Goal: Task Accomplishment & Management: Use online tool/utility

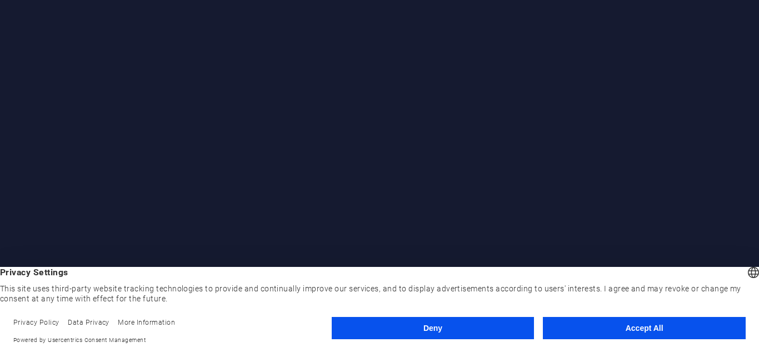
click at [619, 326] on button "Accept All" at bounding box center [644, 328] width 203 height 22
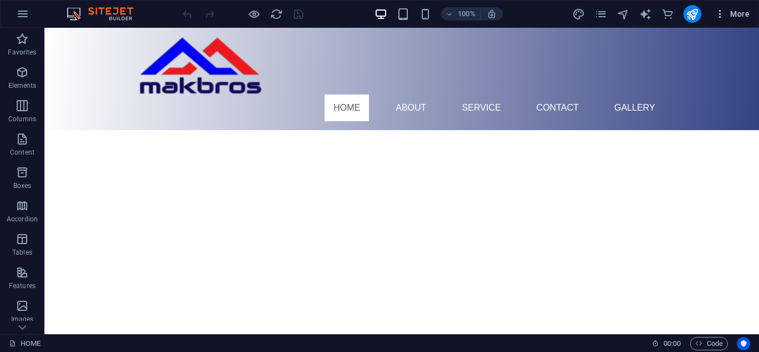
click at [718, 16] on icon "button" at bounding box center [719, 13] width 11 height 11
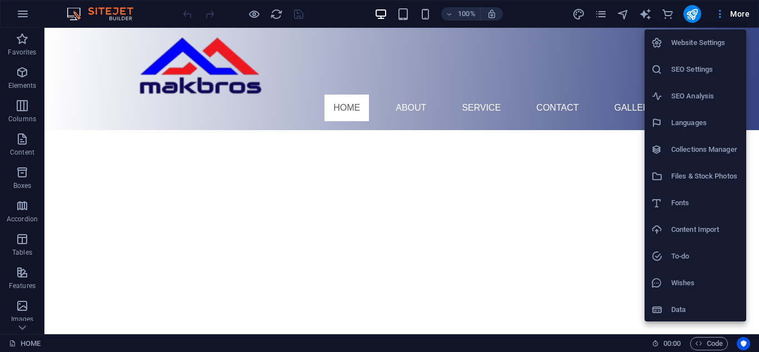
click at [718, 16] on div at bounding box center [379, 176] width 759 height 352
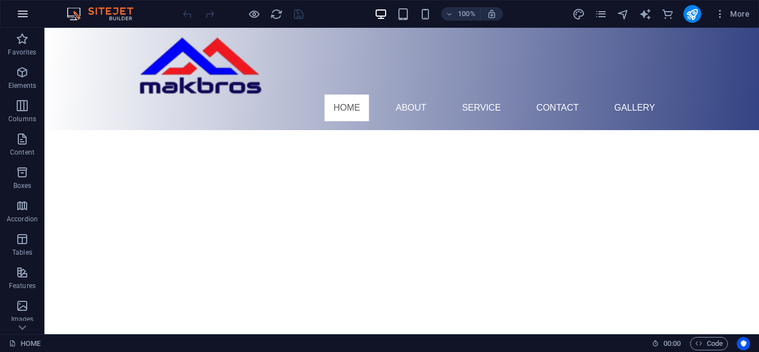
click at [22, 14] on icon "button" at bounding box center [22, 13] width 13 height 13
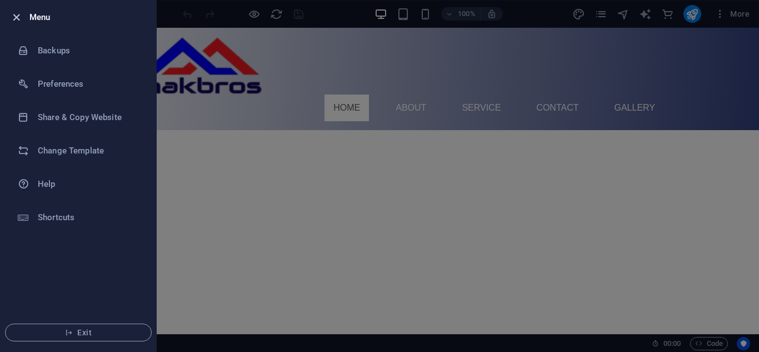
click at [19, 14] on icon "button" at bounding box center [16, 17] width 13 height 13
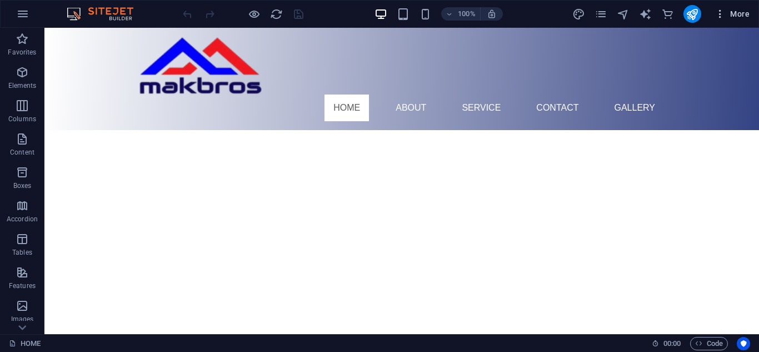
click at [732, 14] on span "More" at bounding box center [731, 13] width 35 height 11
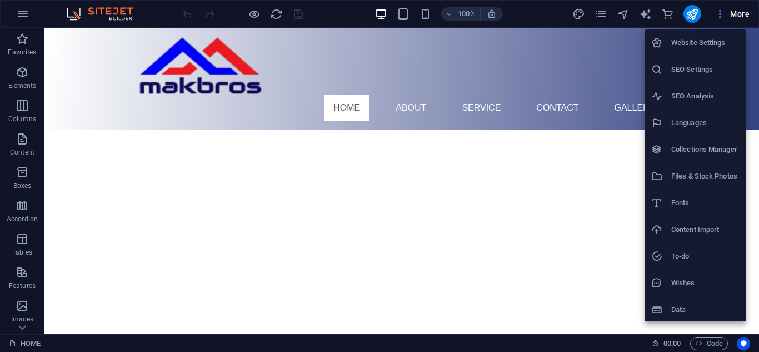
click at [732, 14] on div at bounding box center [379, 176] width 759 height 352
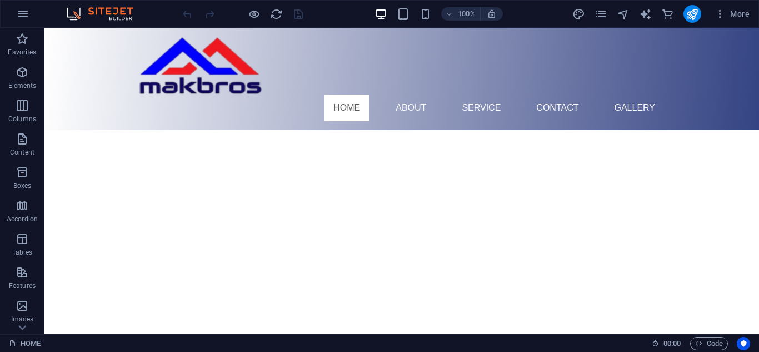
click at [722, 14] on icon "button" at bounding box center [719, 13] width 11 height 11
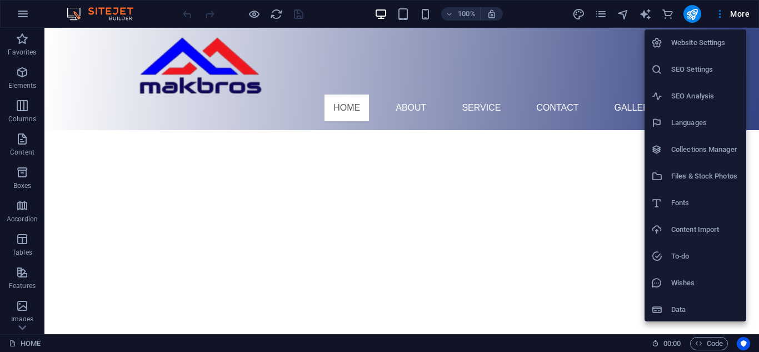
click at [603, 16] on div at bounding box center [379, 176] width 759 height 352
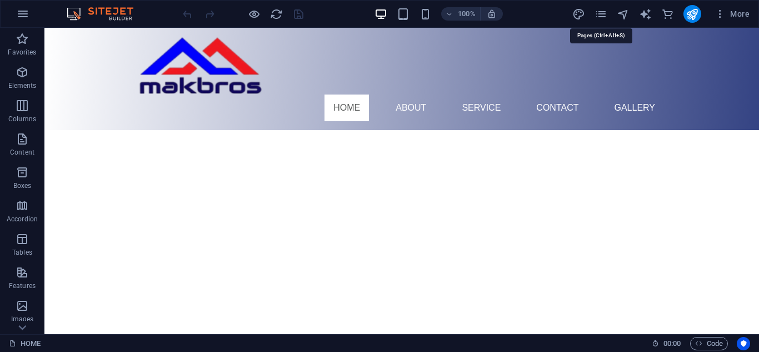
click at [603, 15] on icon "pages" at bounding box center [600, 14] width 13 height 13
click at [606, 12] on icon "pages" at bounding box center [600, 14] width 13 height 13
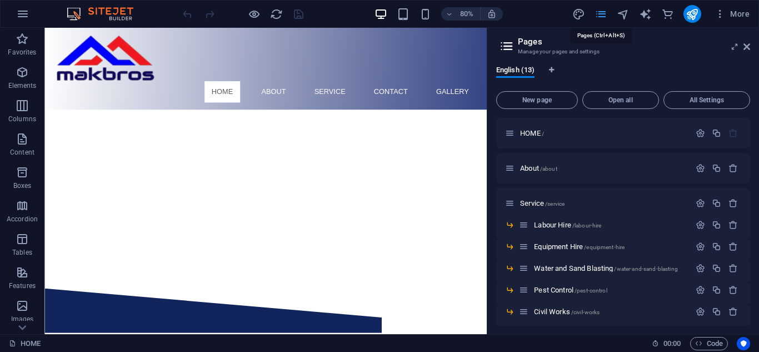
click at [606, 12] on icon "pages" at bounding box center [600, 14] width 13 height 13
click at [745, 42] on h2 "Pages" at bounding box center [634, 42] width 232 height 10
click at [747, 45] on icon at bounding box center [746, 46] width 7 height 9
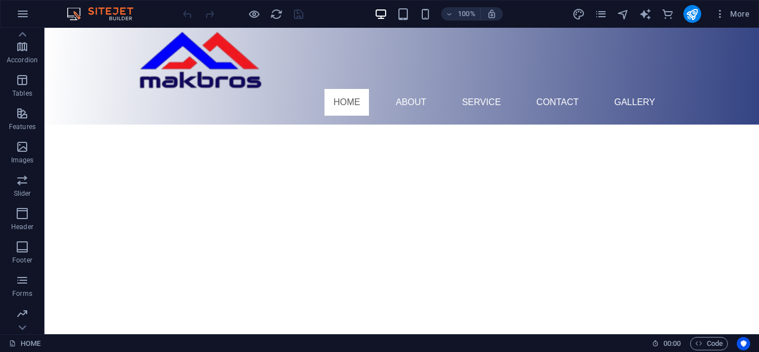
scroll to position [227, 0]
click at [28, 76] on div "Favorites Elements Columns Content Boxes Accordion Tables Features Images Slide…" at bounding box center [22, 155] width 44 height 533
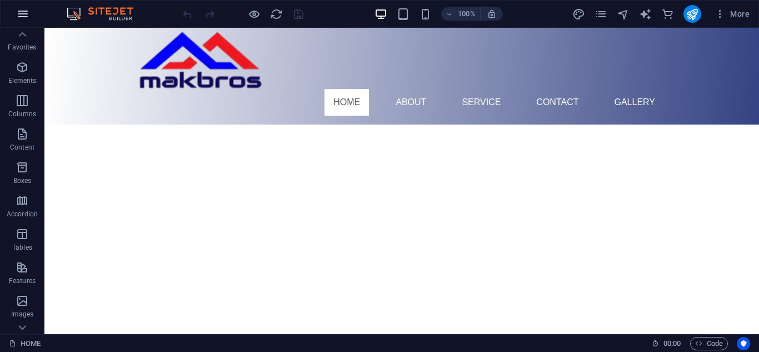
click at [20, 16] on icon "button" at bounding box center [22, 13] width 13 height 13
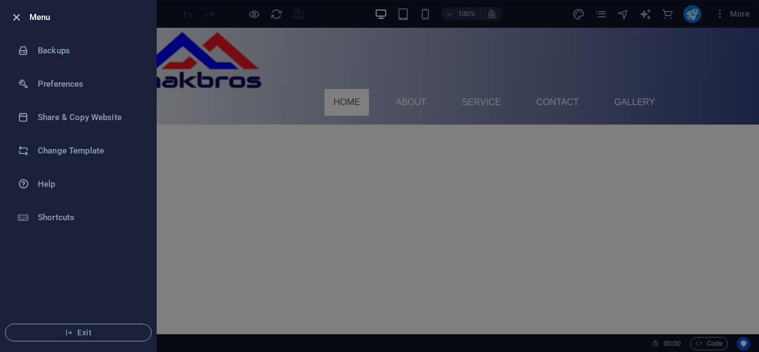
click at [16, 17] on icon "button" at bounding box center [16, 17] width 13 height 13
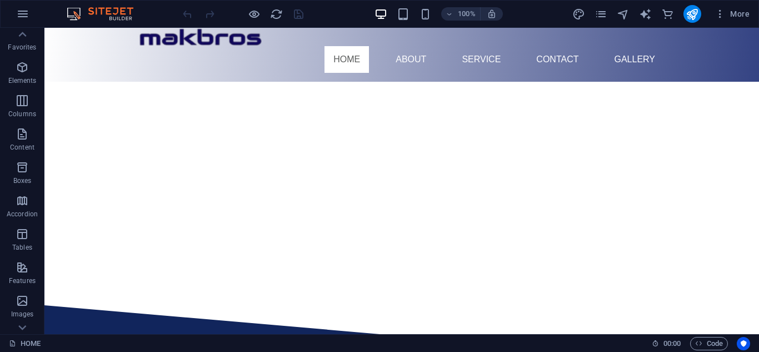
scroll to position [0, 0]
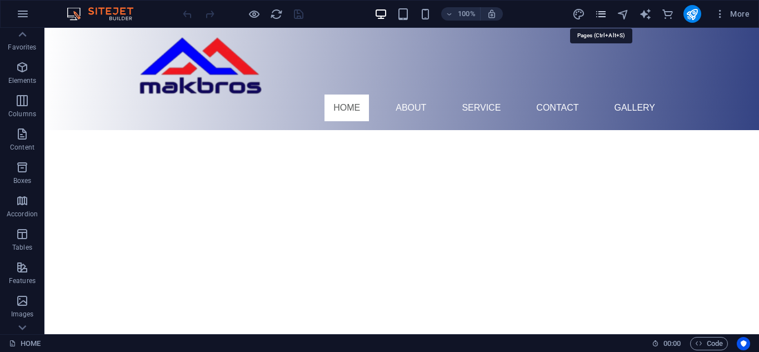
click at [602, 17] on icon "pages" at bounding box center [600, 14] width 13 height 13
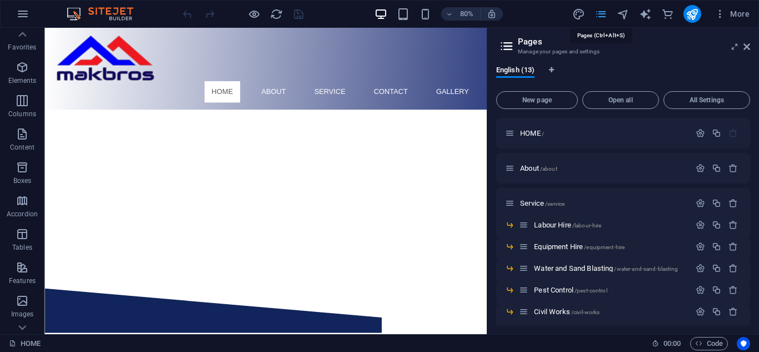
click at [602, 17] on icon "pages" at bounding box center [600, 14] width 13 height 13
click at [746, 43] on icon at bounding box center [746, 46] width 7 height 9
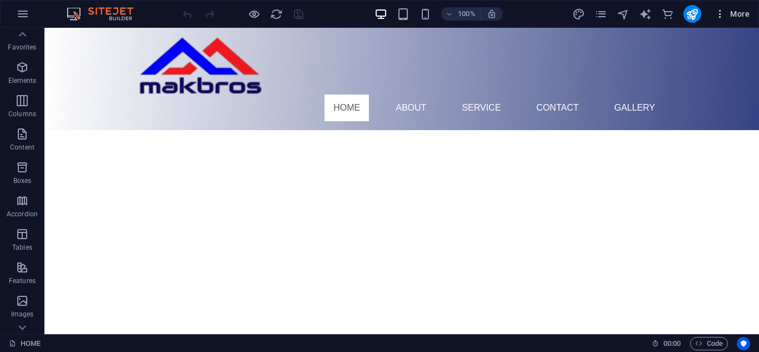
click at [732, 17] on span "More" at bounding box center [731, 13] width 35 height 11
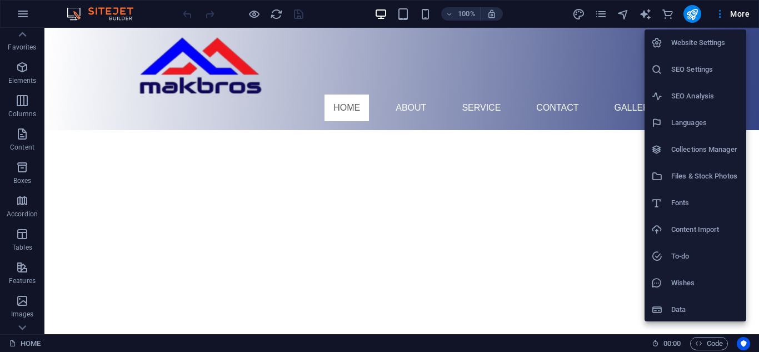
click at [718, 16] on div at bounding box center [379, 176] width 759 height 352
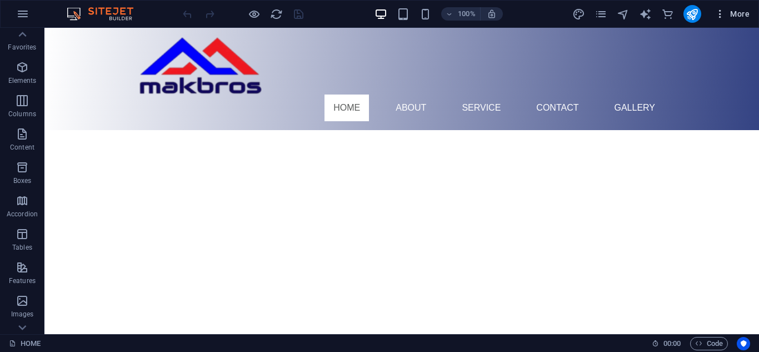
click at [720, 16] on icon "button" at bounding box center [719, 13] width 11 height 11
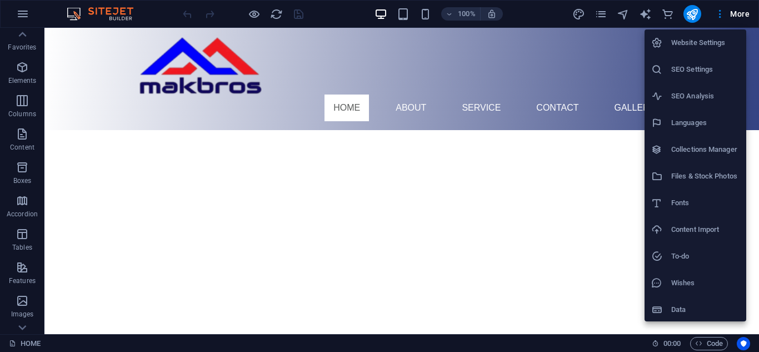
click at [720, 14] on div at bounding box center [379, 176] width 759 height 352
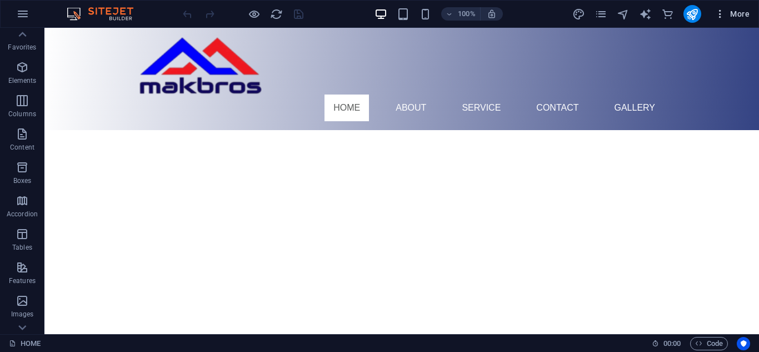
click at [735, 13] on span "More" at bounding box center [731, 13] width 35 height 11
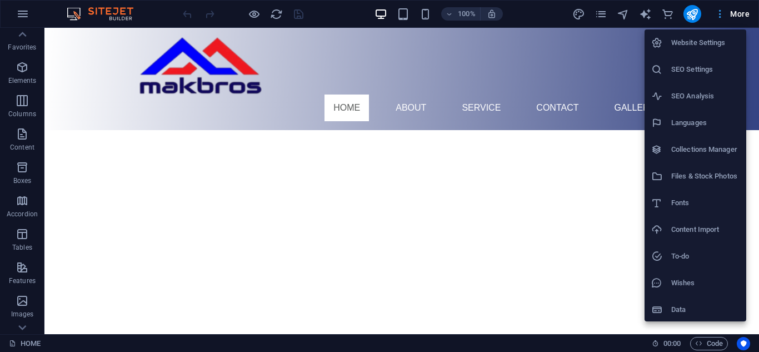
click at [735, 13] on div at bounding box center [379, 176] width 759 height 352
click at [735, 13] on div "Website Settings SEO Settings SEO Analysis Languages Collections Manager Files …" at bounding box center [379, 179] width 759 height 345
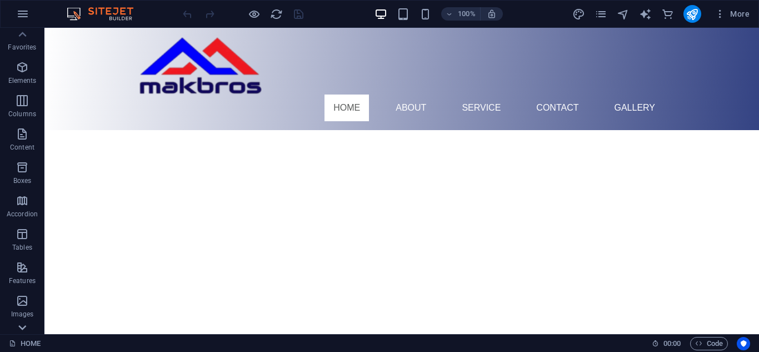
click at [25, 324] on icon at bounding box center [22, 327] width 16 height 16
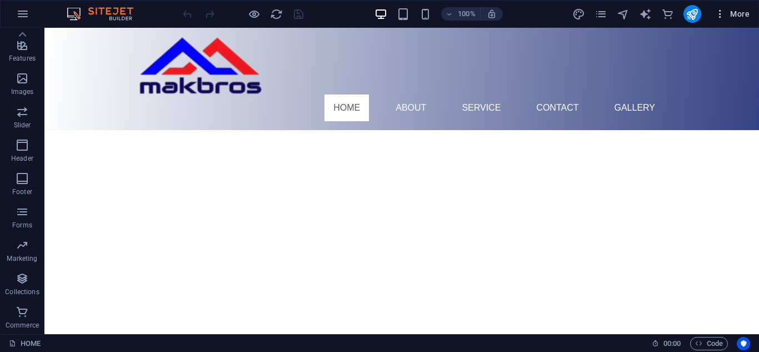
click at [729, 16] on span "More" at bounding box center [731, 13] width 35 height 11
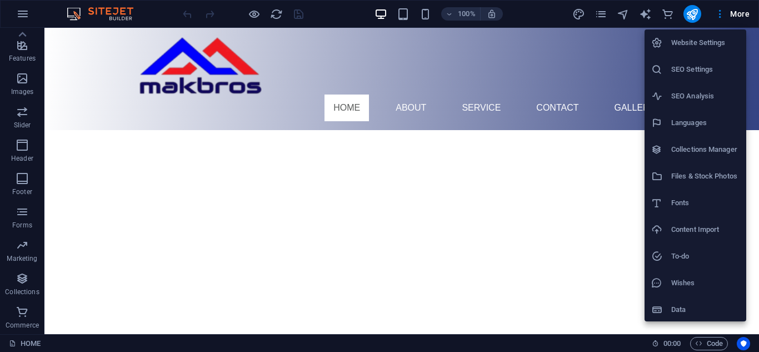
scroll to position [2, 0]
click at [697, 229] on h6 "Content Import" at bounding box center [705, 227] width 68 height 13
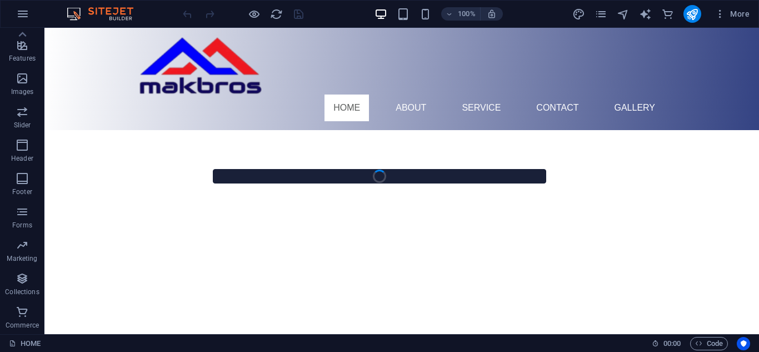
click at [79, 16] on img at bounding box center [105, 13] width 83 height 13
click at [23, 16] on icon "button" at bounding box center [22, 13] width 13 height 13
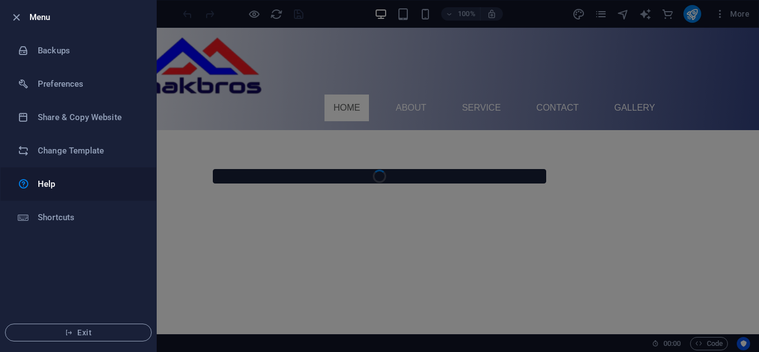
click at [61, 189] on h6 "Help" at bounding box center [89, 183] width 103 height 13
click at [308, 97] on div at bounding box center [379, 176] width 759 height 352
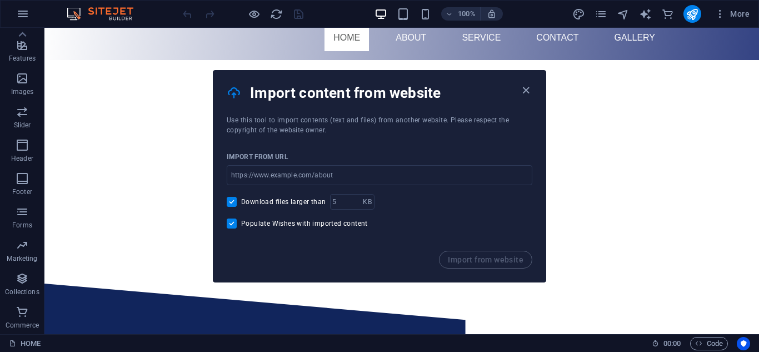
scroll to position [111, 0]
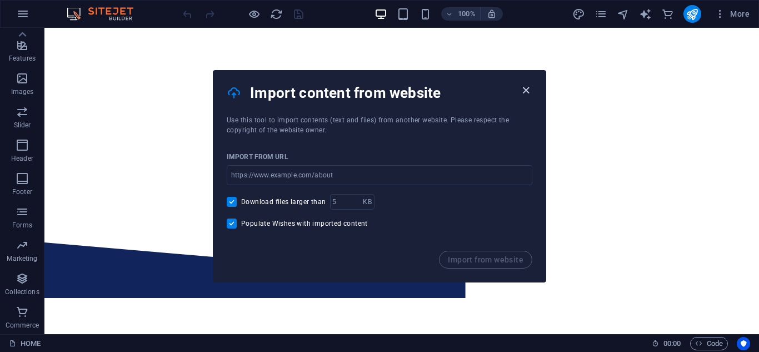
click at [524, 89] on icon "button" at bounding box center [525, 90] width 13 height 13
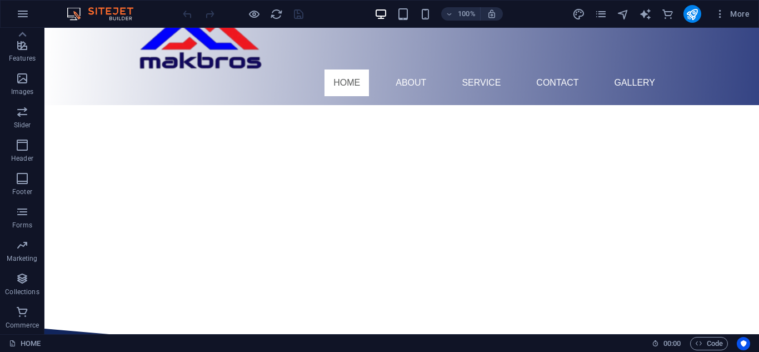
scroll to position [0, 0]
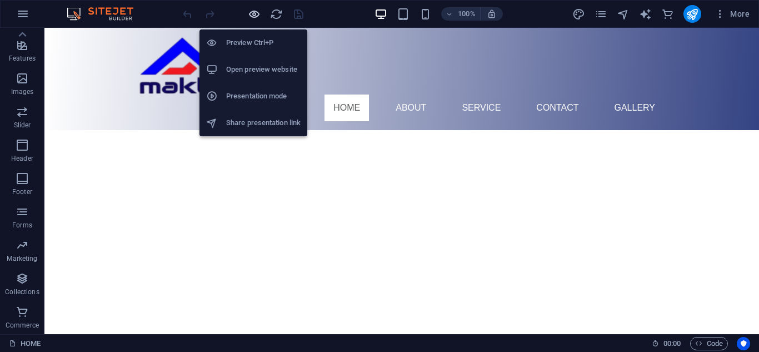
click at [254, 14] on icon "button" at bounding box center [254, 14] width 13 height 13
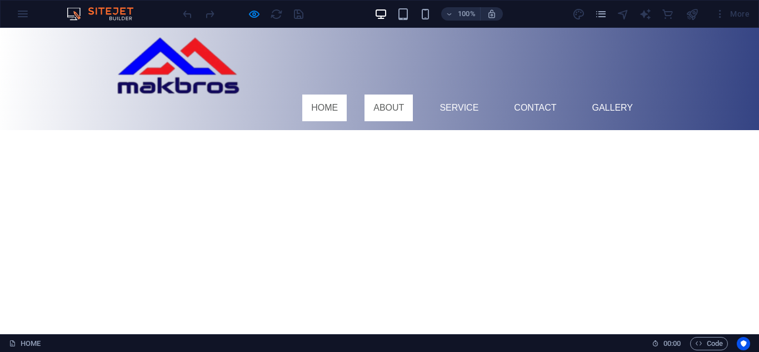
click at [378, 94] on link "About" at bounding box center [388, 107] width 48 height 27
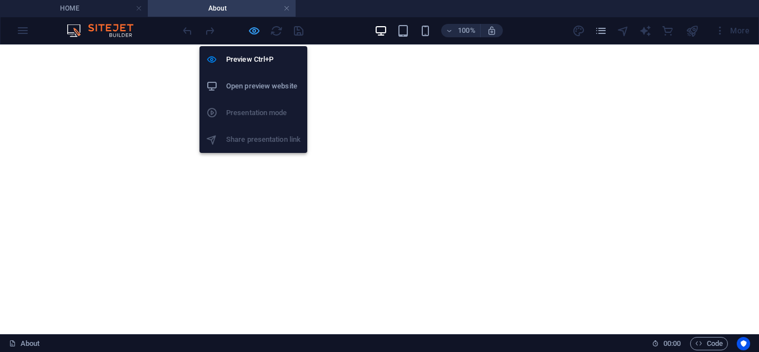
click at [251, 31] on icon "button" at bounding box center [254, 30] width 13 height 13
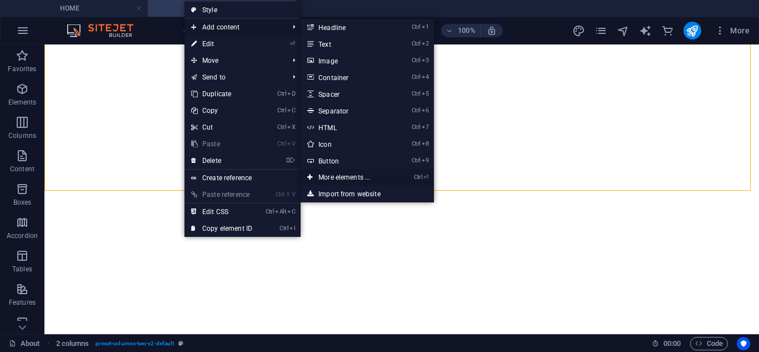
click at [333, 174] on link "Ctrl ⏎ More elements ..." at bounding box center [347, 177] width 92 height 17
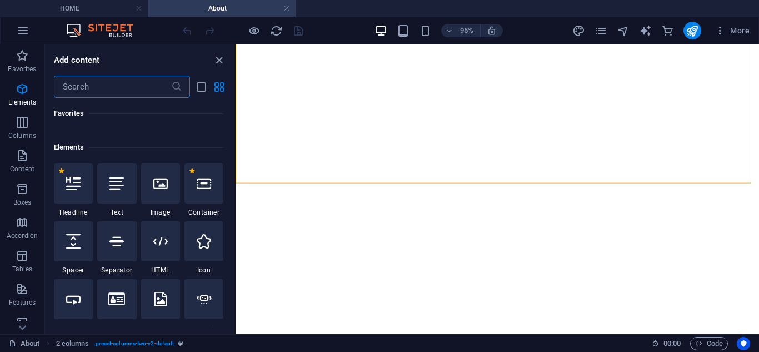
scroll to position [118, 0]
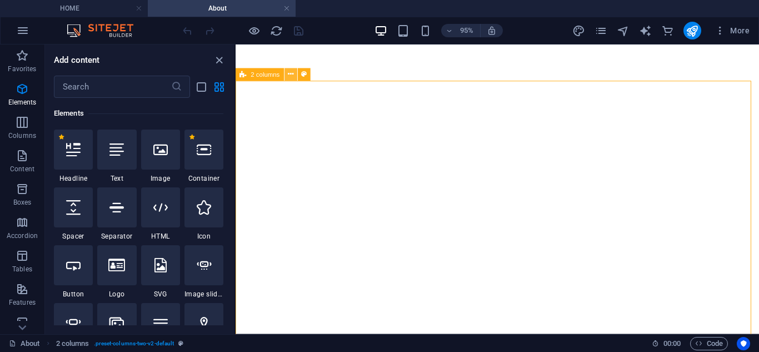
click at [288, 79] on icon at bounding box center [291, 74] width 6 height 11
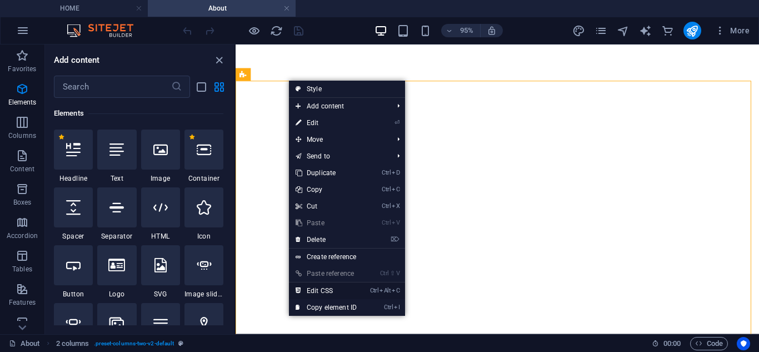
click at [376, 287] on icon "Ctrl" at bounding box center [374, 290] width 9 height 7
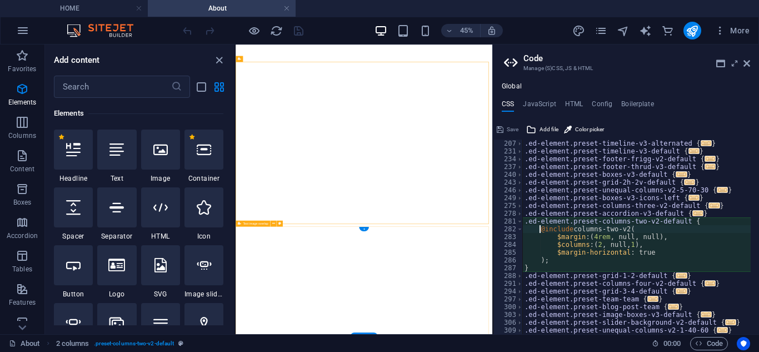
type textarea "@include columns-two-v2("
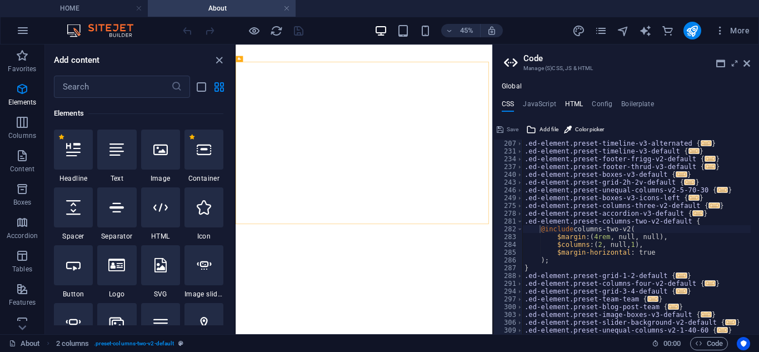
click at [572, 105] on h4 "HTML" at bounding box center [574, 106] width 18 height 12
type textarea "{{content}}"
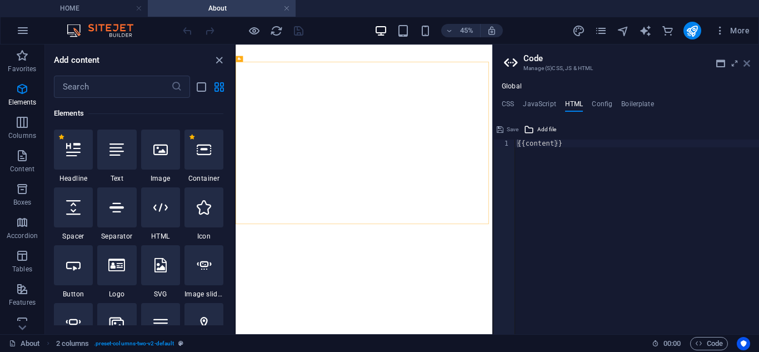
click at [746, 63] on icon at bounding box center [746, 63] width 7 height 9
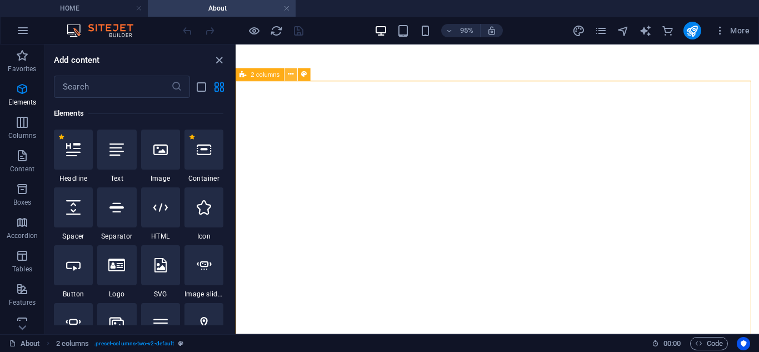
click at [291, 74] on icon at bounding box center [291, 74] width 6 height 11
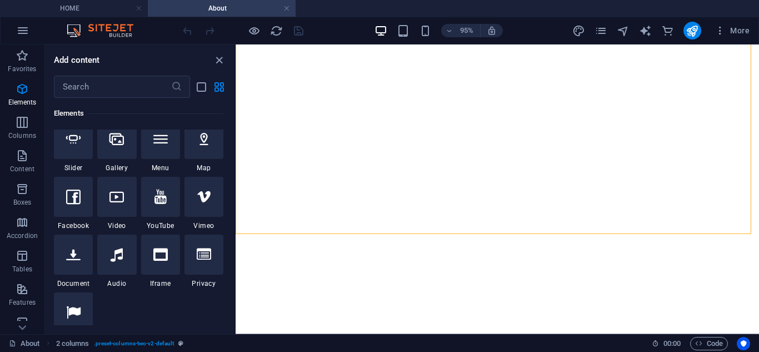
scroll to position [330, 0]
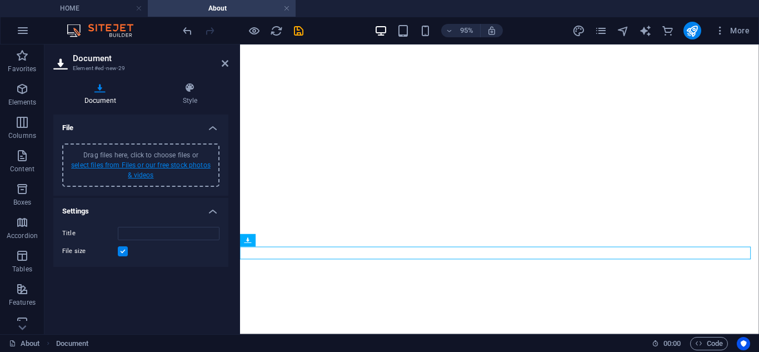
click at [145, 164] on link "select files from Files or our free stock photos & videos" at bounding box center [140, 170] width 139 height 18
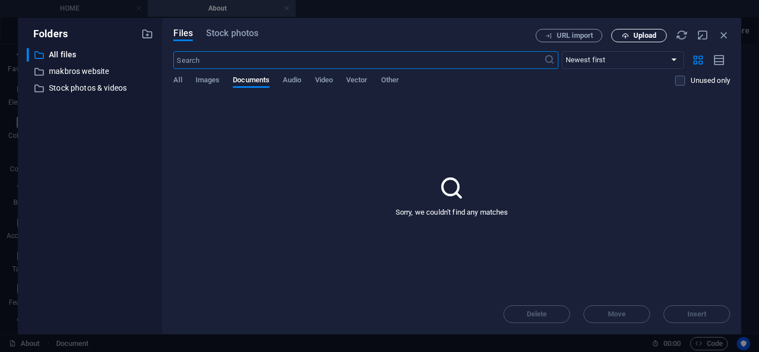
click at [638, 36] on span "Upload" at bounding box center [644, 35] width 23 height 7
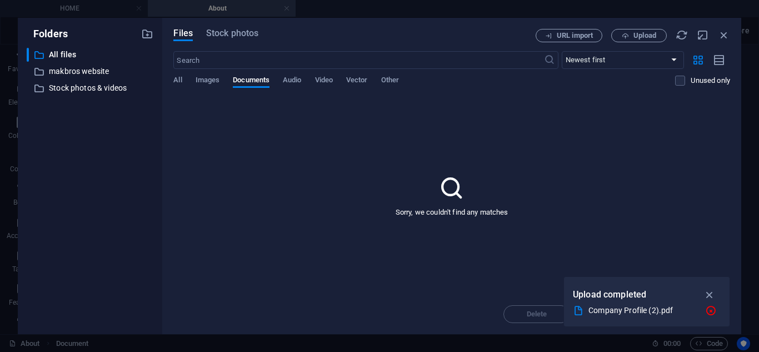
scroll to position [347, 0]
click at [525, 224] on div "Sorry, we couldn't find any matches" at bounding box center [451, 195] width 557 height 197
click at [710, 292] on icon "button" at bounding box center [709, 294] width 13 height 12
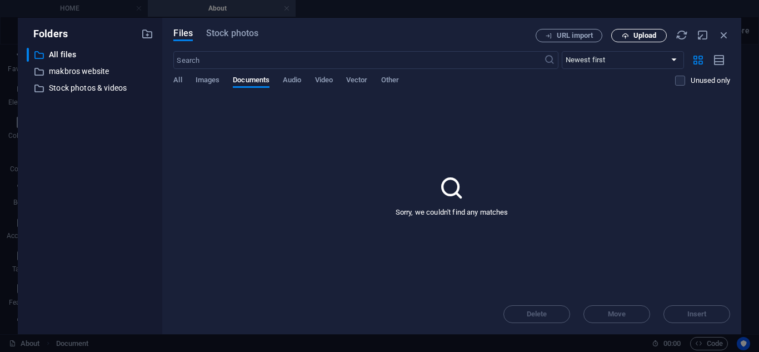
click at [645, 32] on span "Upload" at bounding box center [644, 35] width 23 height 7
click at [629, 38] on span "Upload" at bounding box center [639, 35] width 46 height 7
click at [639, 33] on span "Upload" at bounding box center [644, 35] width 23 height 7
click at [210, 82] on span "Images" at bounding box center [208, 81] width 24 height 16
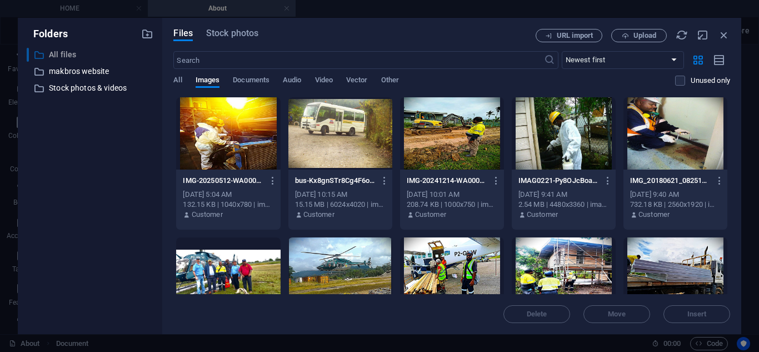
click at [82, 52] on p "All files" at bounding box center [91, 54] width 84 height 13
click at [242, 78] on span "Documents" at bounding box center [251, 81] width 37 height 16
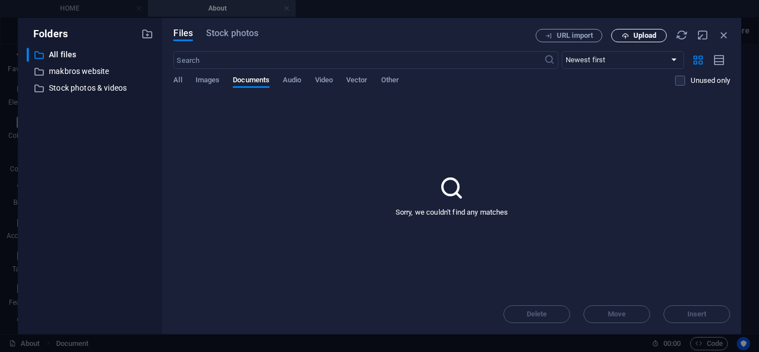
click at [634, 33] on span "Upload" at bounding box center [644, 35] width 23 height 7
click at [723, 36] on icon "button" at bounding box center [724, 35] width 12 height 12
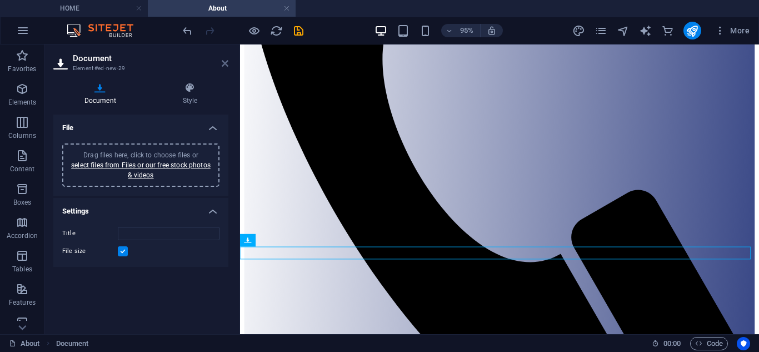
click at [227, 64] on icon at bounding box center [225, 63] width 7 height 9
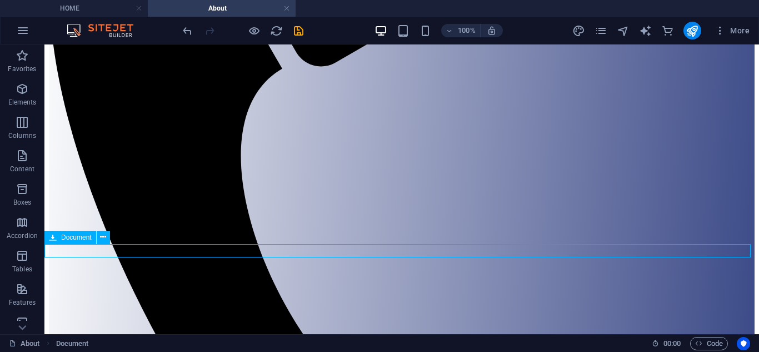
click at [106, 234] on icon at bounding box center [103, 237] width 6 height 12
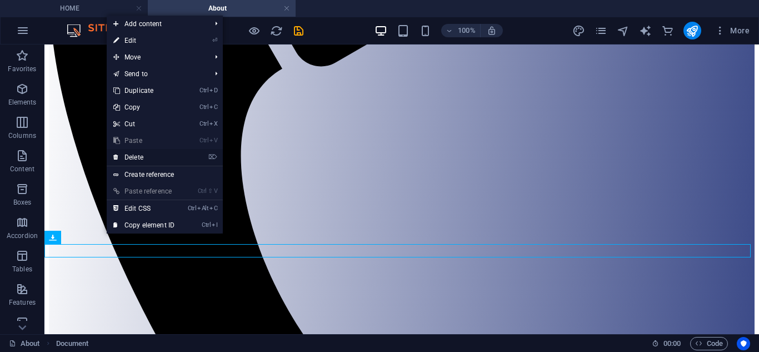
click at [158, 159] on link "⌦ Delete" at bounding box center [144, 157] width 74 height 17
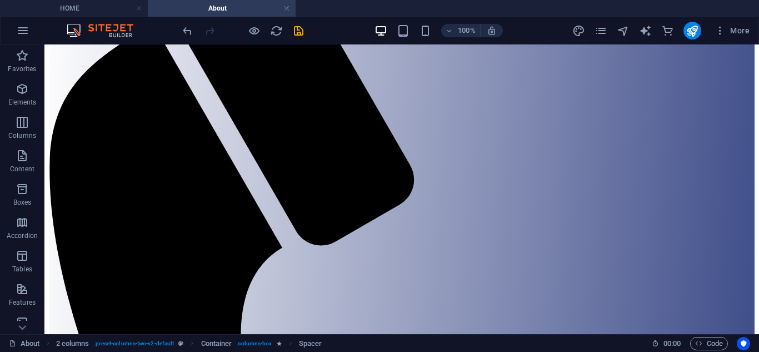
scroll to position [169, 0]
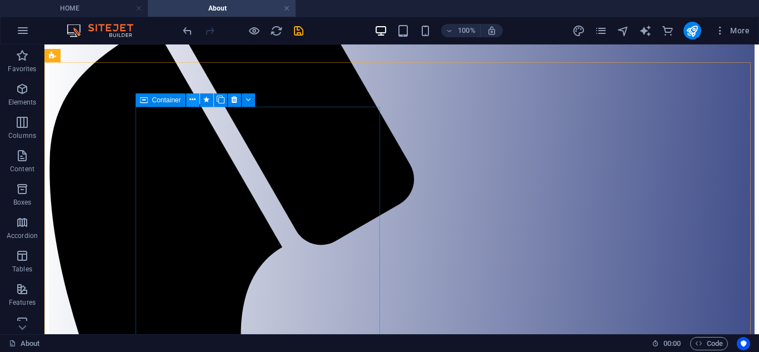
click at [193, 101] on icon at bounding box center [192, 100] width 6 height 12
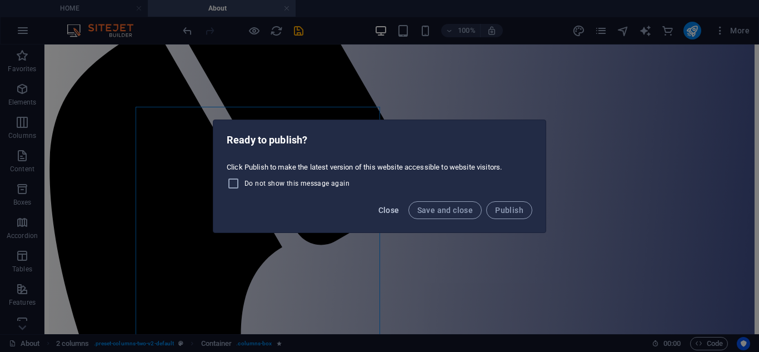
click at [392, 210] on span "Close" at bounding box center [388, 210] width 21 height 9
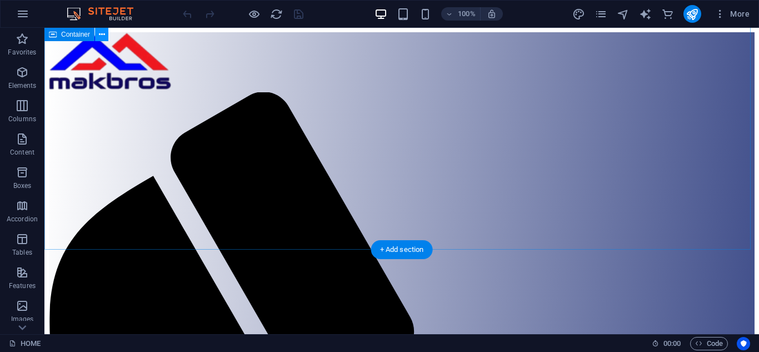
scroll to position [339, 0]
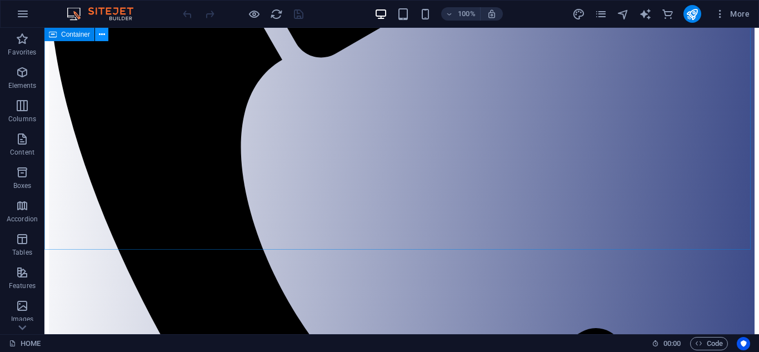
click at [101, 37] on icon at bounding box center [102, 35] width 6 height 12
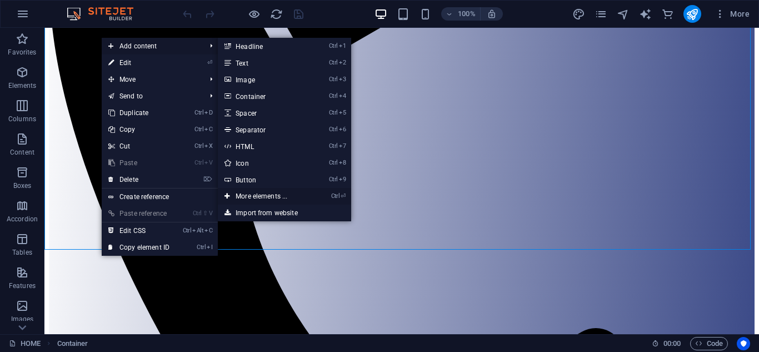
click at [279, 194] on link "Ctrl ⏎ More elements ..." at bounding box center [264, 196] width 92 height 17
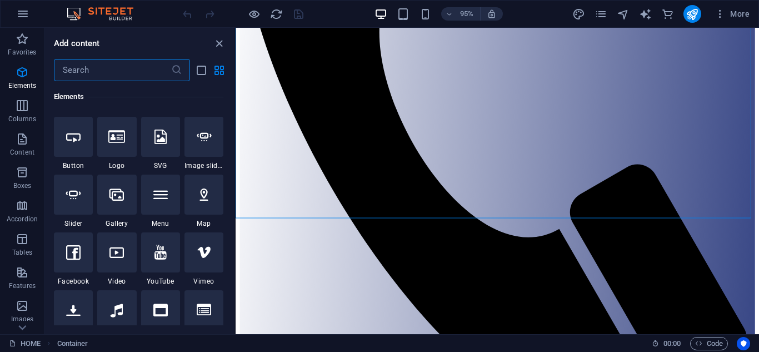
scroll to position [383, 0]
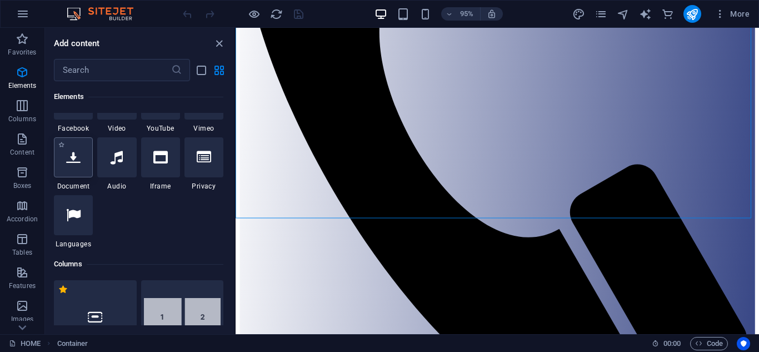
click at [71, 164] on icon at bounding box center [73, 157] width 14 height 14
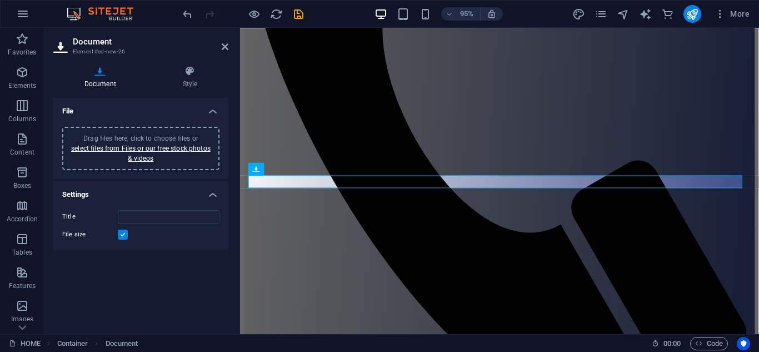
scroll to position [188, 0]
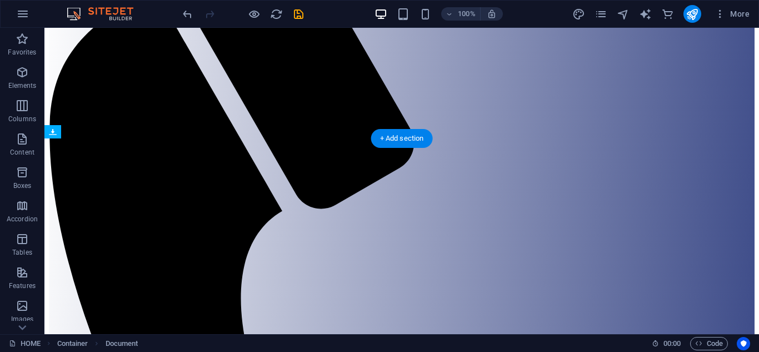
drag, startPoint x: 478, startPoint y: 227, endPoint x: 477, endPoint y: 291, distance: 64.4
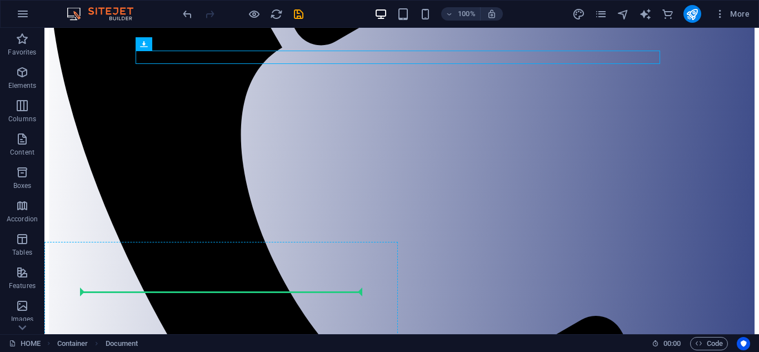
scroll to position [361, 0]
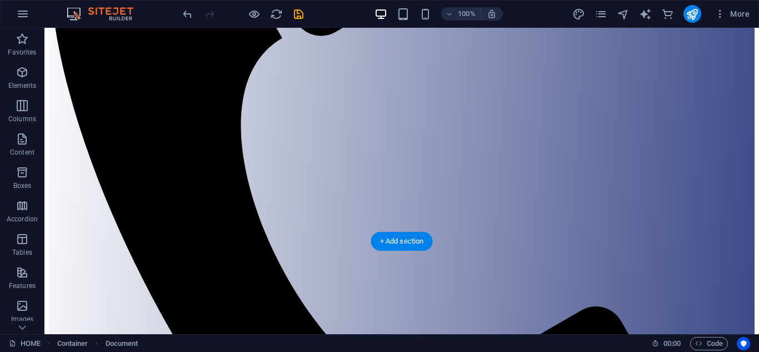
drag, startPoint x: 207, startPoint y: 242, endPoint x: 181, endPoint y: 182, distance: 65.4
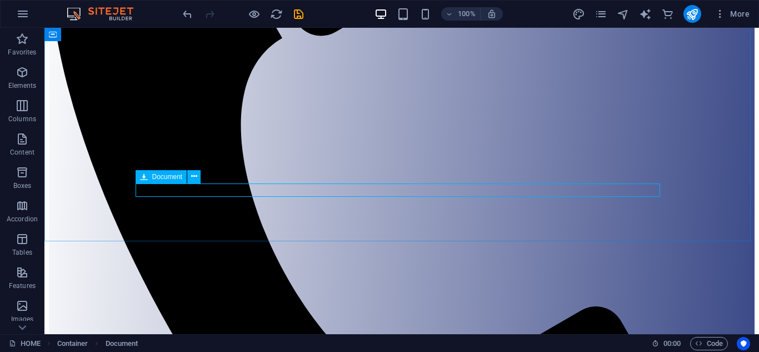
click at [170, 176] on span "Document" at bounding box center [167, 176] width 31 height 7
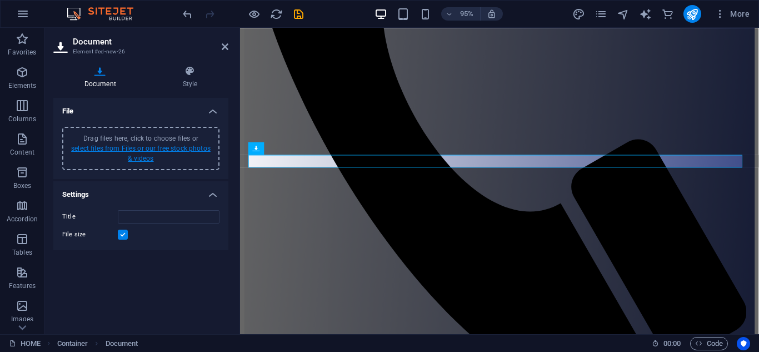
click at [108, 149] on link "select files from Files or our free stock photos & videos" at bounding box center [140, 153] width 139 height 18
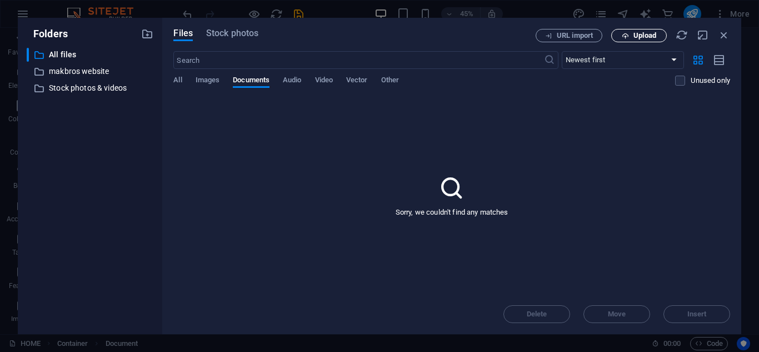
click at [629, 39] on button "Upload" at bounding box center [639, 35] width 56 height 13
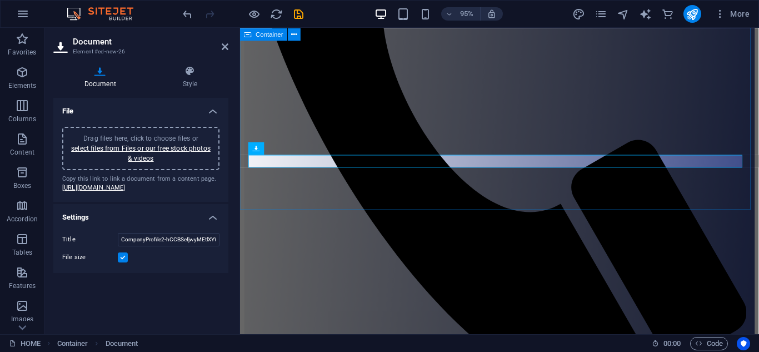
scroll to position [383, 0]
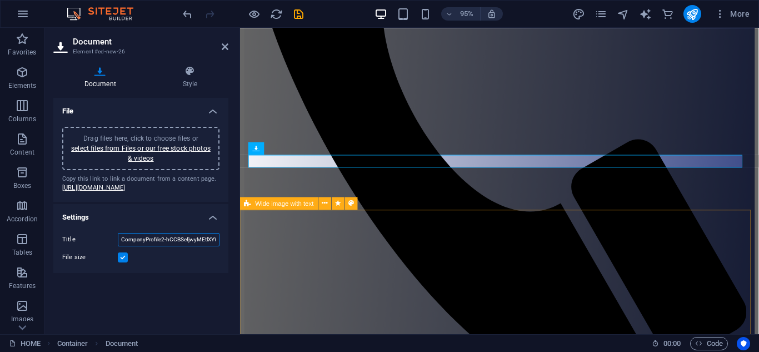
click at [214, 246] on input "CompanyProfile2-hCCBSefjwyMEtlXYWMP38g.pdf" at bounding box center [169, 239] width 102 height 13
type input "3"
type input "download file"
click at [190, 84] on h4 "Style" at bounding box center [190, 77] width 77 height 23
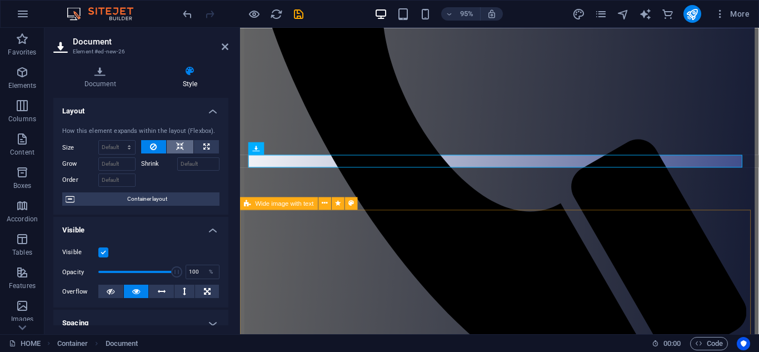
click at [183, 143] on button at bounding box center [180, 146] width 27 height 13
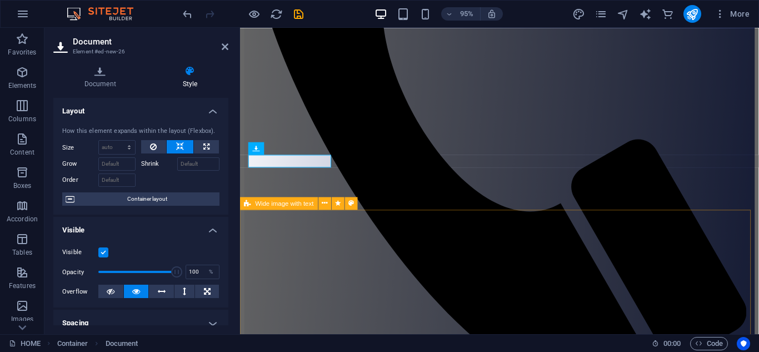
drag, startPoint x: 226, startPoint y: 151, endPoint x: 225, endPoint y: 176, distance: 25.0
click at [225, 176] on div "How this element expands within the layout (Flexbox). Size Default auto px % 1/…" at bounding box center [140, 166] width 175 height 97
drag, startPoint x: 226, startPoint y: 178, endPoint x: 226, endPoint y: 207, distance: 28.9
click at [226, 207] on div "How this element expands within the layout (Flexbox). Size Default auto px % 1/…" at bounding box center [140, 166] width 175 height 97
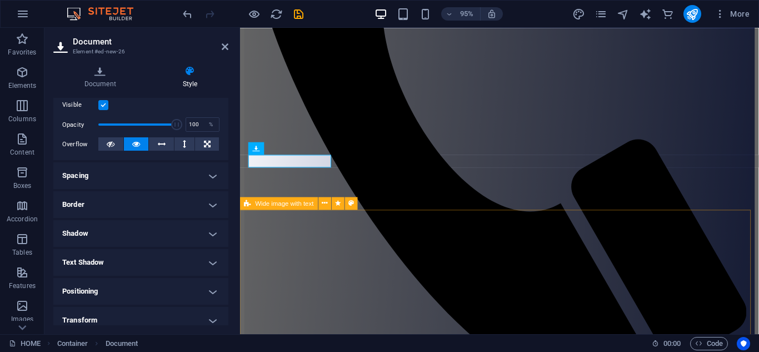
scroll to position [186, 0]
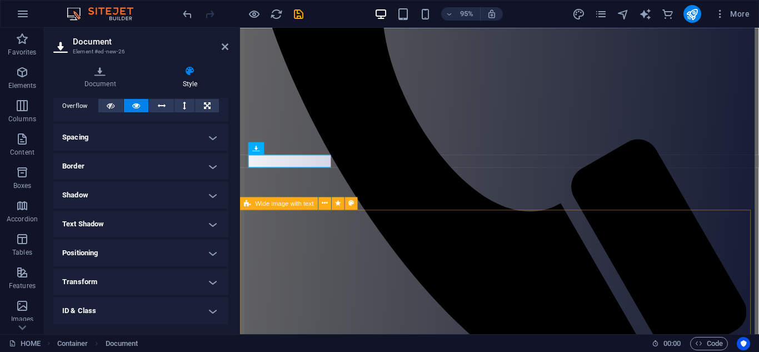
click at [210, 164] on h4 "Border" at bounding box center [140, 166] width 175 height 27
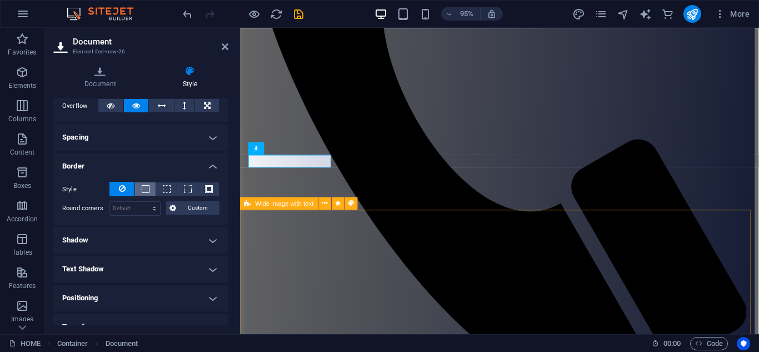
click at [145, 183] on span at bounding box center [145, 188] width 2 height 13
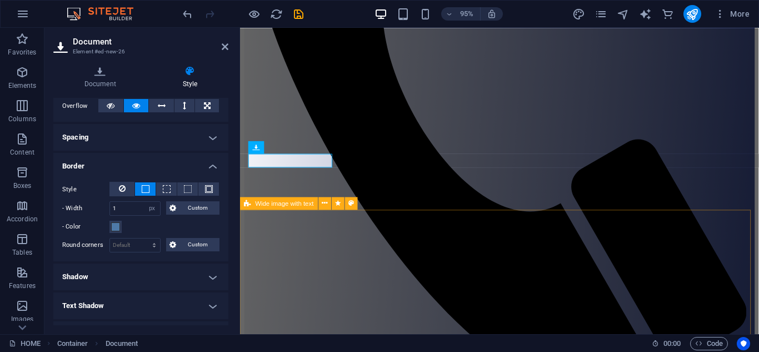
scroll to position [384, 0]
click at [113, 228] on span at bounding box center [115, 226] width 9 height 9
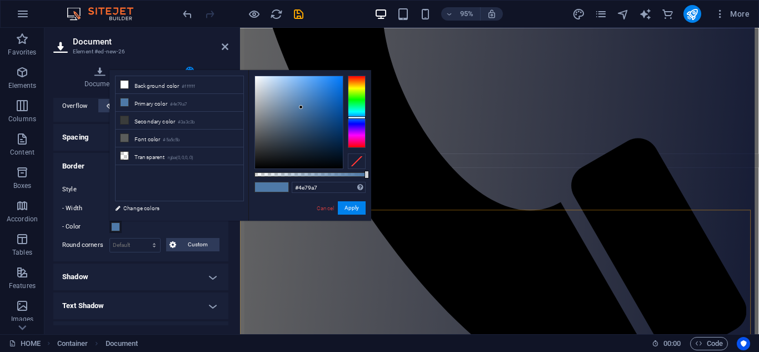
click at [117, 228] on span at bounding box center [115, 226] width 9 height 9
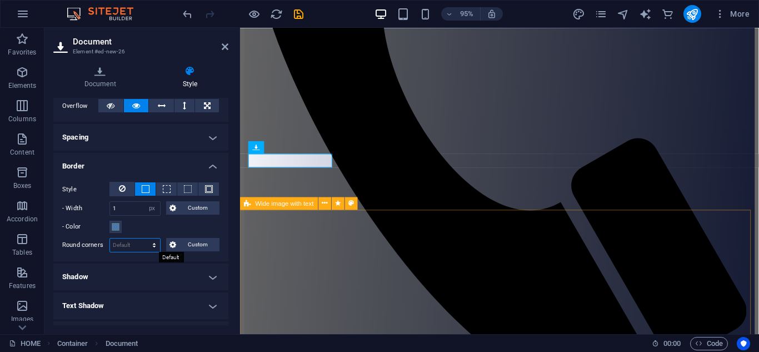
click at [154, 244] on select "Default px rem % vh vw Custom" at bounding box center [135, 244] width 50 height 13
select select "px"
click at [143, 238] on select "Default px rem % vh vw Custom" at bounding box center [135, 244] width 50 height 13
type input "0"
click at [130, 245] on input "0" at bounding box center [135, 244] width 50 height 13
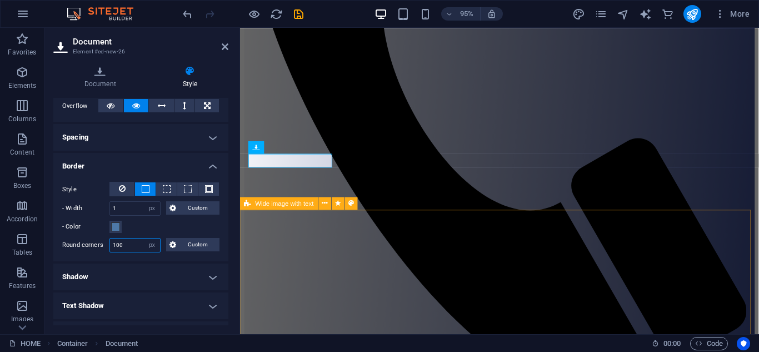
type input "100"
click at [226, 231] on div "Style - Width 1 auto px rem % vh vw Custom Custom 1 auto px rem % vh vw 1 auto …" at bounding box center [140, 217] width 175 height 88
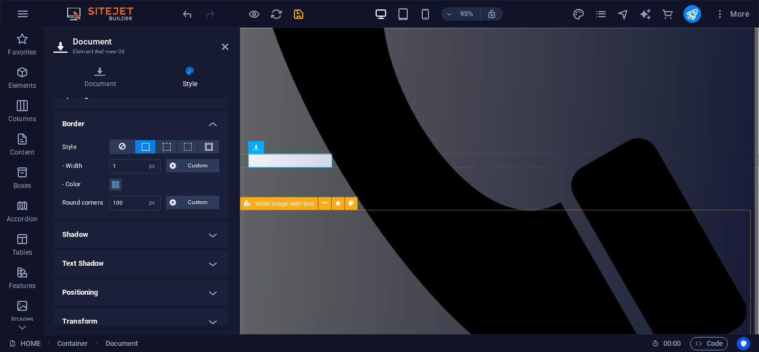
scroll to position [232, 0]
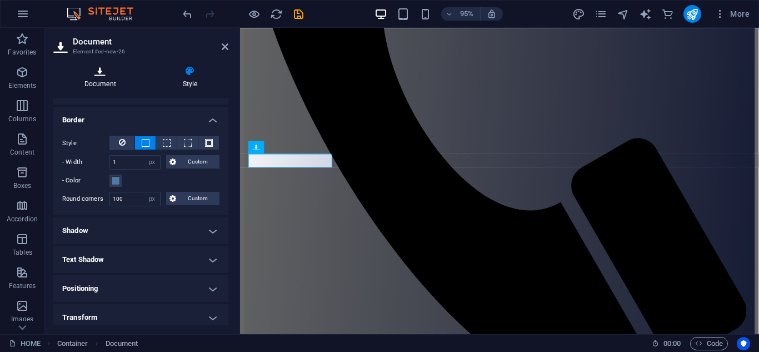
click at [113, 78] on h4 "Document" at bounding box center [102, 77] width 98 height 23
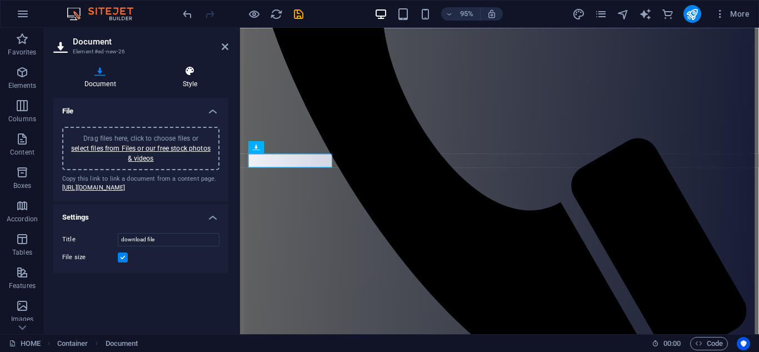
click at [198, 81] on h4 "Style" at bounding box center [190, 77] width 77 height 23
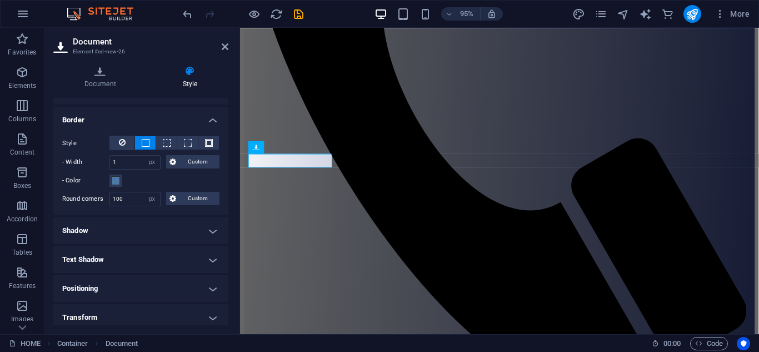
click at [209, 120] on h4 "Border" at bounding box center [140, 117] width 175 height 20
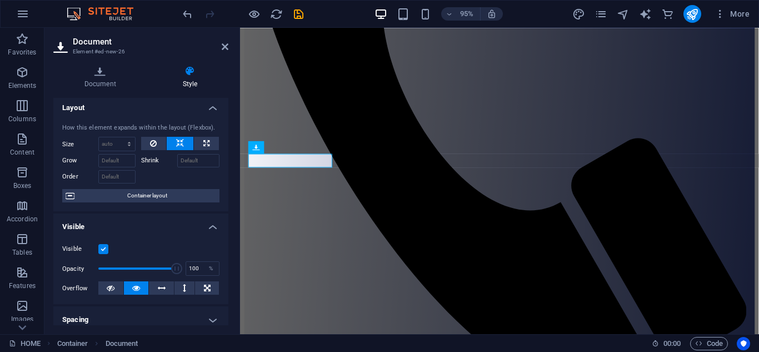
scroll to position [0, 0]
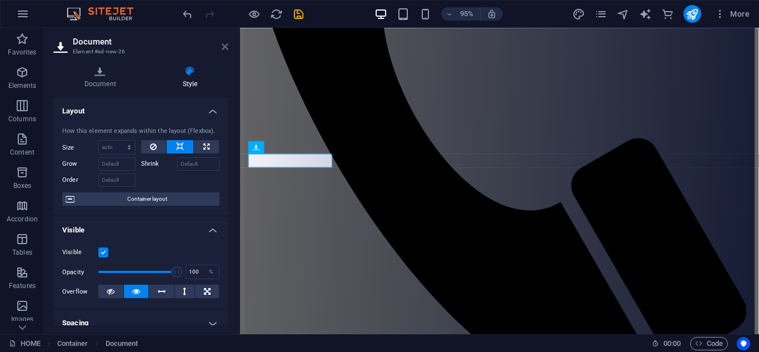
click at [223, 47] on icon at bounding box center [225, 46] width 7 height 9
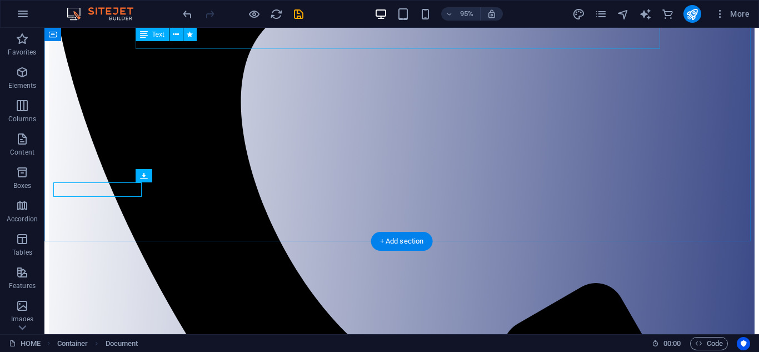
scroll to position [362, 0]
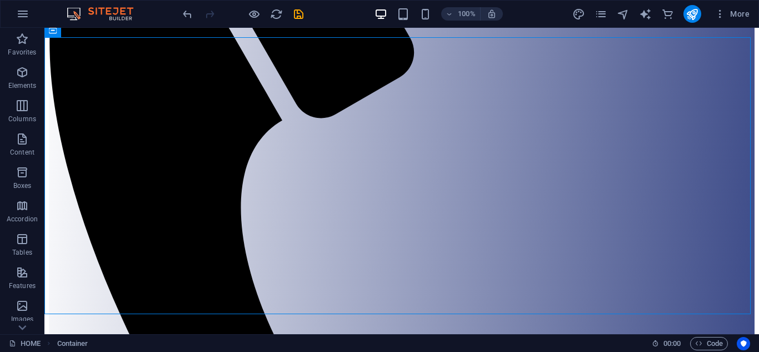
scroll to position [289, 0]
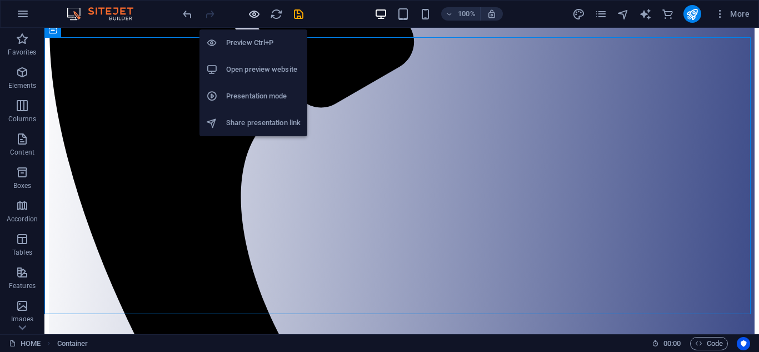
click at [254, 18] on icon "button" at bounding box center [254, 14] width 13 height 13
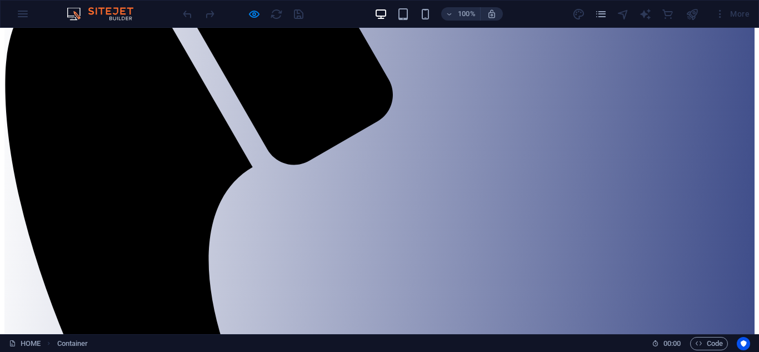
scroll to position [311, 0]
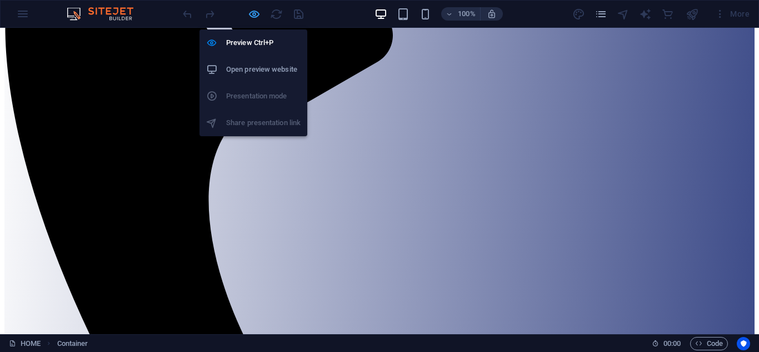
click at [252, 16] on icon "button" at bounding box center [254, 14] width 13 height 13
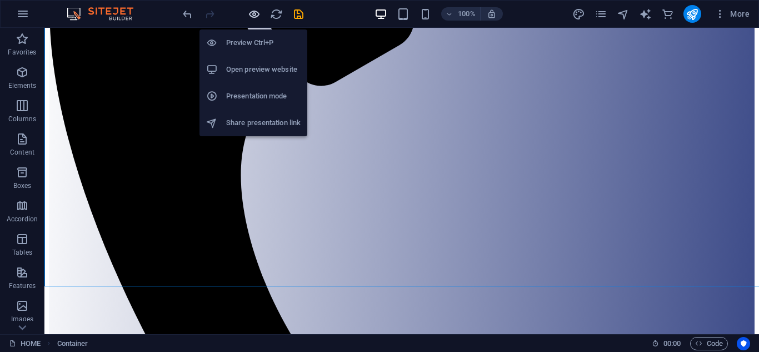
scroll to position [317, 0]
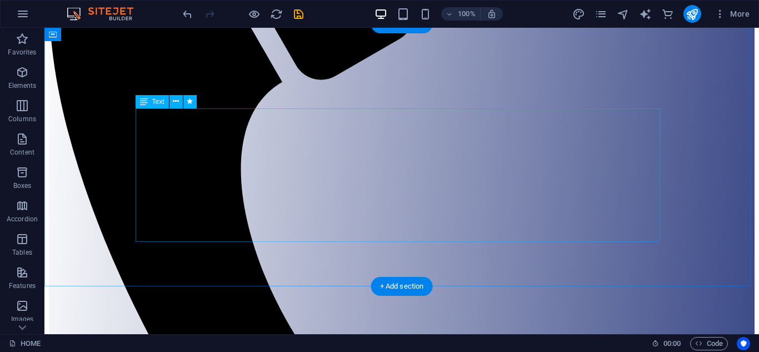
scroll to position [303, 0]
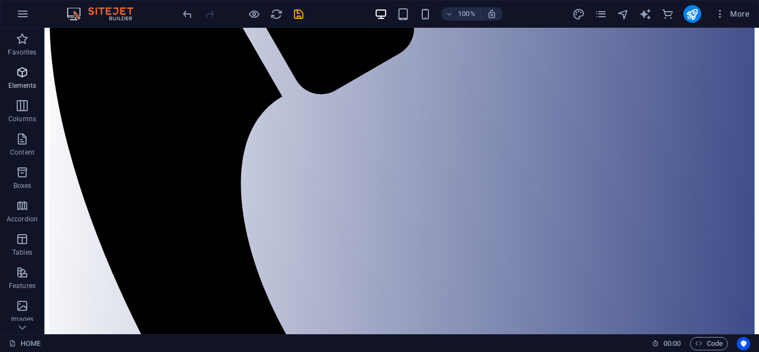
drag, startPoint x: 22, startPoint y: 78, endPoint x: 28, endPoint y: 76, distance: 5.8
click at [22, 78] on icon "button" at bounding box center [22, 72] width 13 height 13
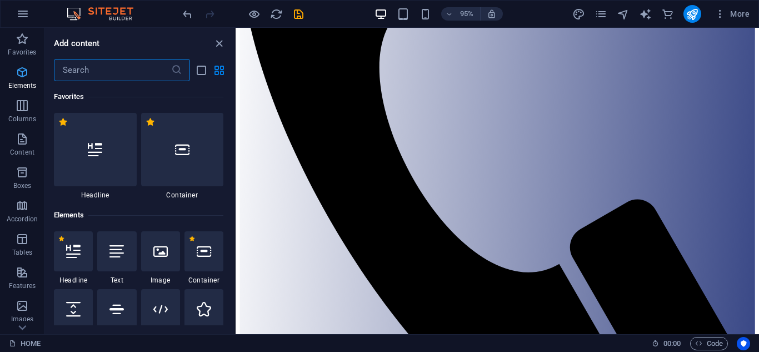
scroll to position [118, 0]
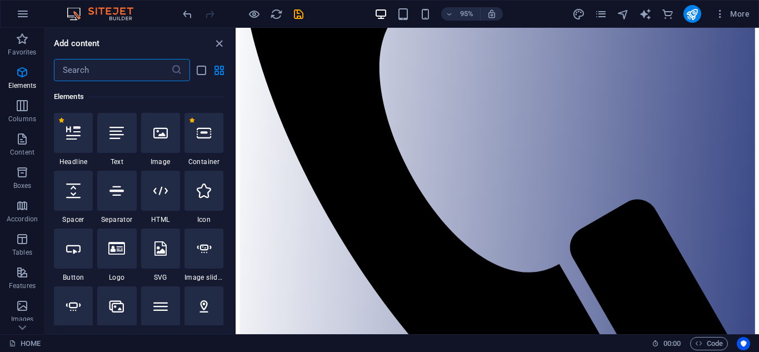
click at [91, 70] on input "text" at bounding box center [112, 70] width 117 height 22
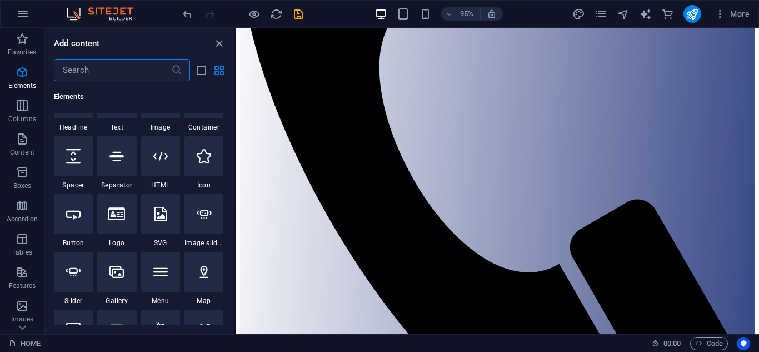
scroll to position [179, 0]
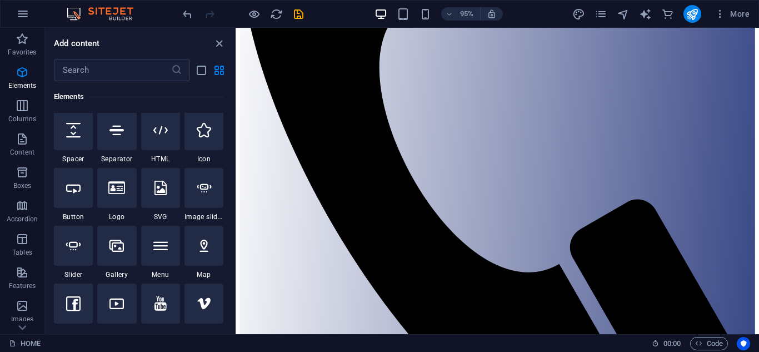
click at [232, 94] on div "Favorites 1 Star Headline 1 Star Container Elements 1 Star Headline 1 Star Text…" at bounding box center [139, 203] width 189 height 244
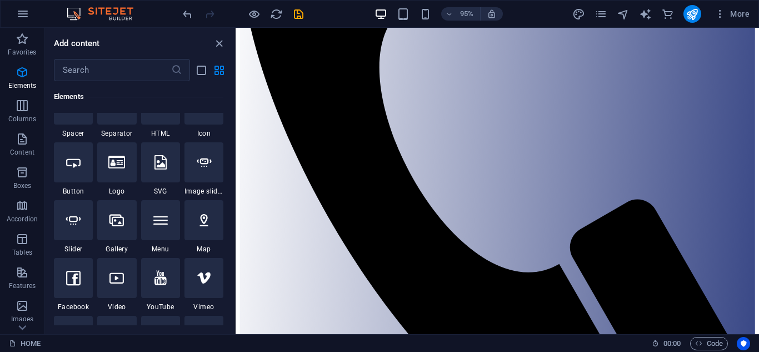
scroll to position [332, 0]
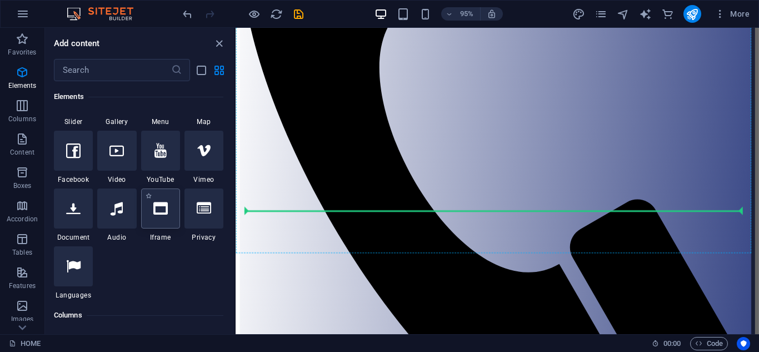
select select "%"
select select "px"
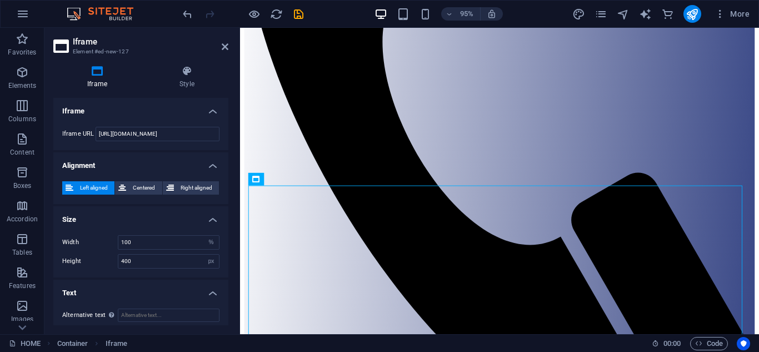
scroll to position [446, 0]
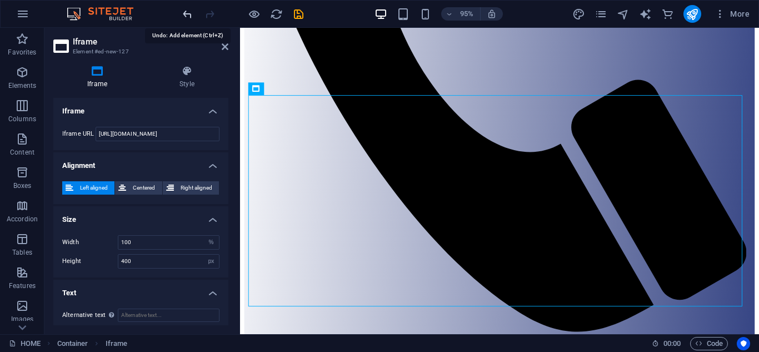
click at [187, 14] on icon "undo" at bounding box center [187, 14] width 13 height 13
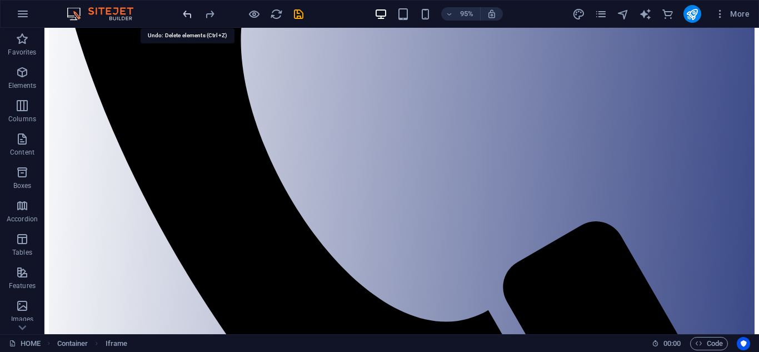
scroll to position [202, 0]
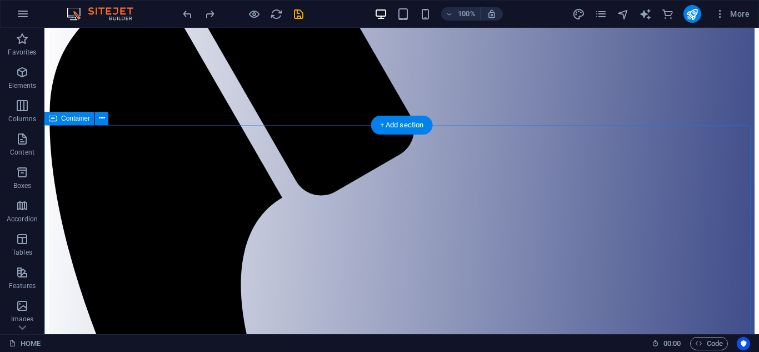
select select "diagonal"
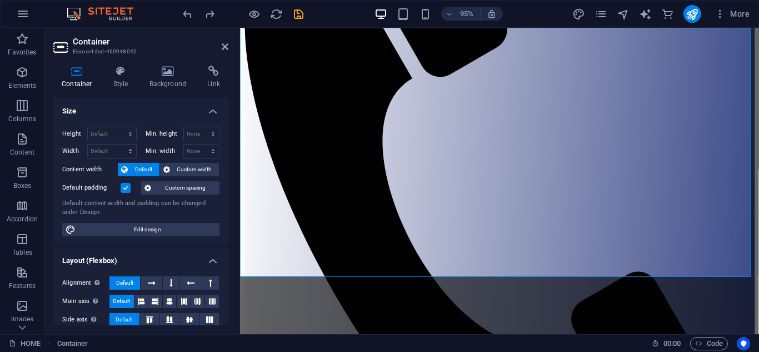
scroll to position [299, 0]
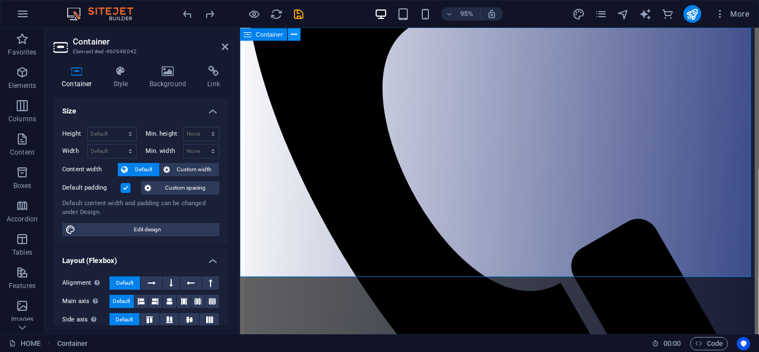
click at [291, 36] on button at bounding box center [294, 34] width 13 height 13
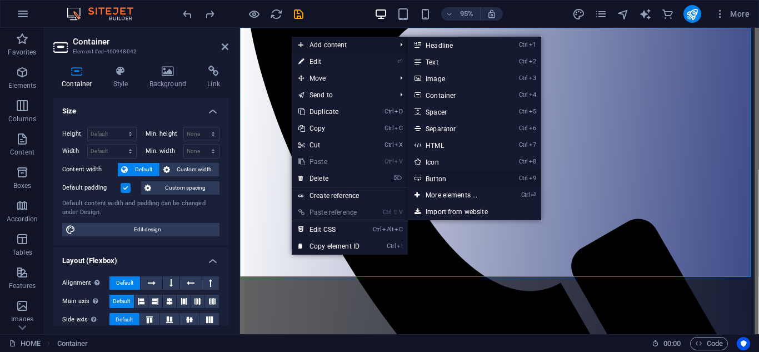
click at [446, 177] on link "Ctrl 9 Button" at bounding box center [454, 178] width 92 height 17
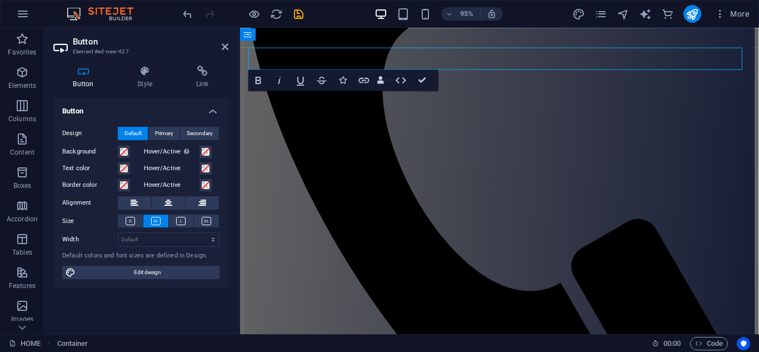
scroll to position [323, 0]
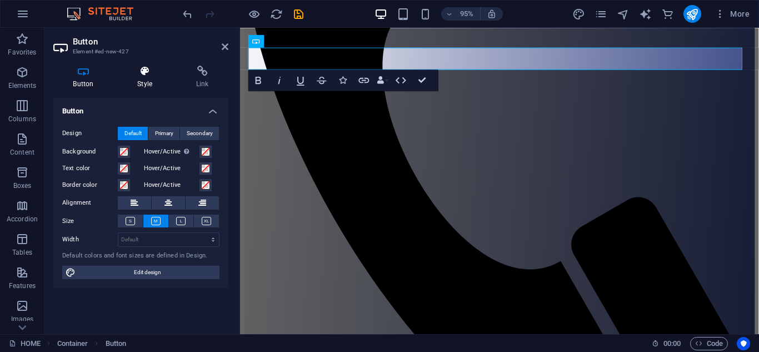
click at [149, 83] on h4 "Style" at bounding box center [147, 77] width 59 height 23
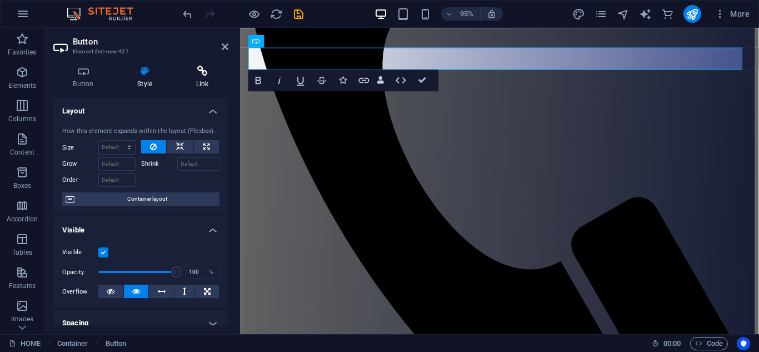
click at [202, 79] on h4 "Link" at bounding box center [202, 77] width 52 height 23
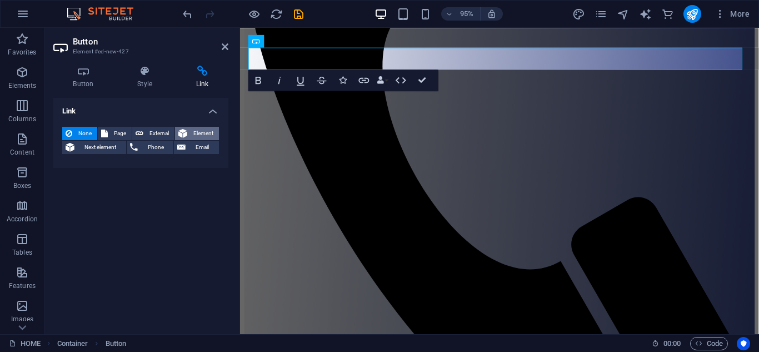
click at [197, 133] on span "Element" at bounding box center [203, 133] width 25 height 13
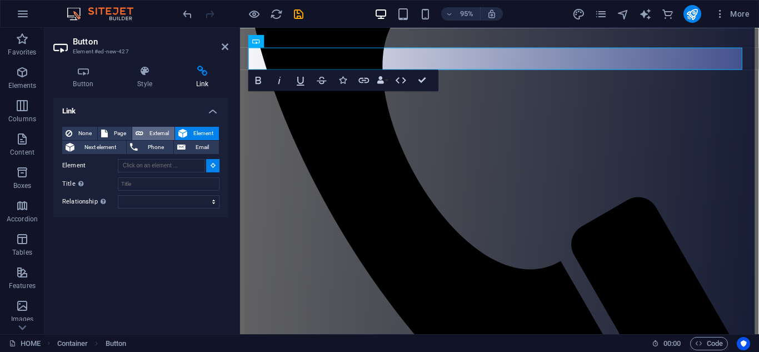
click at [162, 132] on span "External" at bounding box center [159, 133] width 24 height 13
select select "blank"
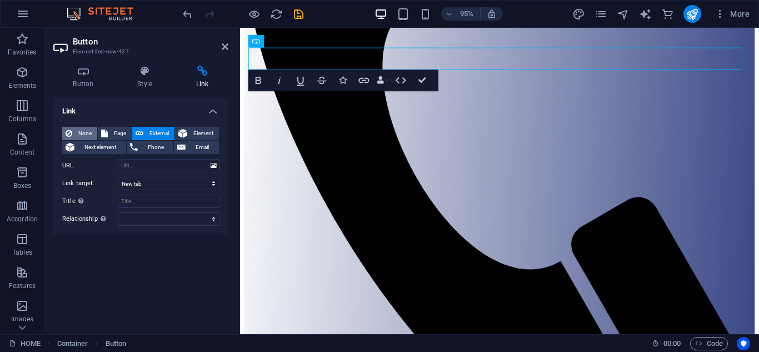
click at [87, 129] on span "None" at bounding box center [85, 133] width 18 height 13
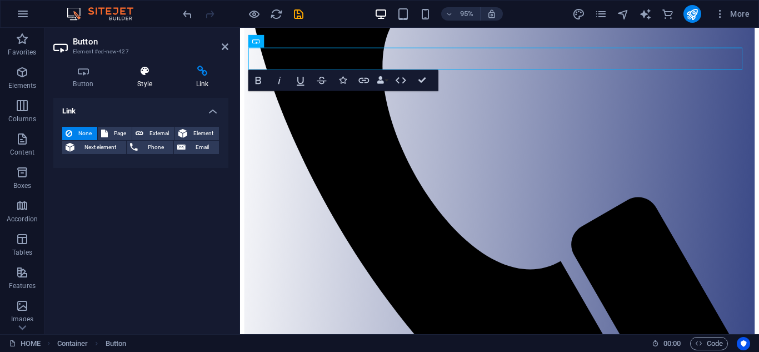
click at [145, 77] on h4 "Style" at bounding box center [147, 77] width 59 height 23
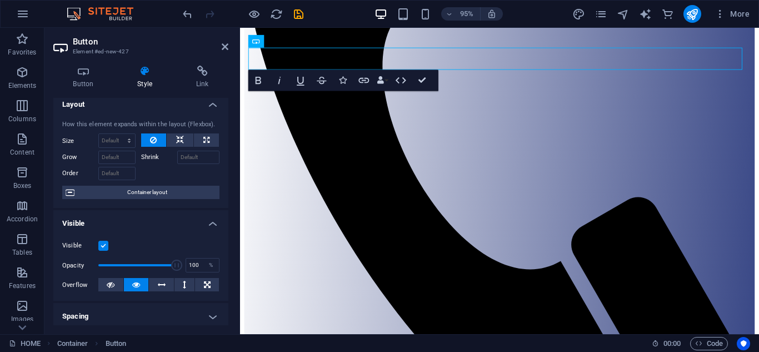
scroll to position [0, 0]
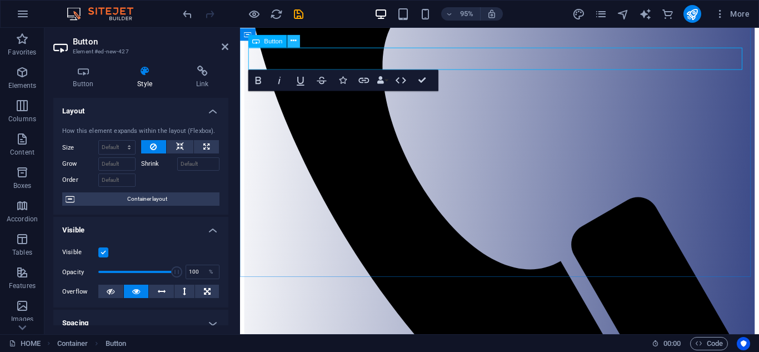
click at [292, 39] on icon at bounding box center [294, 40] width 6 height 11
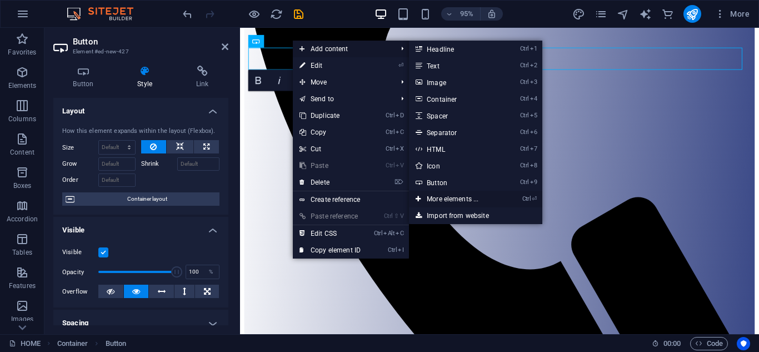
click at [457, 195] on link "Ctrl ⏎ More elements ..." at bounding box center [455, 199] width 92 height 17
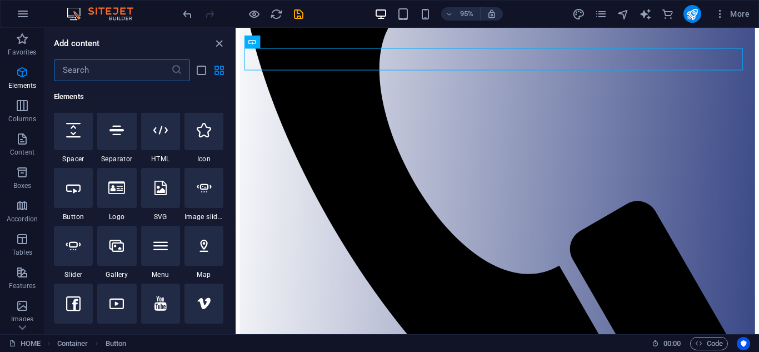
scroll to position [281, 0]
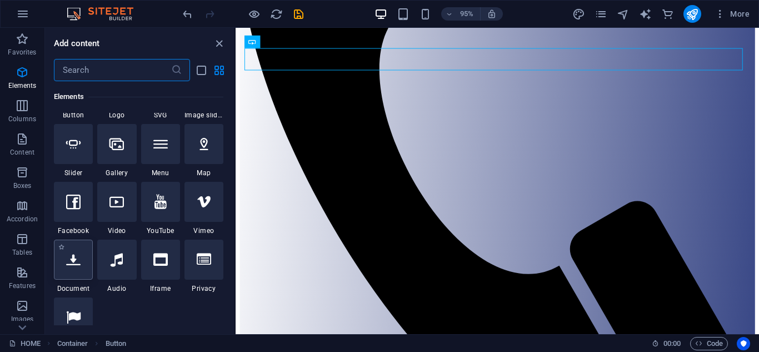
click at [72, 268] on div at bounding box center [73, 259] width 39 height 40
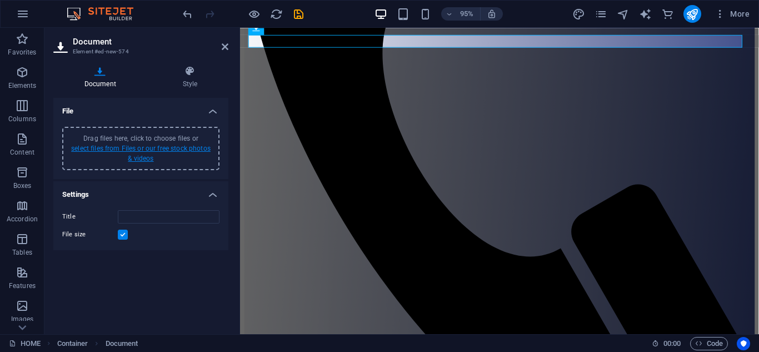
click at [160, 144] on link "select files from Files or our free stock photos & videos" at bounding box center [140, 153] width 139 height 18
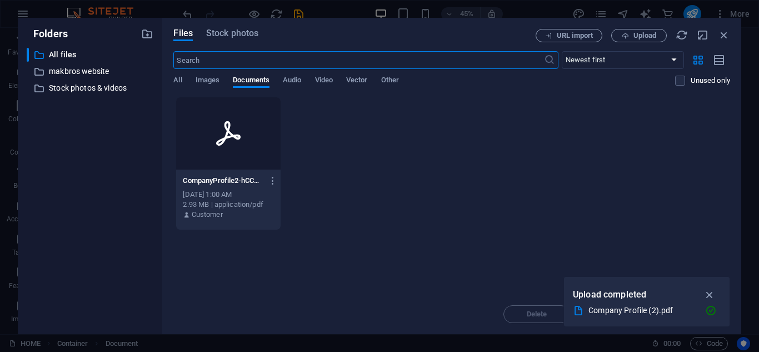
scroll to position [336, 0]
click at [238, 142] on icon at bounding box center [228, 133] width 27 height 27
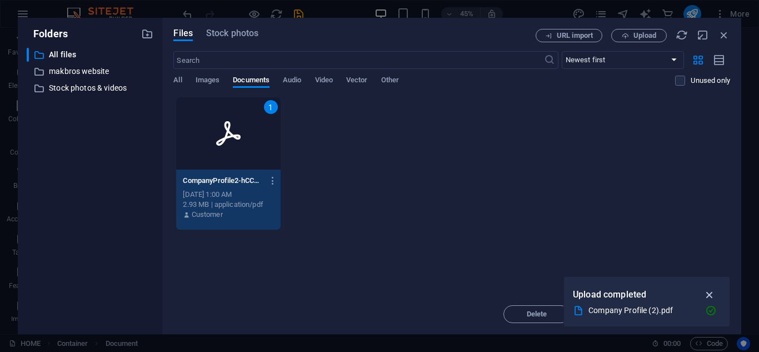
click at [711, 291] on icon "button" at bounding box center [709, 294] width 13 height 12
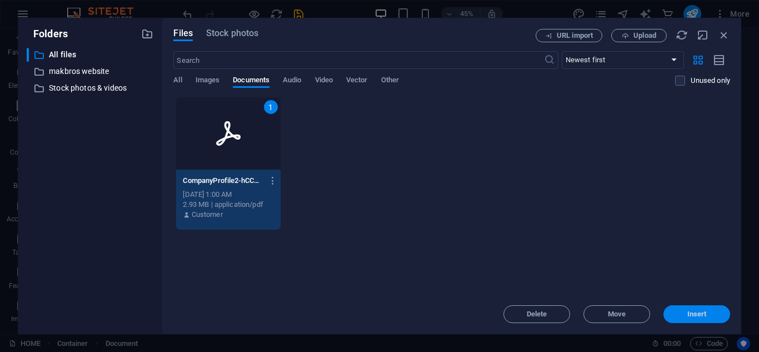
click at [688, 312] on span "Insert" at bounding box center [696, 314] width 19 height 7
type input "CompanyProfile2-hCCBSefjwyMEtlXYWMP38g.pdf"
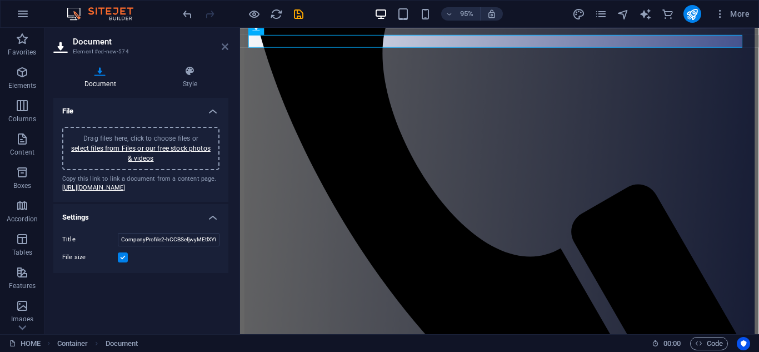
click at [224, 46] on icon at bounding box center [225, 46] width 7 height 9
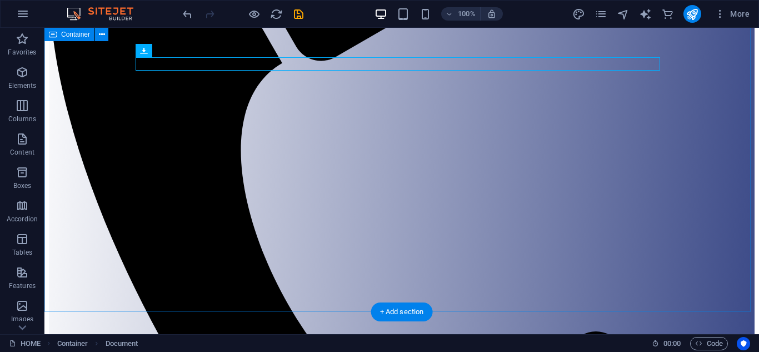
scroll to position [314, 0]
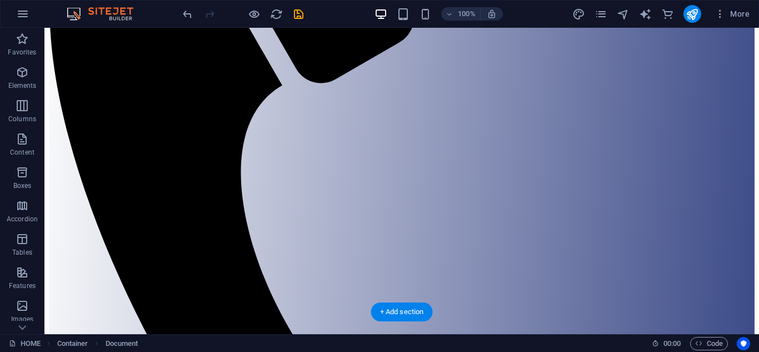
drag, startPoint x: 507, startPoint y: 63, endPoint x: 515, endPoint y: 168, distance: 104.7
drag, startPoint x: 429, startPoint y: 125, endPoint x: 428, endPoint y: 163, distance: 37.8
drag, startPoint x: 177, startPoint y: 67, endPoint x: 187, endPoint y: 186, distance: 118.7
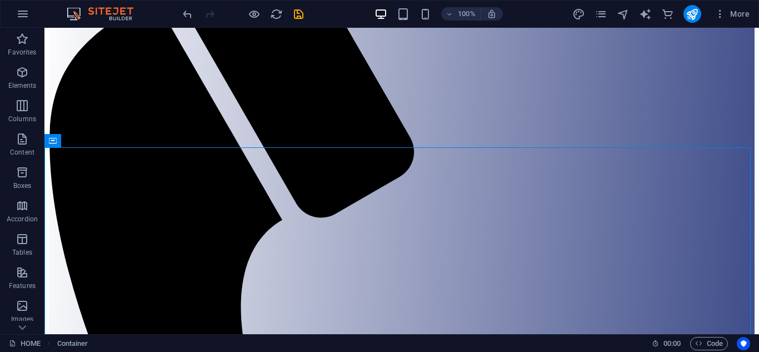
scroll to position [363, 0]
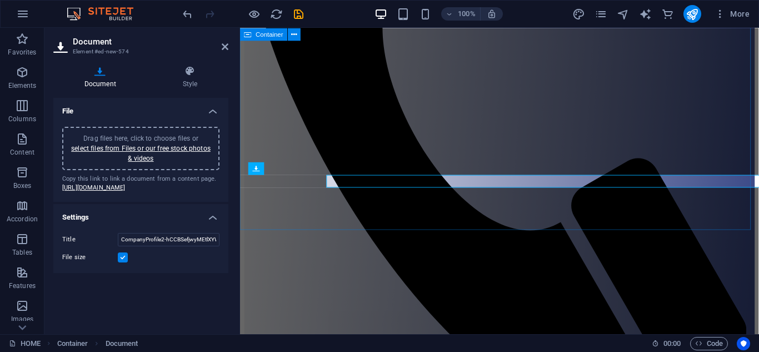
scroll to position [386, 0]
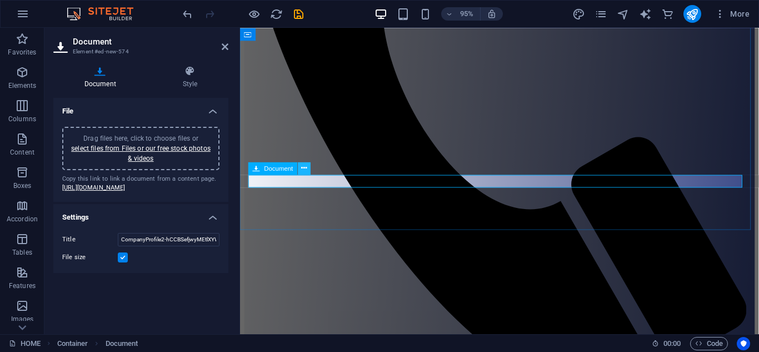
click at [303, 168] on icon at bounding box center [304, 167] width 6 height 11
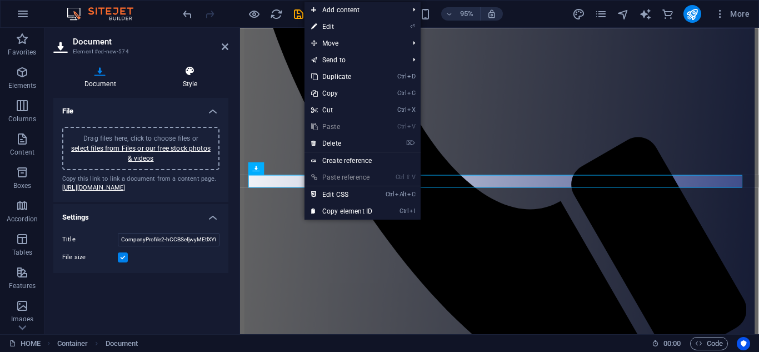
click at [188, 85] on h4 "Style" at bounding box center [190, 77] width 77 height 23
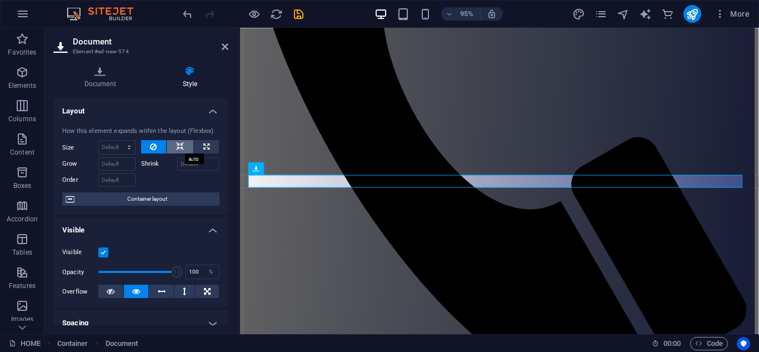
click at [185, 143] on button at bounding box center [180, 146] width 27 height 13
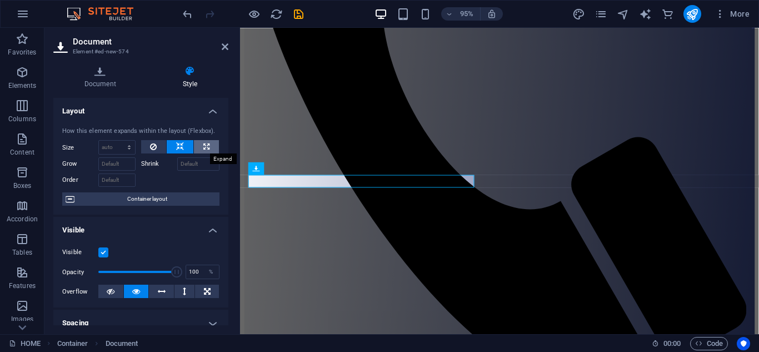
click at [203, 144] on icon at bounding box center [206, 146] width 6 height 13
type input "100"
select select "%"
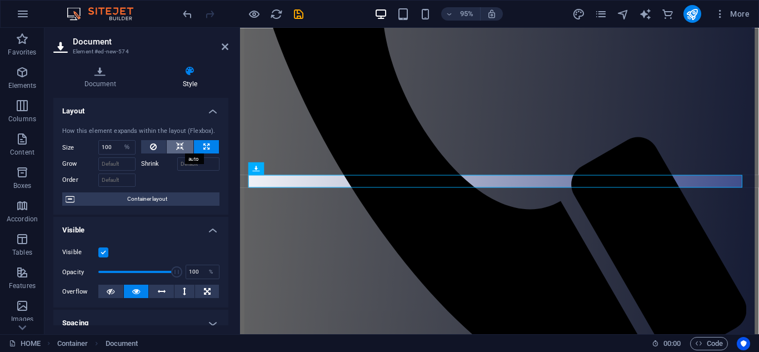
click at [182, 144] on button at bounding box center [180, 146] width 27 height 13
select select "DISABLED_OPTION_VALUE"
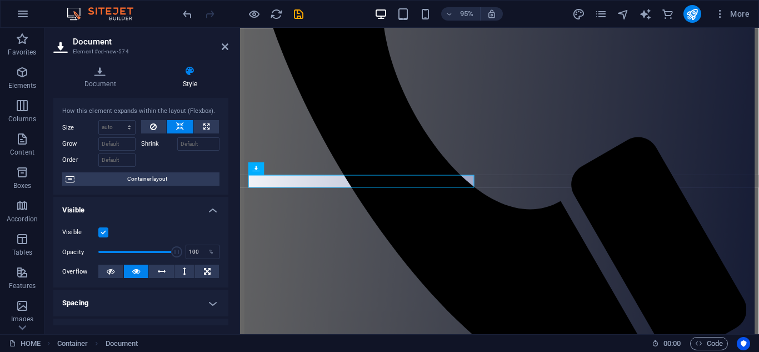
scroll to position [0, 0]
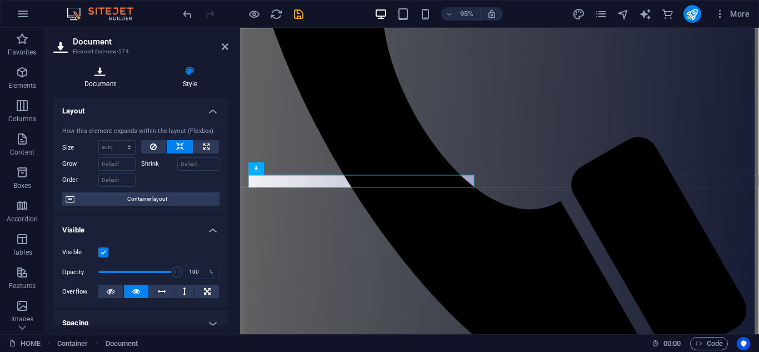
click at [101, 86] on h4 "Document" at bounding box center [102, 77] width 98 height 23
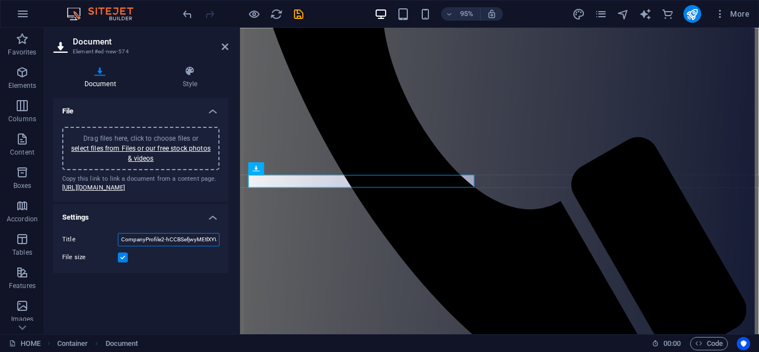
click at [200, 246] on input "CompanyProfile2-hCCBSefjwyMEtlXYWMP38g.pdf" at bounding box center [169, 239] width 102 height 13
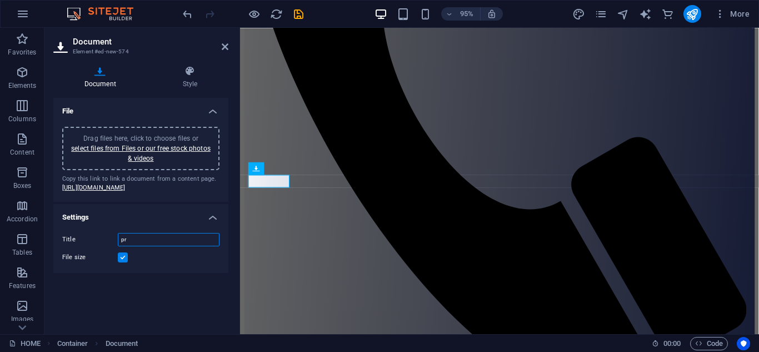
type input "p"
type input "Profile"
click at [191, 82] on h4 "Style" at bounding box center [190, 77] width 77 height 23
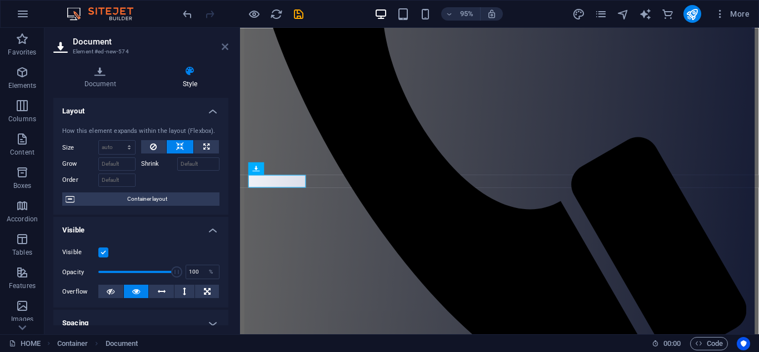
click at [226, 46] on icon at bounding box center [225, 46] width 7 height 9
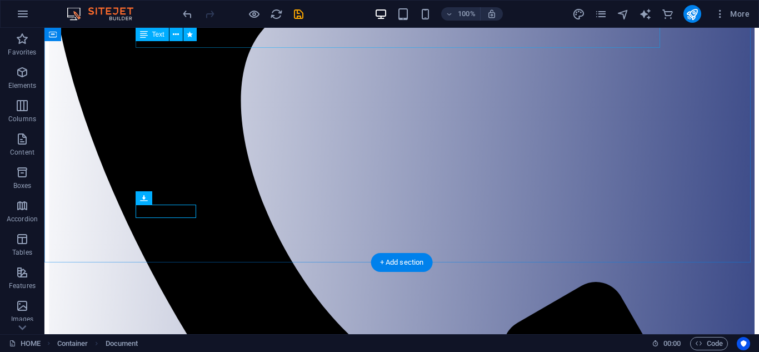
scroll to position [363, 0]
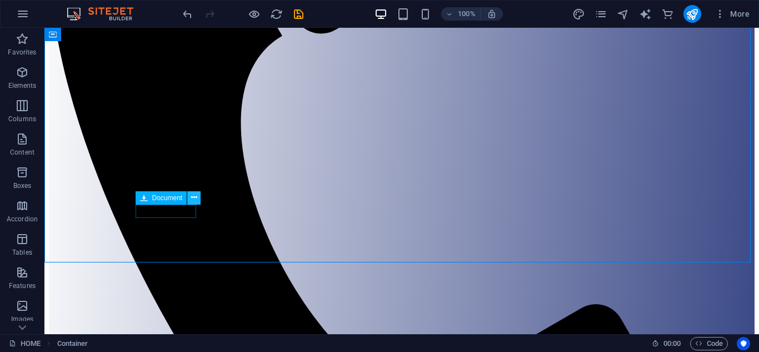
click at [196, 199] on icon at bounding box center [194, 198] width 6 height 12
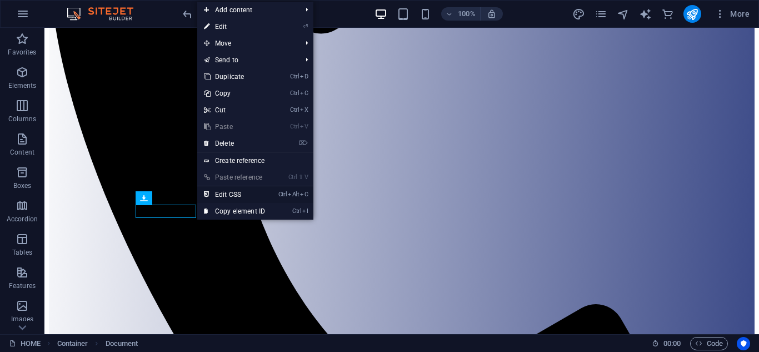
click at [218, 196] on link "Ctrl Alt C Edit CSS" at bounding box center [234, 194] width 74 height 17
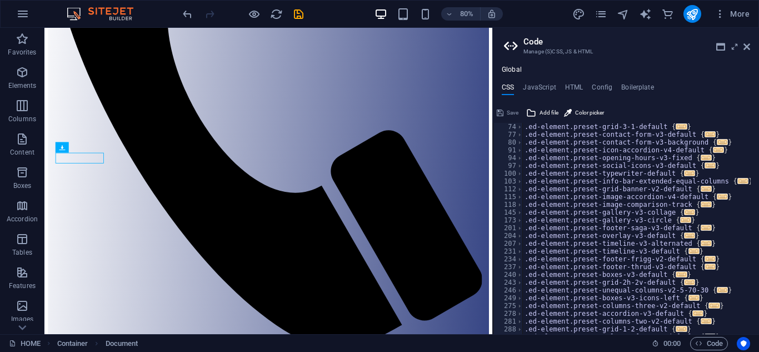
scroll to position [0, 0]
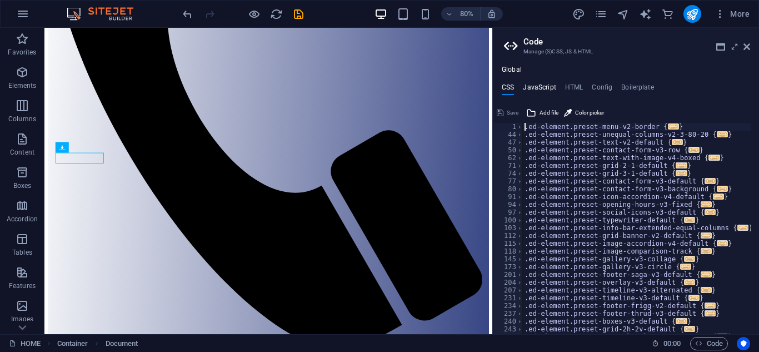
click at [541, 88] on h4 "JavaScript" at bounding box center [539, 89] width 33 height 12
type textarea "/* JS for preset "Menu V2" */"
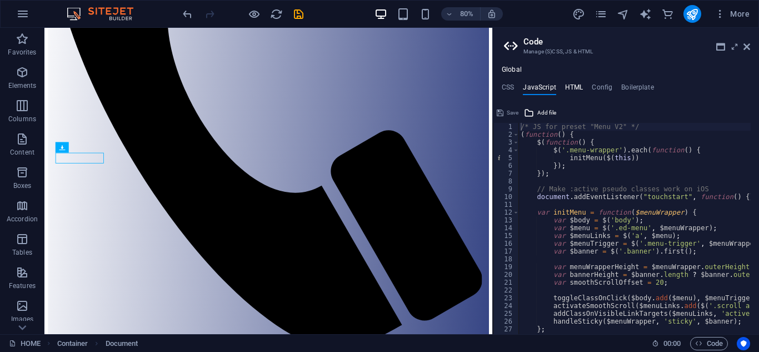
click at [569, 87] on h4 "HTML" at bounding box center [574, 89] width 18 height 12
type textarea "{{content}}"
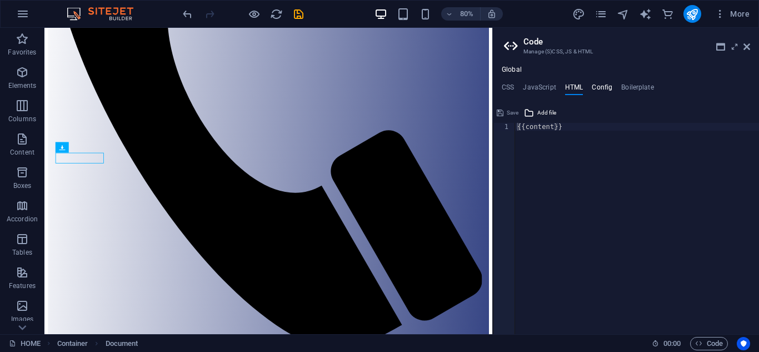
click at [605, 85] on h4 "Config" at bounding box center [602, 89] width 21 height 12
type textarea "$color-background: #ffffff;"
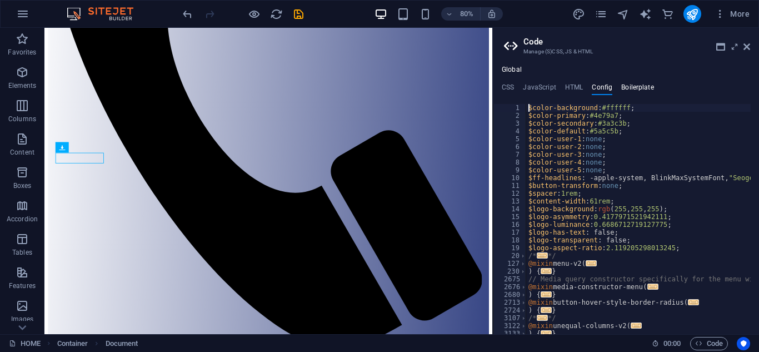
click at [634, 87] on h4 "Boilerplate" at bounding box center [637, 89] width 33 height 12
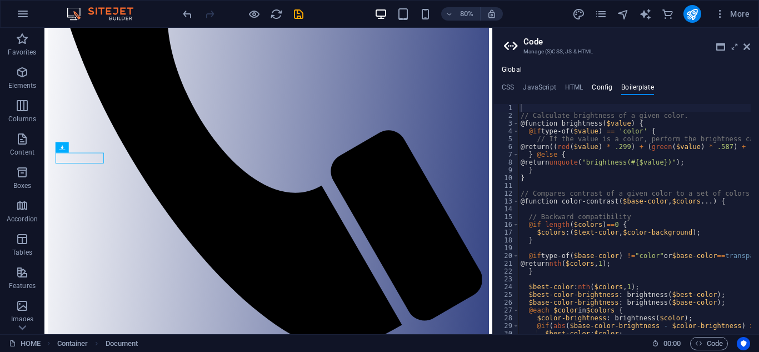
click at [604, 87] on h4 "Config" at bounding box center [602, 89] width 21 height 12
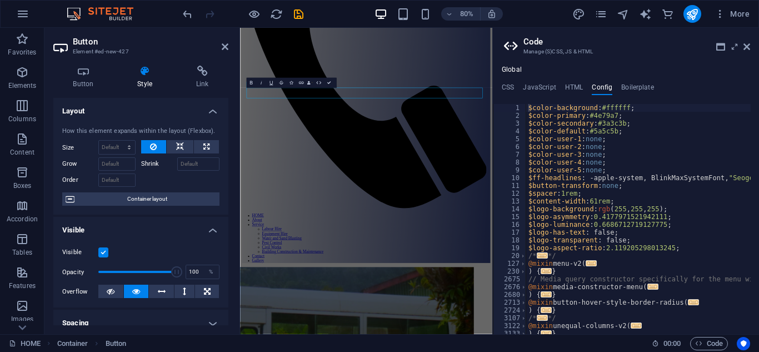
scroll to position [383, 0]
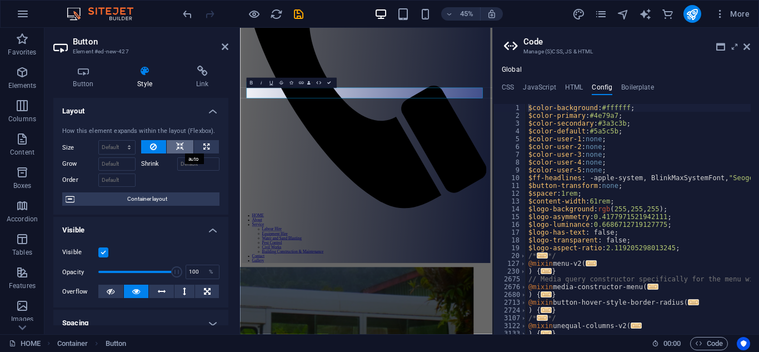
click at [182, 144] on icon at bounding box center [180, 146] width 8 height 13
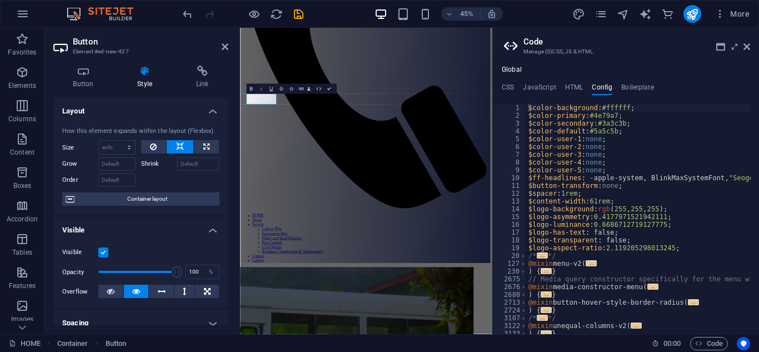
scroll to position [370, 0]
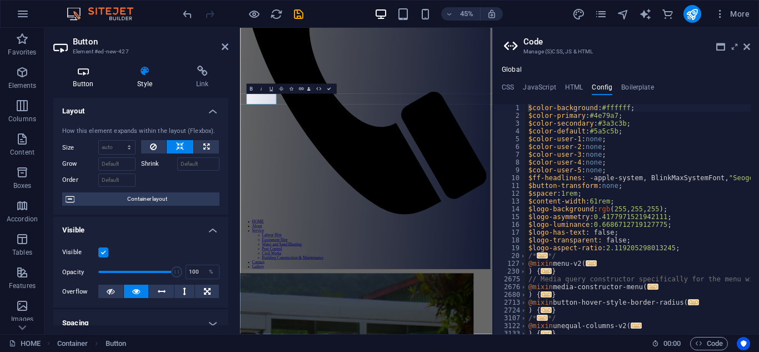
click at [98, 81] on h4 "Button" at bounding box center [85, 77] width 64 height 23
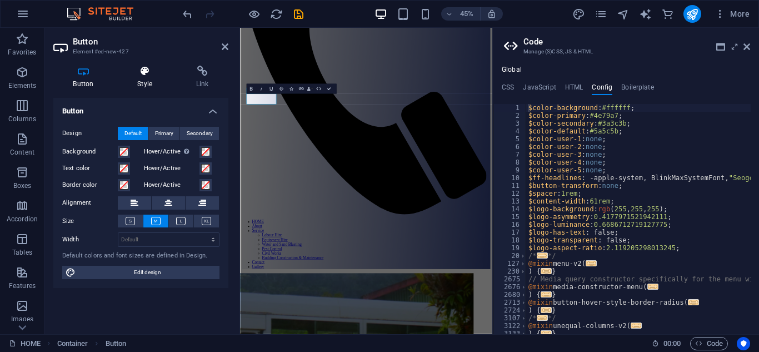
click at [133, 77] on h4 "Style" at bounding box center [147, 77] width 59 height 23
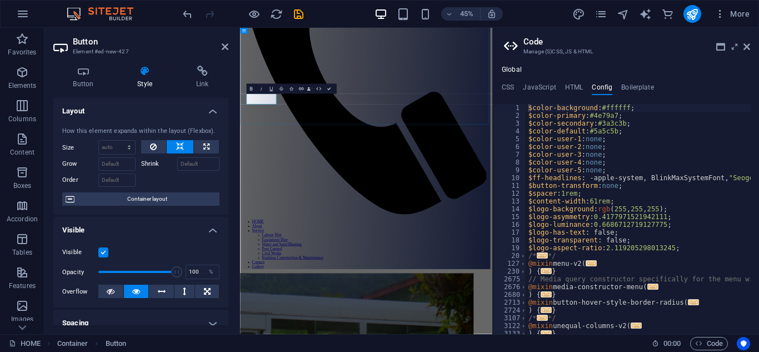
click at [204, 80] on h4 "Link" at bounding box center [202, 77] width 52 height 23
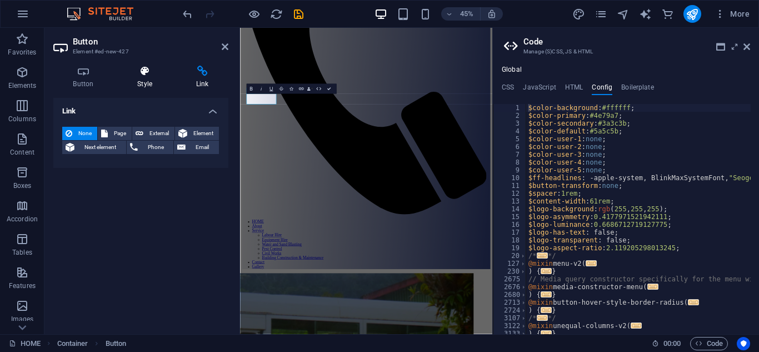
click at [151, 82] on h4 "Style" at bounding box center [147, 77] width 59 height 23
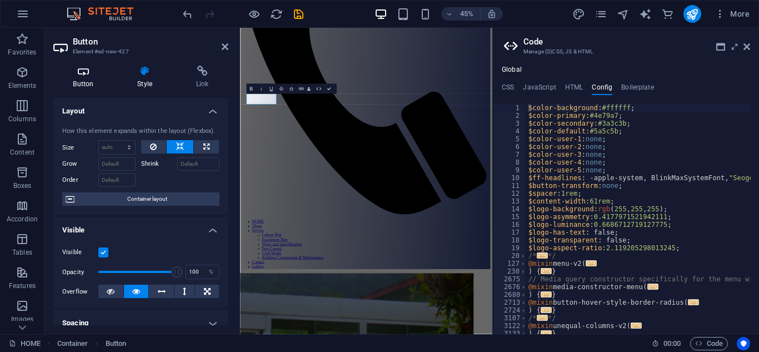
click at [85, 76] on icon at bounding box center [83, 71] width 60 height 11
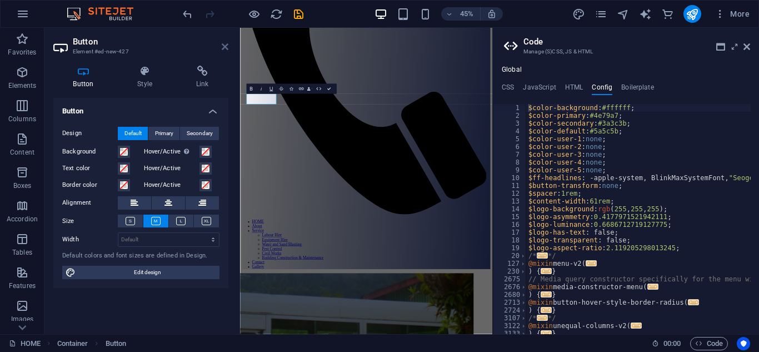
click at [223, 49] on icon at bounding box center [225, 46] width 7 height 9
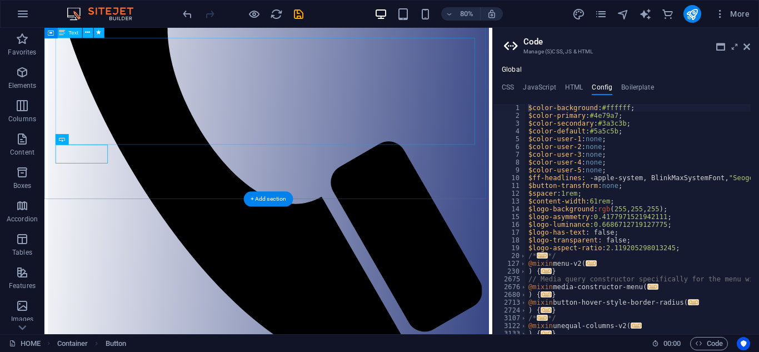
scroll to position [371, 0]
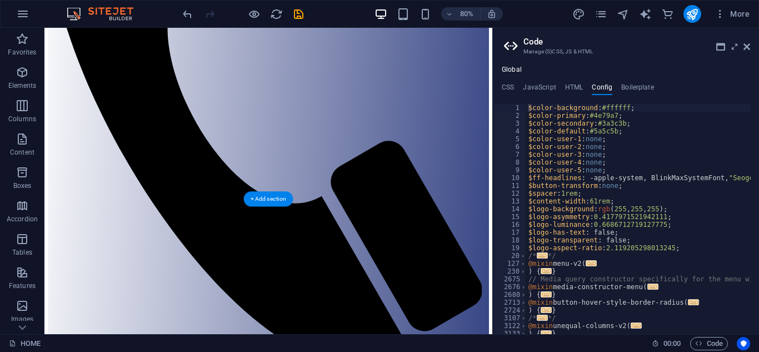
drag, startPoint x: 93, startPoint y: 182, endPoint x: 129, endPoint y: 186, distance: 36.4
drag, startPoint x: 141, startPoint y: 184, endPoint x: 106, endPoint y: 187, distance: 34.6
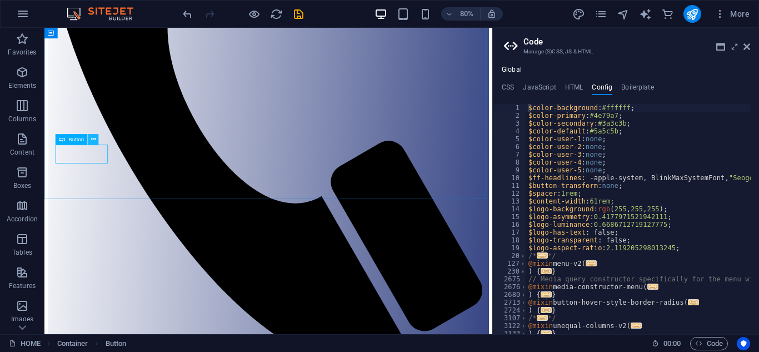
click at [91, 137] on icon at bounding box center [93, 138] width 5 height 9
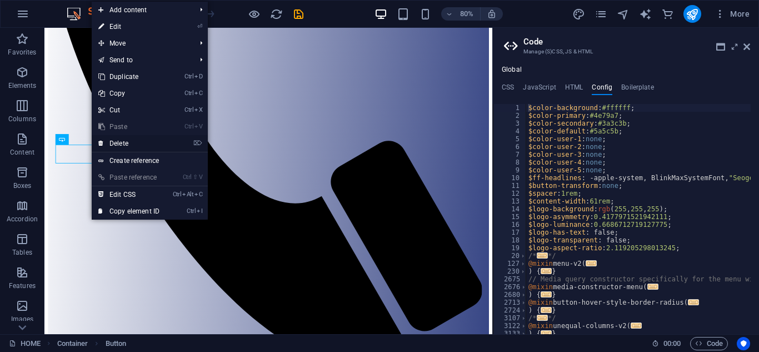
click at [113, 142] on link "⌦ Delete" at bounding box center [129, 143] width 74 height 17
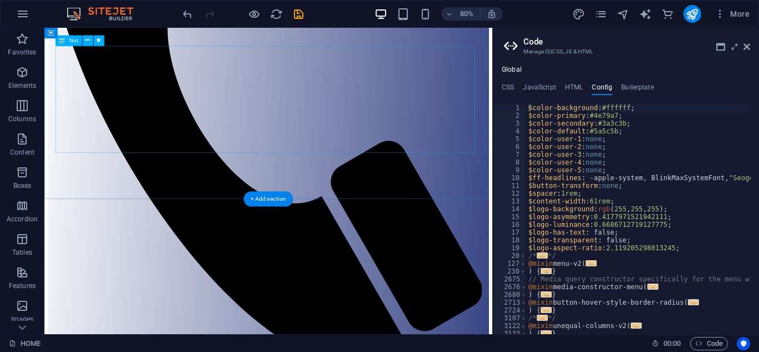
scroll to position [361, 0]
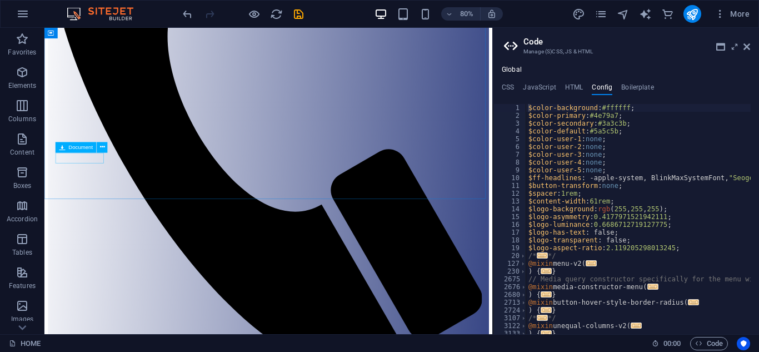
click at [78, 148] on span "Document" at bounding box center [81, 147] width 24 height 6
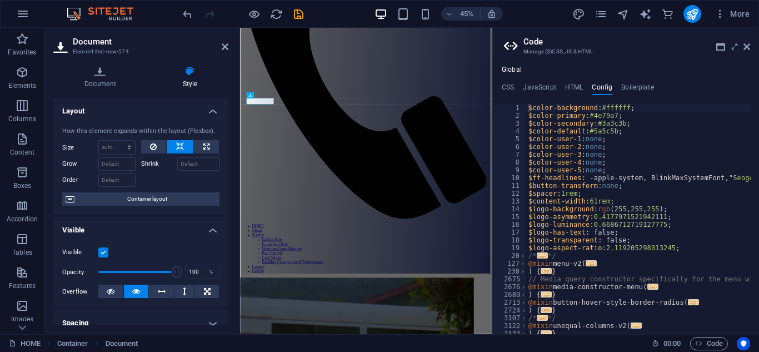
scroll to position [360, 0]
click at [746, 46] on icon at bounding box center [746, 46] width 7 height 9
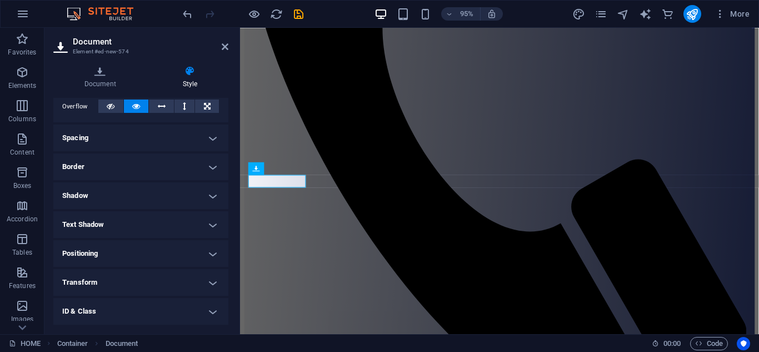
scroll to position [183, 0]
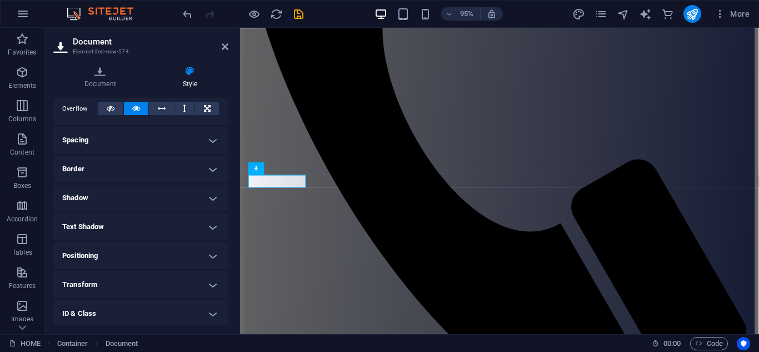
click at [206, 167] on h4 "Border" at bounding box center [140, 169] width 175 height 27
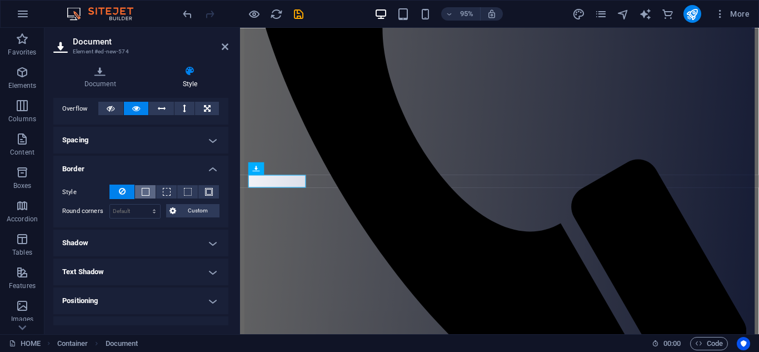
click at [146, 187] on span at bounding box center [145, 191] width 2 height 13
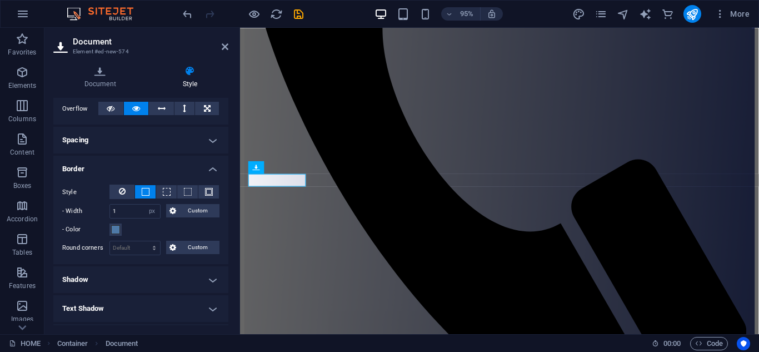
scroll to position [363, 0]
click at [168, 193] on span at bounding box center [167, 192] width 8 height 8
click at [151, 189] on button at bounding box center [145, 191] width 21 height 13
click at [133, 212] on input "1" at bounding box center [135, 210] width 50 height 13
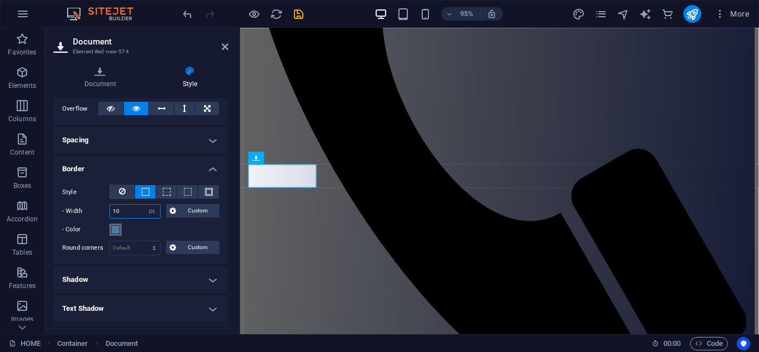
type input "10"
click at [119, 227] on span at bounding box center [115, 229] width 9 height 9
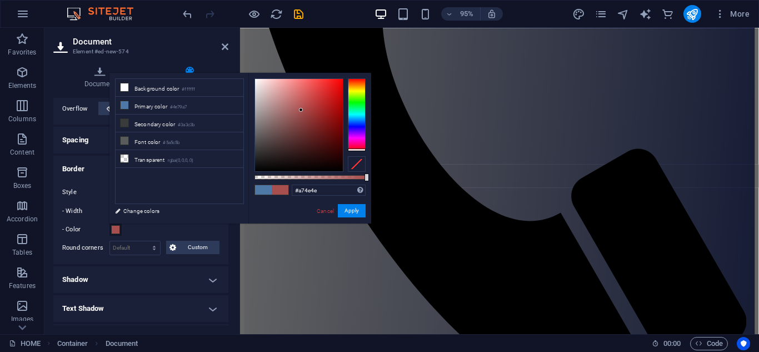
drag, startPoint x: 353, startPoint y: 131, endPoint x: 354, endPoint y: 150, distance: 19.5
click at [354, 150] on div at bounding box center [357, 114] width 18 height 72
type input "#a91010"
click at [334, 109] on div at bounding box center [299, 125] width 88 height 92
drag, startPoint x: 353, startPoint y: 209, endPoint x: 118, endPoint y: 191, distance: 235.7
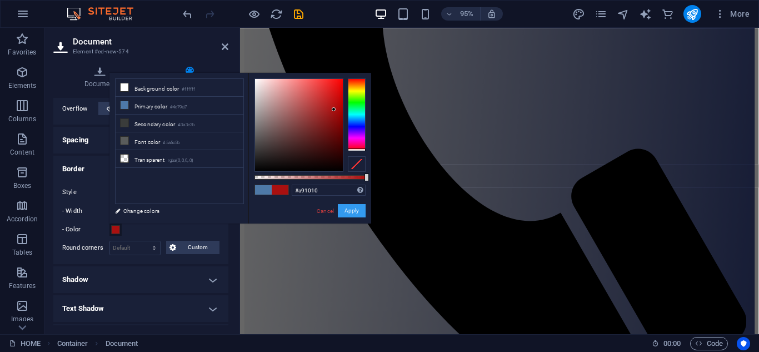
click at [353, 209] on button "Apply" at bounding box center [352, 210] width 28 height 13
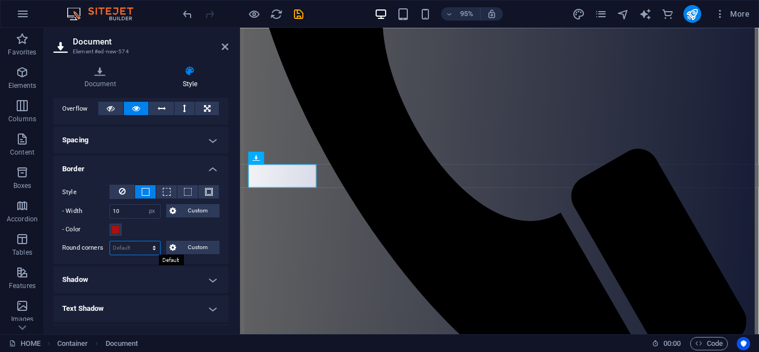
click at [150, 246] on select "Default px rem % vh vw Custom" at bounding box center [135, 247] width 50 height 13
select select "px"
click at [143, 241] on select "Default px rem % vh vw Custom" at bounding box center [135, 247] width 50 height 13
type input "0"
click at [130, 249] on input "0" at bounding box center [135, 247] width 50 height 13
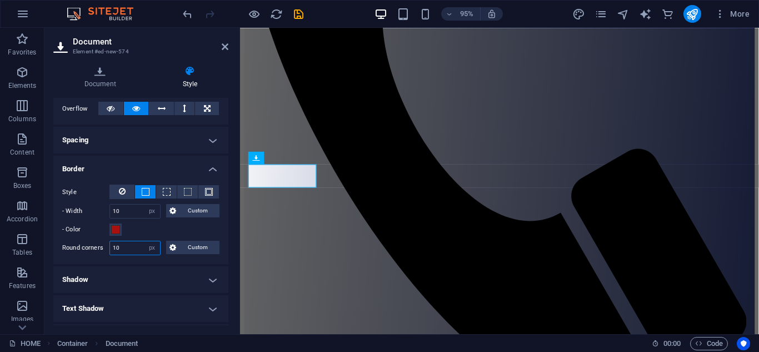
type input "1"
type input "20"
drag, startPoint x: 226, startPoint y: 252, endPoint x: 226, endPoint y: 261, distance: 8.9
click at [226, 261] on div "Style - Width 10 auto px rem % vh vw Custom Custom 10 auto px rem % vh vw 10 au…" at bounding box center [140, 220] width 175 height 88
drag, startPoint x: 226, startPoint y: 261, endPoint x: 226, endPoint y: 269, distance: 8.3
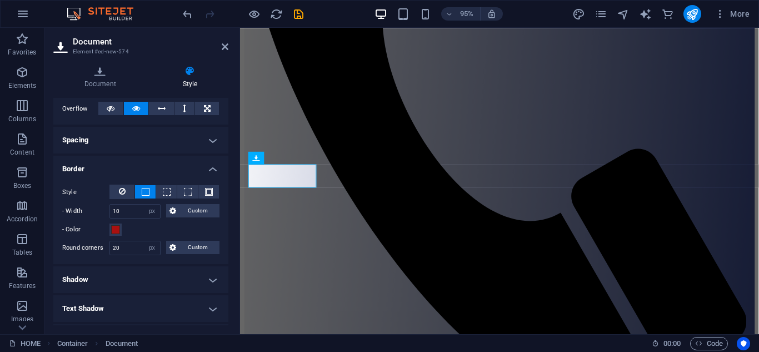
click at [226, 269] on ul "Layout How this element expands within the layout (Flexbox). Size Default auto …" at bounding box center [140, 191] width 175 height 552
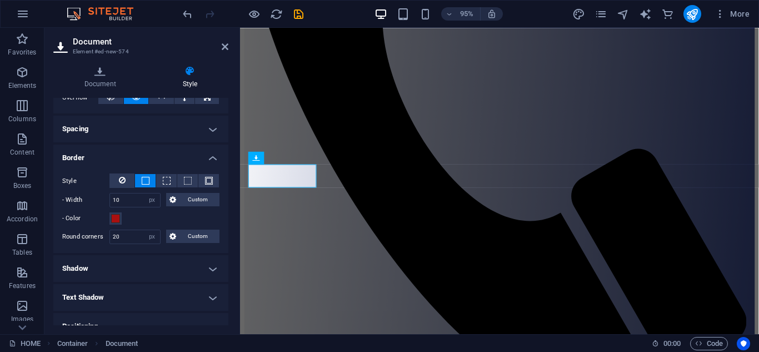
scroll to position [216, 0]
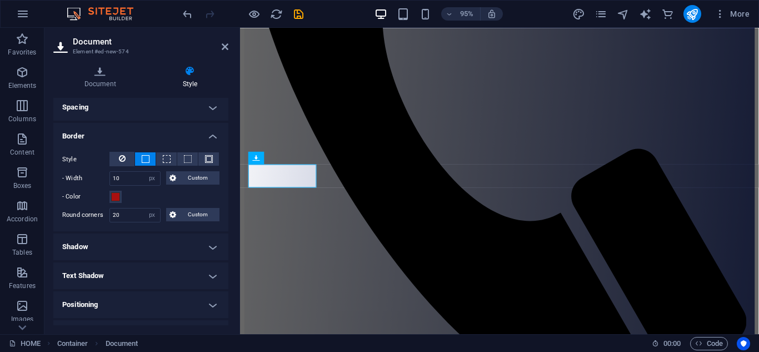
click at [208, 276] on h4 "Text Shadow" at bounding box center [140, 275] width 175 height 27
click at [140, 297] on span "None" at bounding box center [139, 297] width 13 height 13
click at [91, 297] on span "Default" at bounding box center [88, 297] width 17 height 13
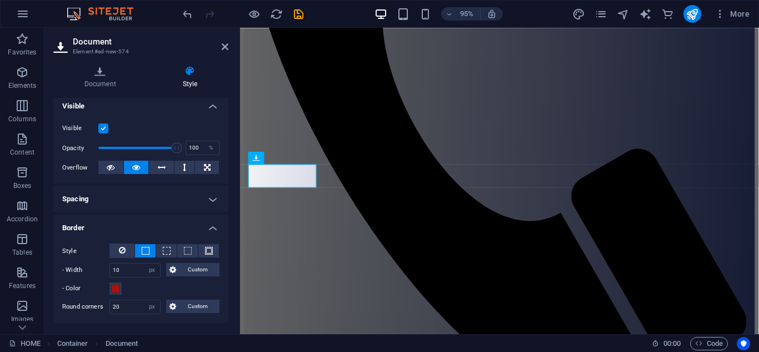
scroll to position [121, 0]
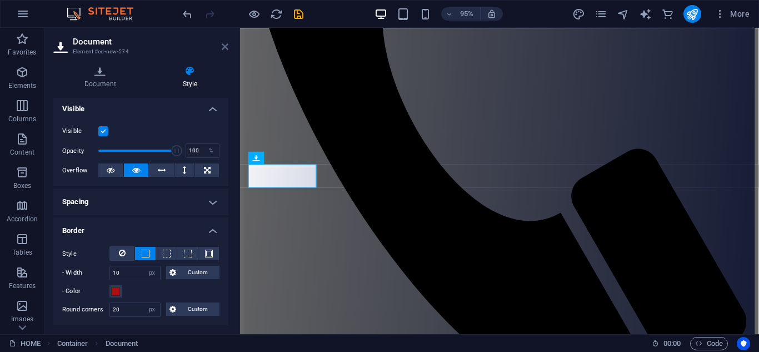
click at [228, 47] on icon at bounding box center [225, 46] width 7 height 9
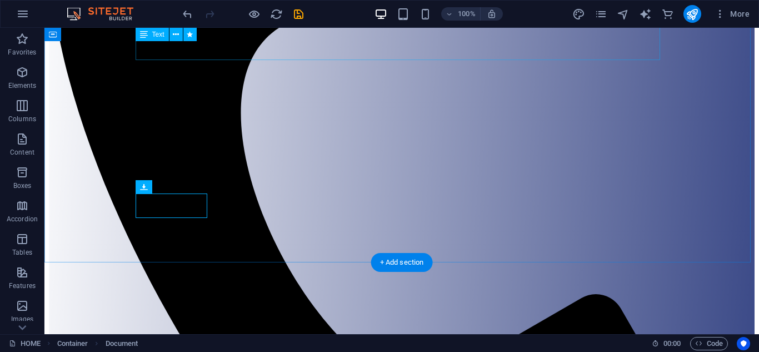
scroll to position [351, 0]
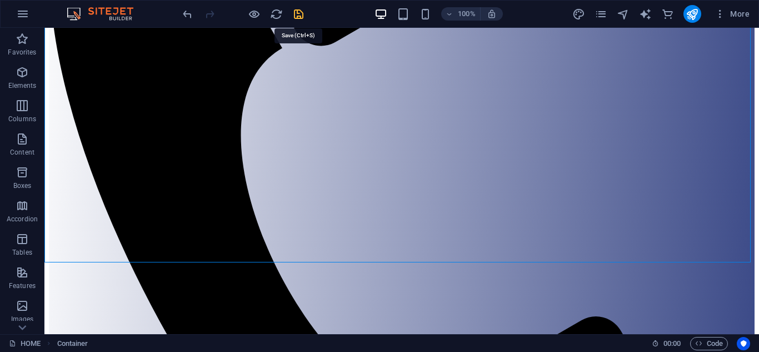
click at [295, 12] on icon "save" at bounding box center [298, 14] width 13 height 13
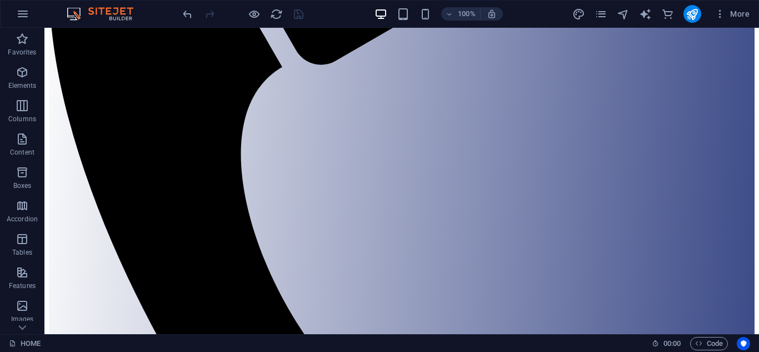
scroll to position [346, 0]
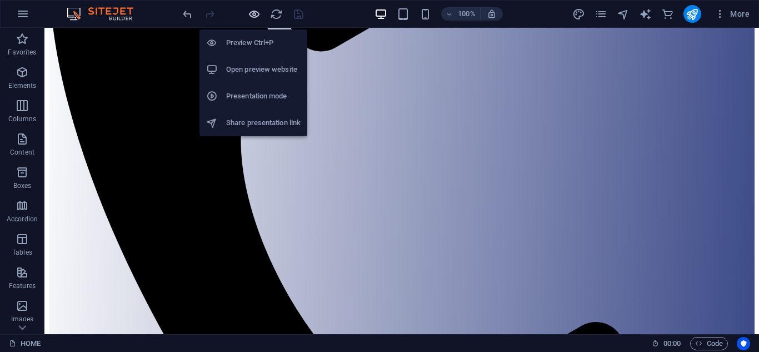
click at [253, 14] on icon "button" at bounding box center [254, 14] width 13 height 13
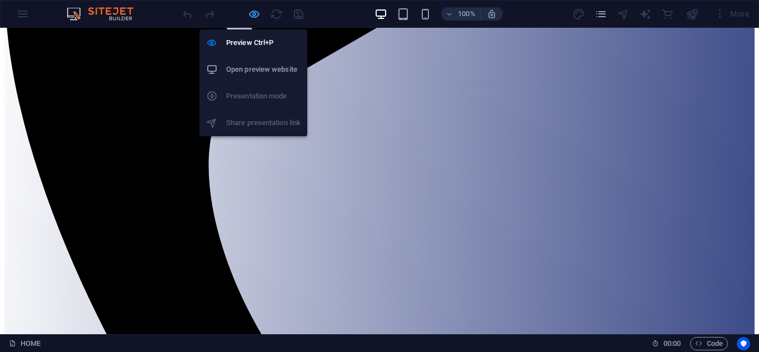
scroll to position [339, 0]
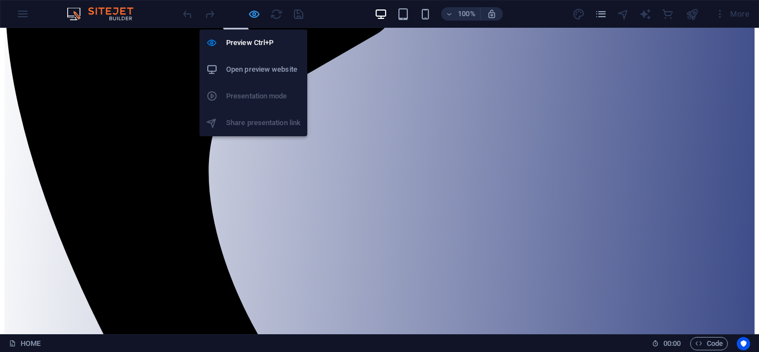
click at [256, 17] on icon "button" at bounding box center [254, 14] width 13 height 13
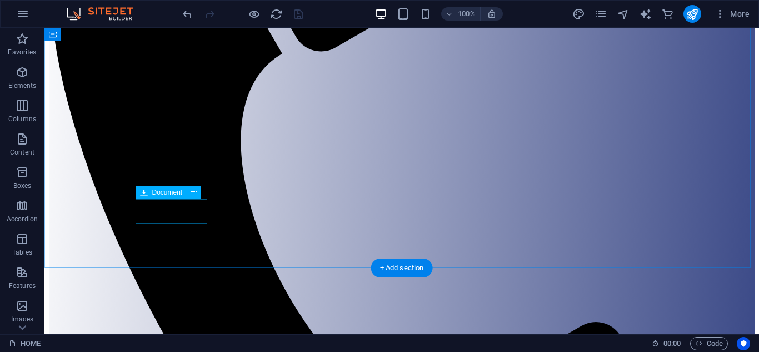
select select "px"
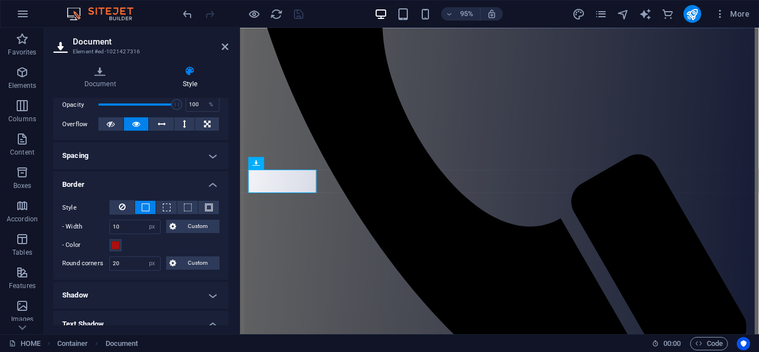
scroll to position [179, 0]
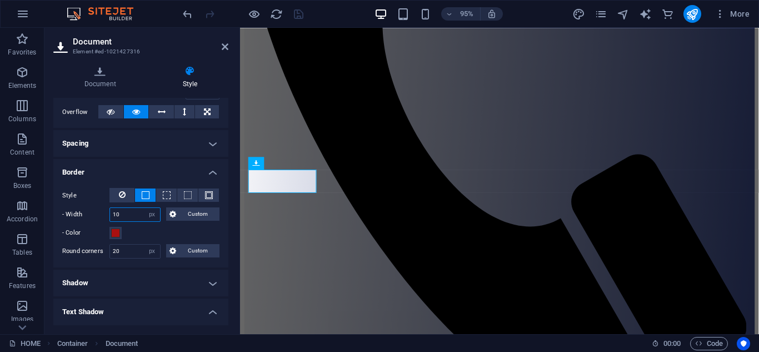
click at [137, 216] on input "10" at bounding box center [135, 214] width 50 height 13
type input "1"
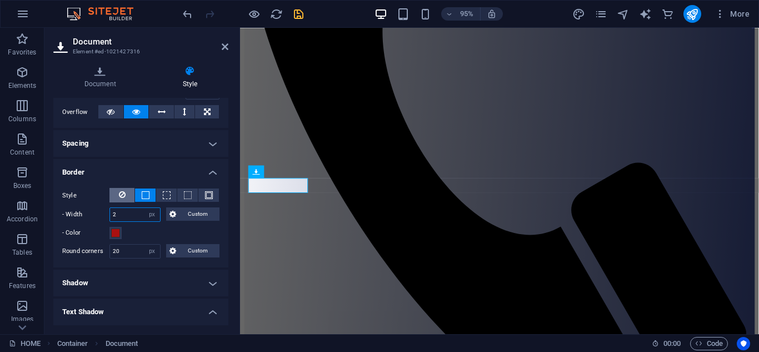
type input "2"
click at [123, 189] on icon at bounding box center [122, 194] width 7 height 13
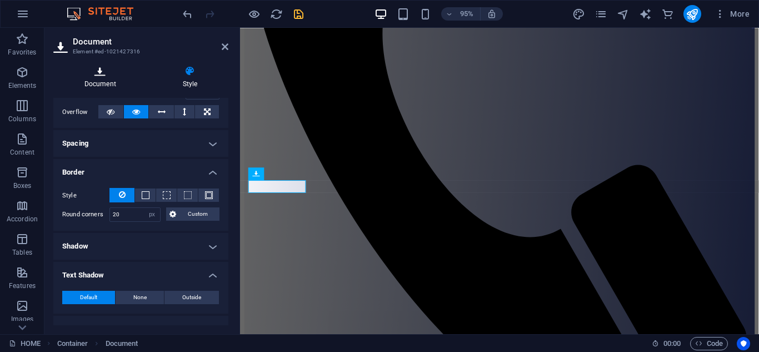
click at [106, 82] on h4 "Document" at bounding box center [102, 77] width 98 height 23
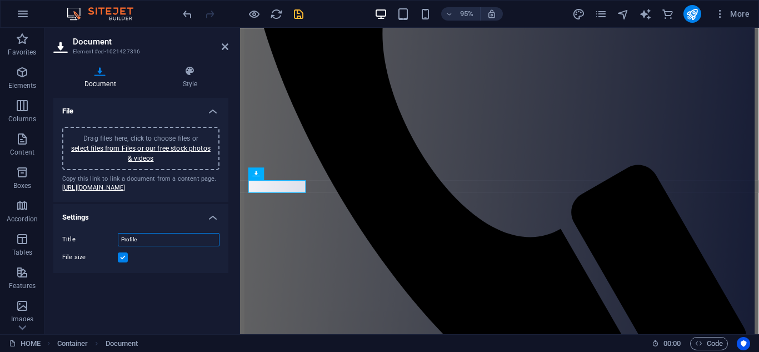
click at [152, 246] on input "Profile" at bounding box center [169, 239] width 102 height 13
type input "P"
type input "S"
type input "Download Profile"
click at [187, 86] on h4 "Style" at bounding box center [190, 77] width 77 height 23
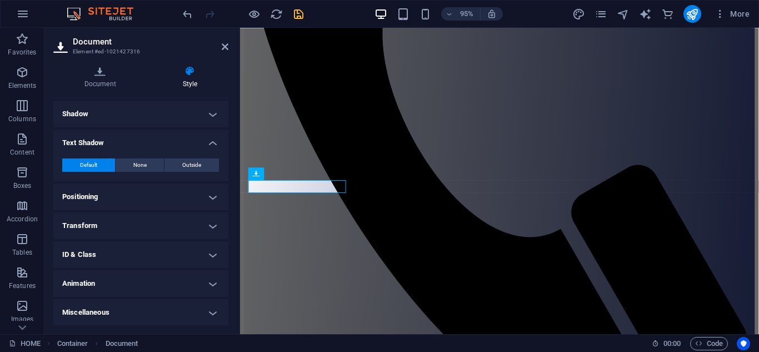
scroll to position [312, 0]
click at [159, 228] on h4 "Transform" at bounding box center [140, 225] width 175 height 27
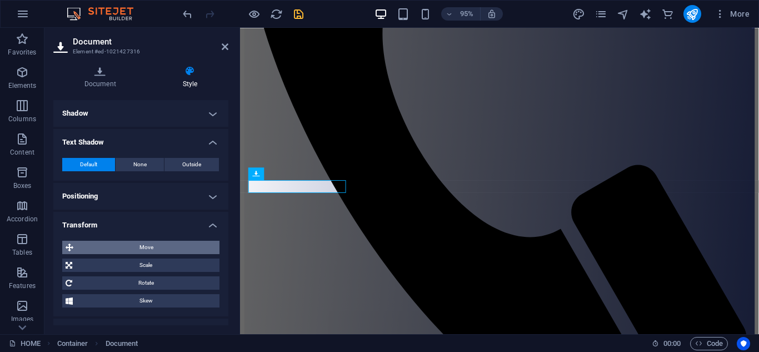
click at [157, 250] on span "Move" at bounding box center [146, 247] width 139 height 13
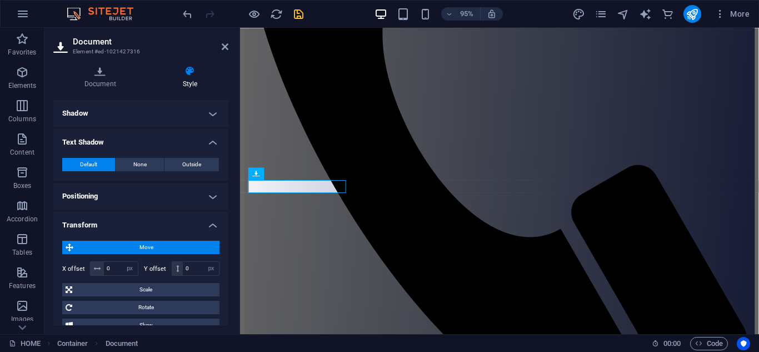
click at [158, 247] on span "Move" at bounding box center [146, 247] width 139 height 13
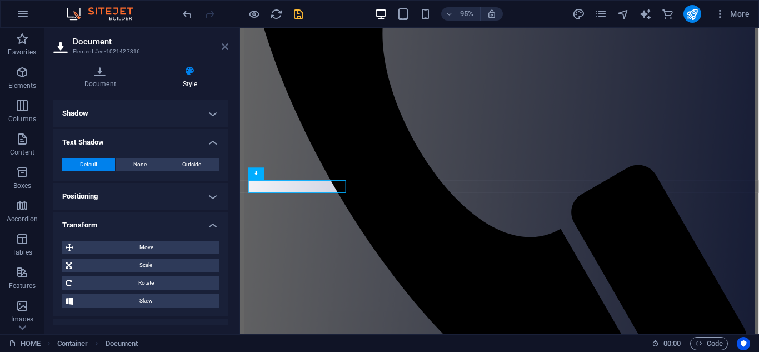
click at [222, 48] on icon at bounding box center [225, 46] width 7 height 9
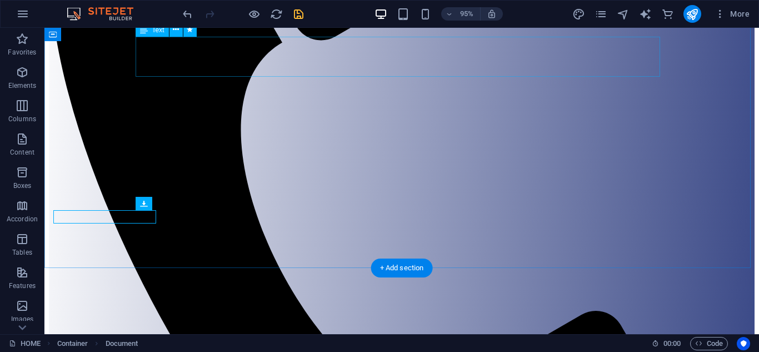
scroll to position [334, 0]
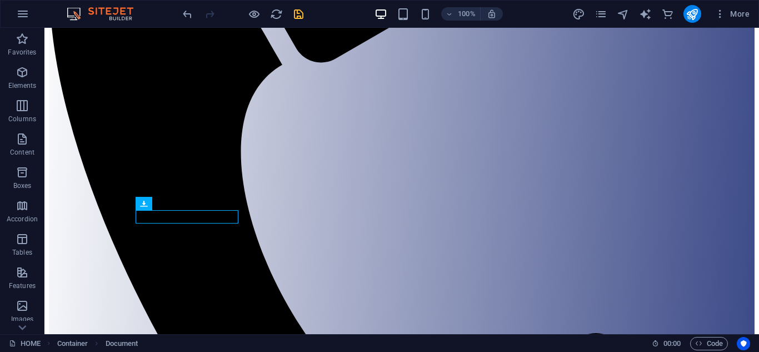
click at [296, 17] on icon "save" at bounding box center [298, 14] width 13 height 13
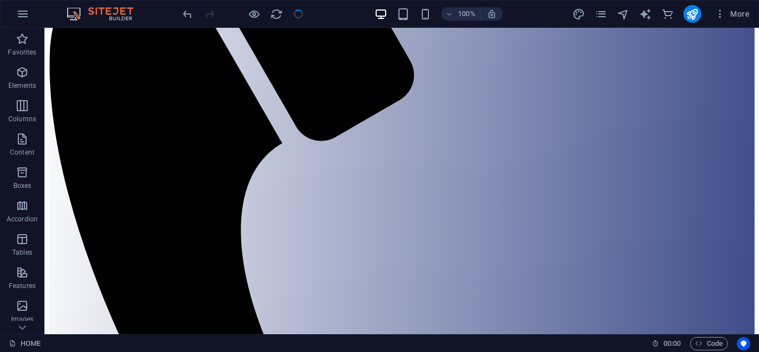
scroll to position [278, 0]
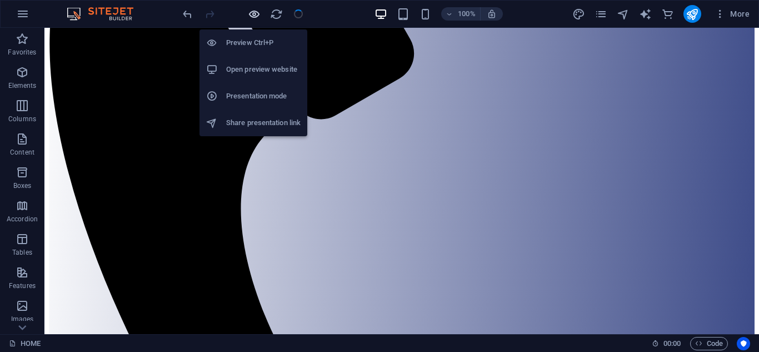
click at [252, 16] on icon "button" at bounding box center [254, 14] width 13 height 13
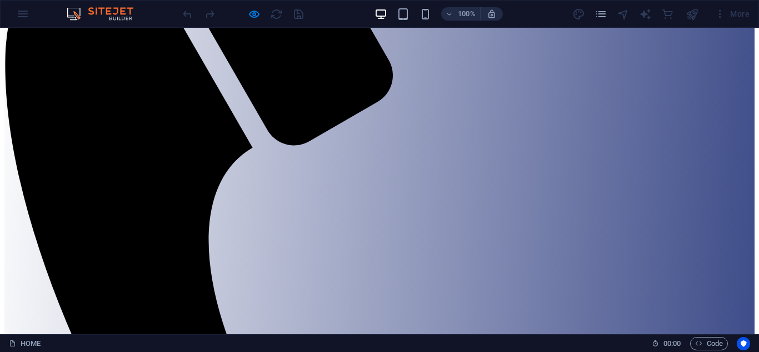
scroll to position [277, 0]
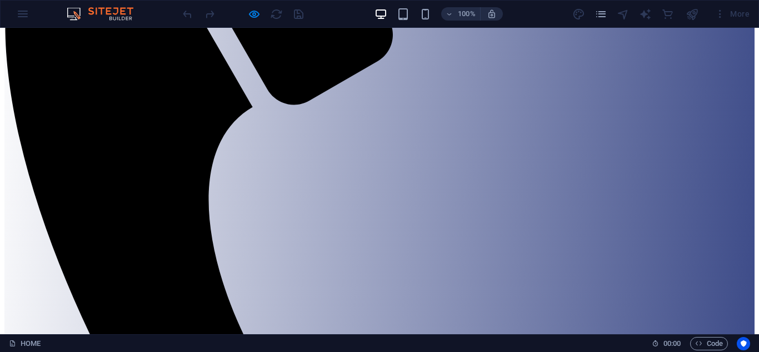
scroll to position [309, 0]
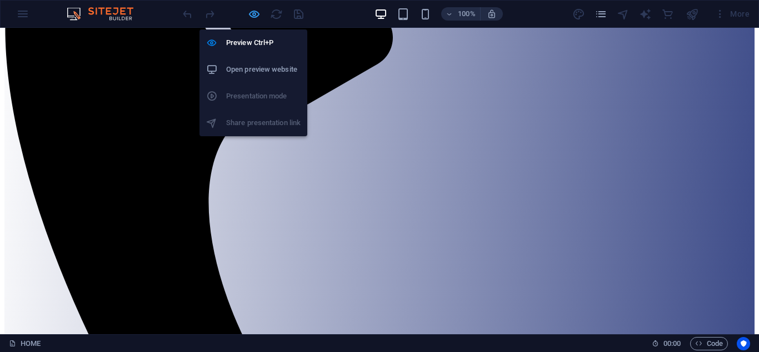
click at [256, 17] on icon "button" at bounding box center [254, 14] width 13 height 13
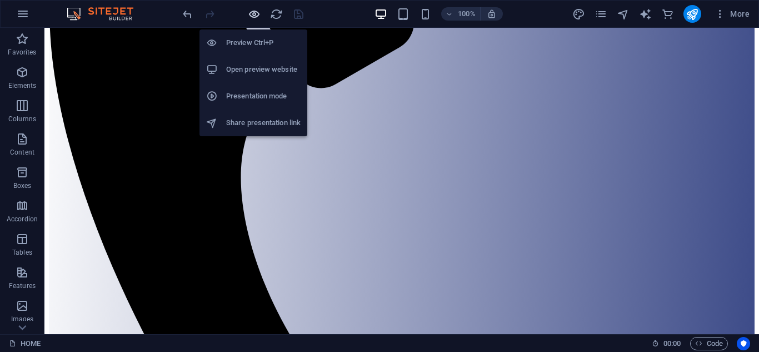
scroll to position [315, 0]
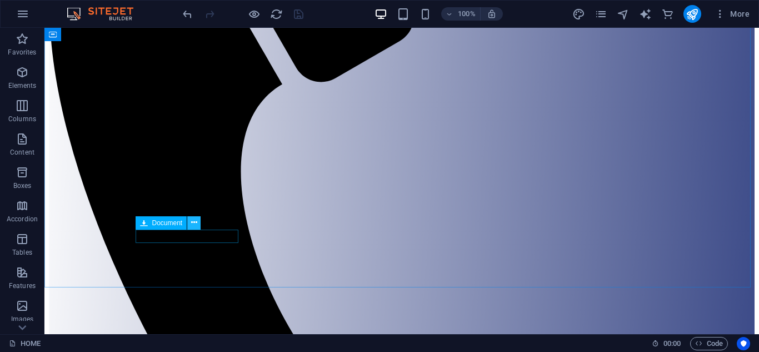
click at [194, 225] on icon at bounding box center [194, 223] width 6 height 12
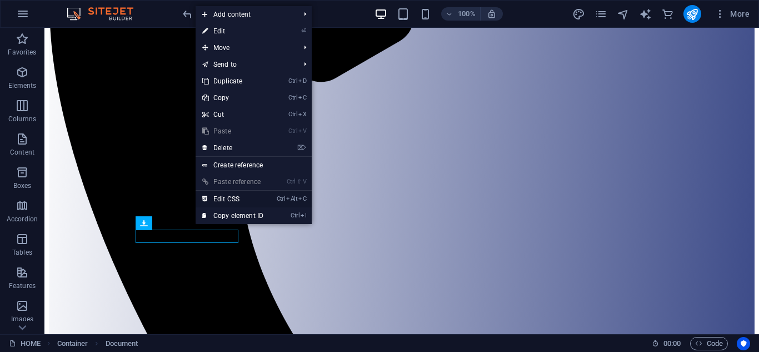
click at [227, 199] on link "Ctrl Alt C Edit CSS" at bounding box center [233, 199] width 74 height 17
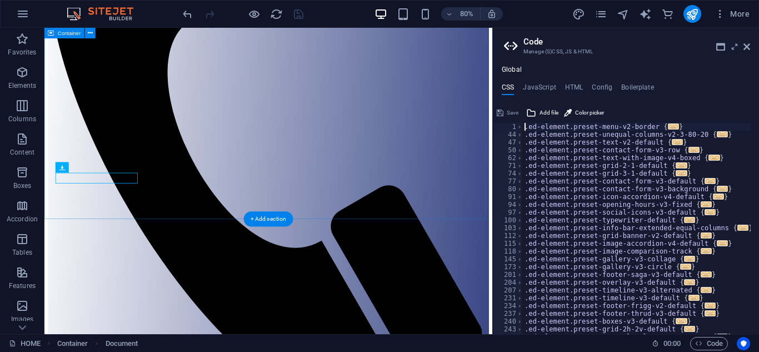
scroll to position [336, 0]
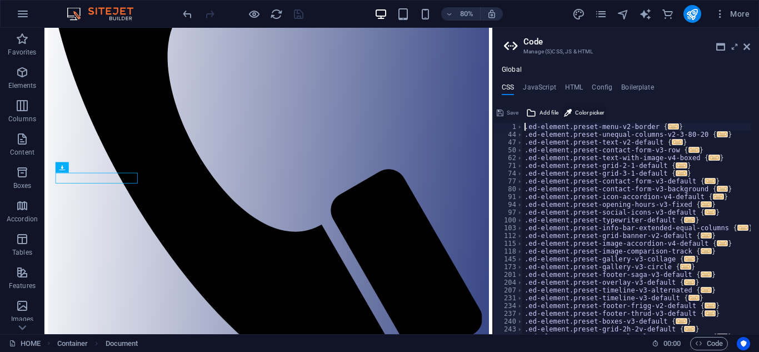
click at [598, 114] on span "Color picker" at bounding box center [589, 112] width 29 height 13
click at [548, 88] on h4 "JavaScript" at bounding box center [539, 89] width 33 height 12
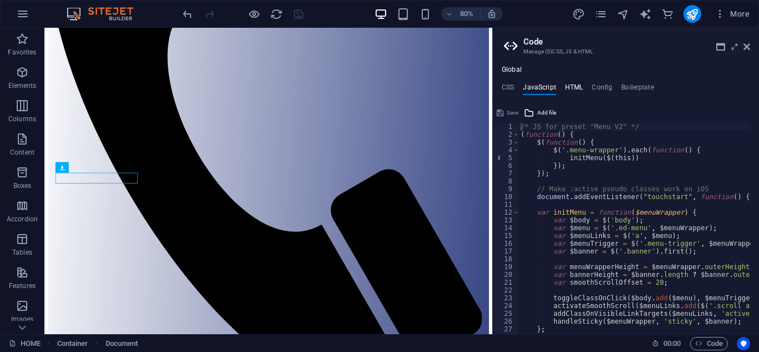
click at [574, 86] on h4 "HTML" at bounding box center [574, 89] width 18 height 12
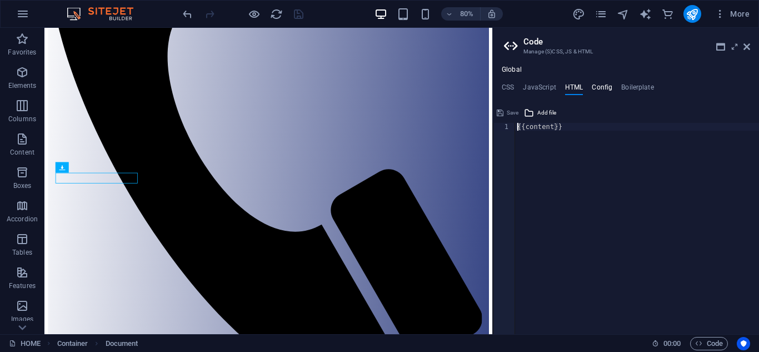
click at [594, 85] on h4 "Config" at bounding box center [602, 89] width 21 height 12
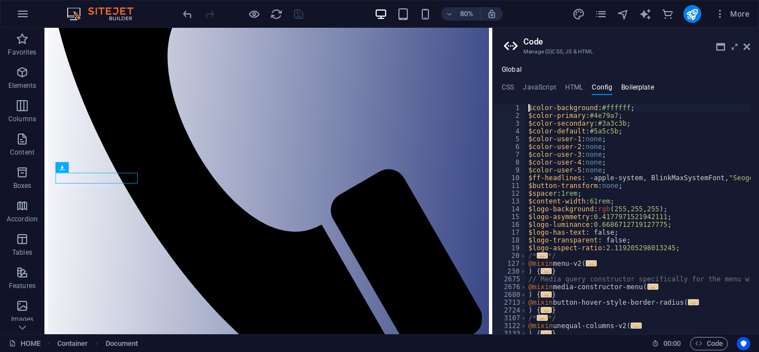
click at [629, 84] on h4 "Boilerplate" at bounding box center [637, 89] width 33 height 12
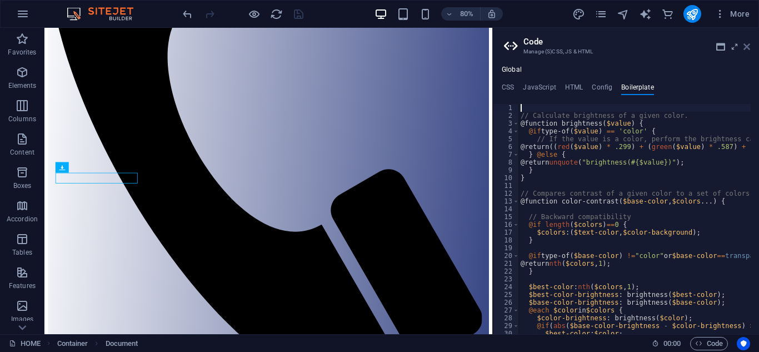
click at [749, 44] on icon at bounding box center [746, 46] width 7 height 9
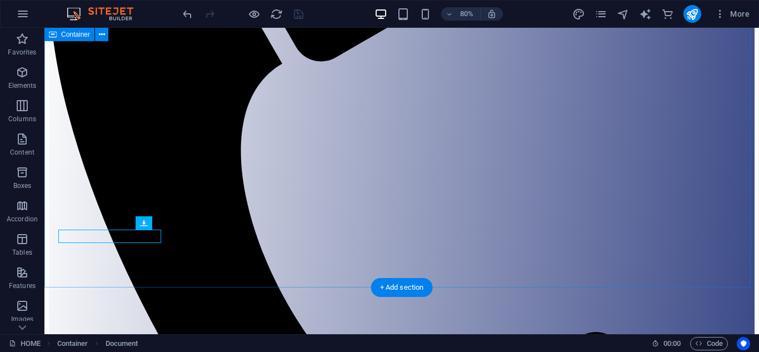
scroll to position [315, 0]
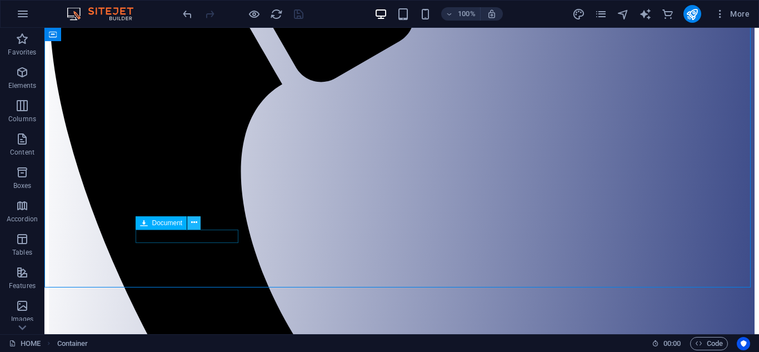
click at [193, 221] on icon at bounding box center [194, 223] width 6 height 12
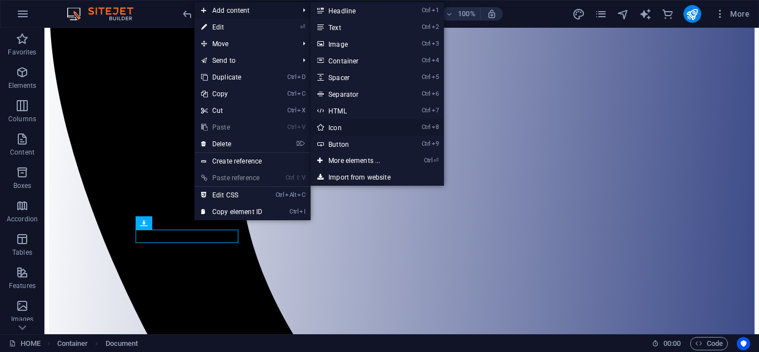
click at [347, 128] on link "Ctrl 8 Icon" at bounding box center [357, 127] width 92 height 17
select select "xMidYMid"
select select "px"
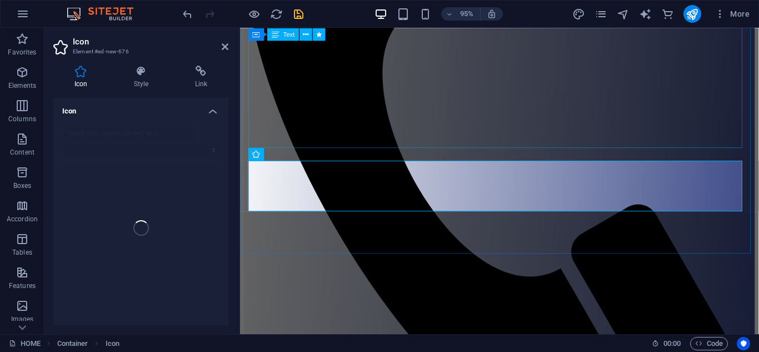
scroll to position [391, 0]
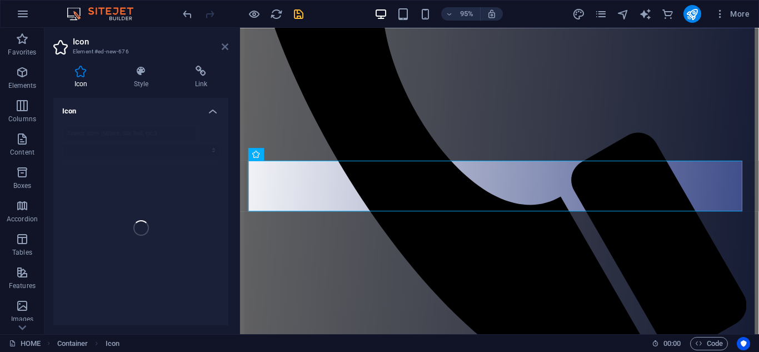
drag, startPoint x: 303, startPoint y: 43, endPoint x: 227, endPoint y: 47, distance: 75.6
click at [227, 47] on icon at bounding box center [225, 46] width 7 height 9
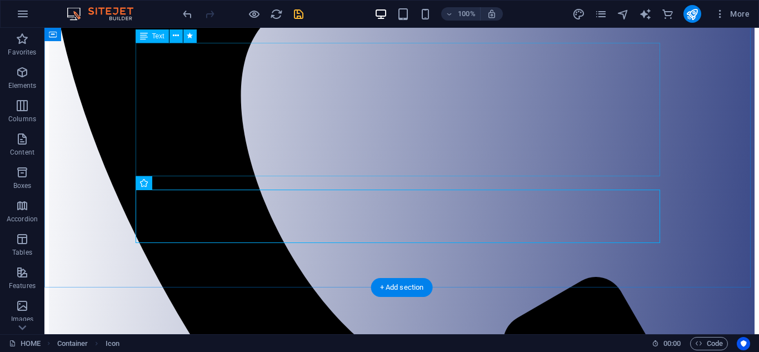
scroll to position [368, 0]
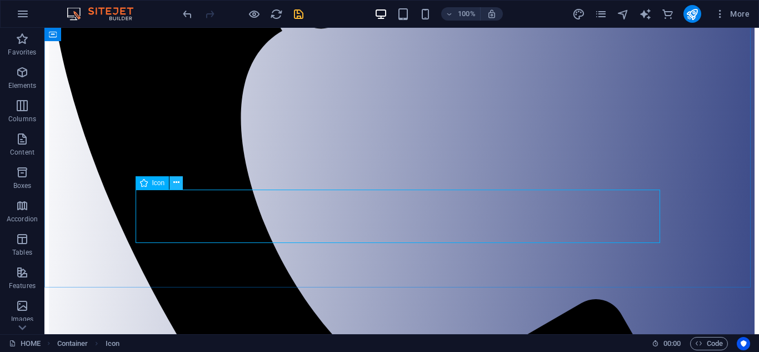
click at [174, 183] on icon at bounding box center [176, 183] width 6 height 12
click at [157, 183] on span "Icon" at bounding box center [158, 182] width 13 height 7
select select "xMidYMid"
select select "px"
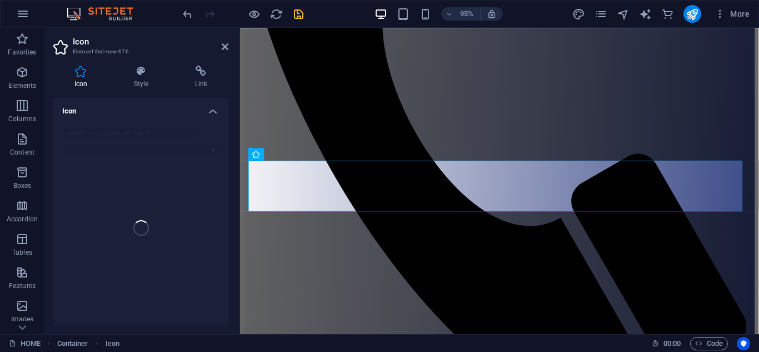
scroll to position [391, 0]
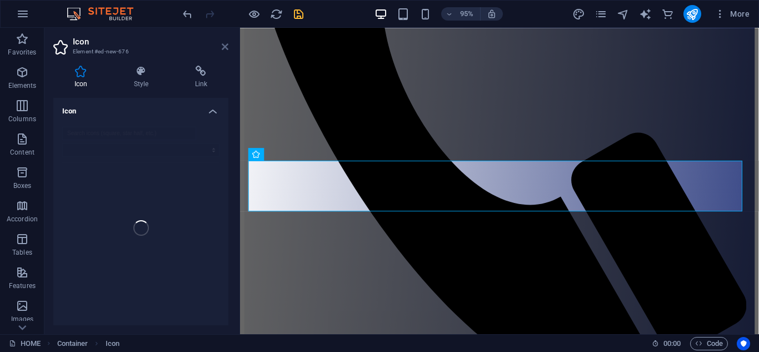
click at [223, 47] on icon at bounding box center [225, 46] width 7 height 9
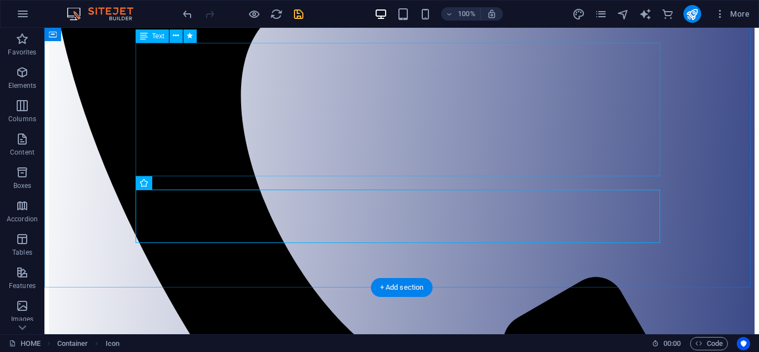
scroll to position [368, 0]
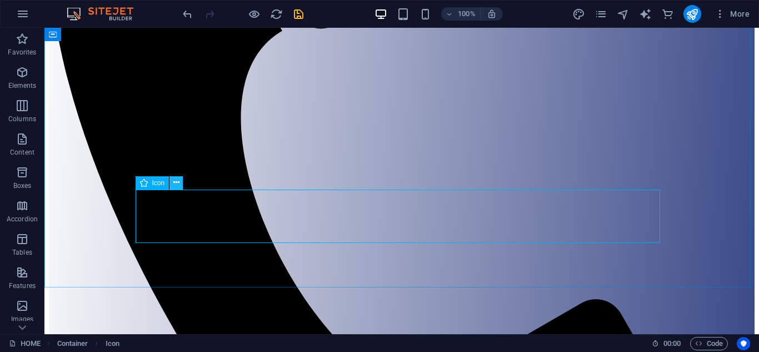
click at [173, 179] on icon at bounding box center [176, 183] width 6 height 12
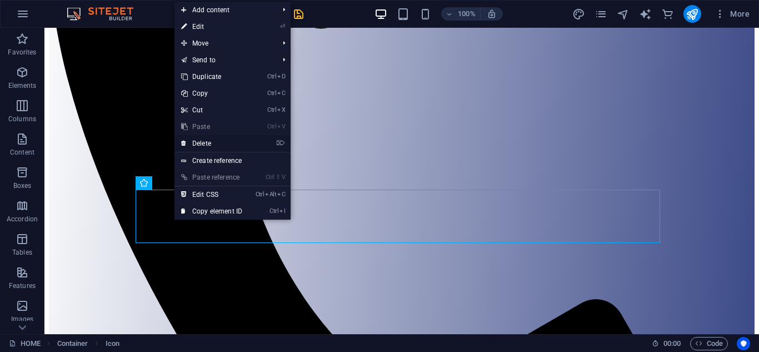
click at [196, 143] on link "⌦ Delete" at bounding box center [211, 143] width 74 height 17
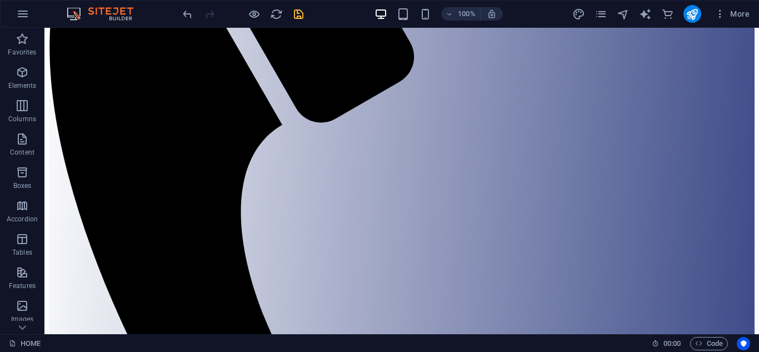
scroll to position [302, 0]
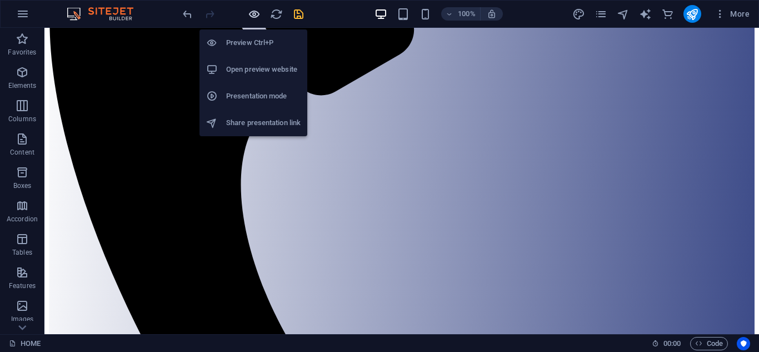
click at [252, 11] on icon "button" at bounding box center [254, 14] width 13 height 13
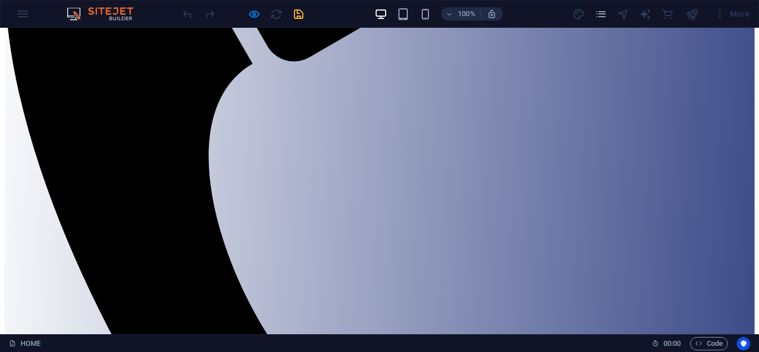
scroll to position [312, 0]
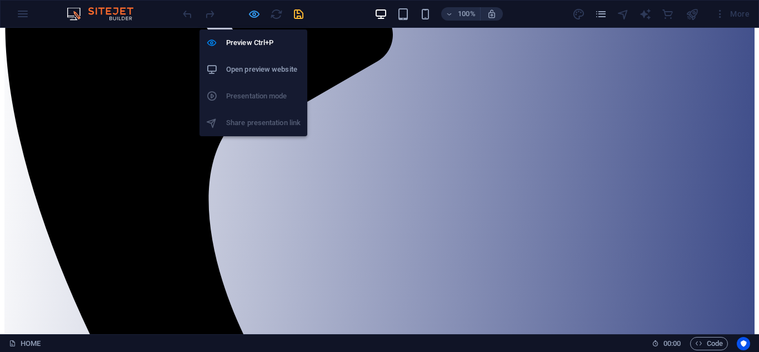
click at [253, 11] on icon "button" at bounding box center [254, 14] width 13 height 13
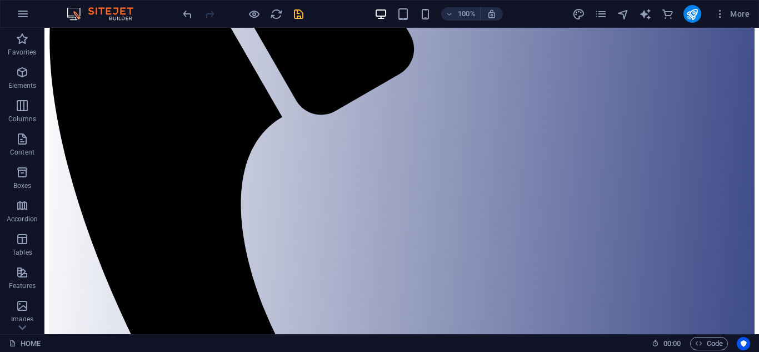
scroll to position [331, 0]
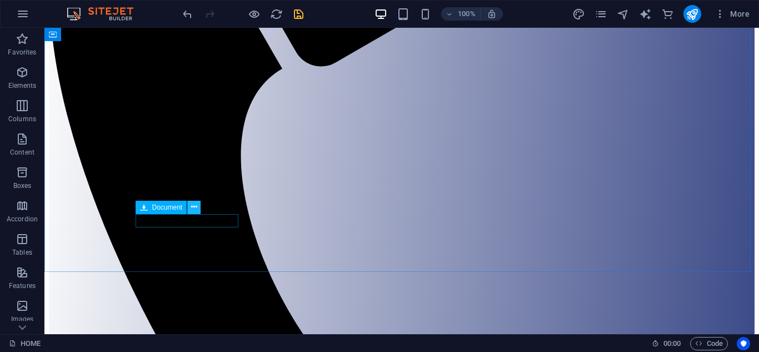
click at [193, 209] on icon at bounding box center [194, 207] width 6 height 12
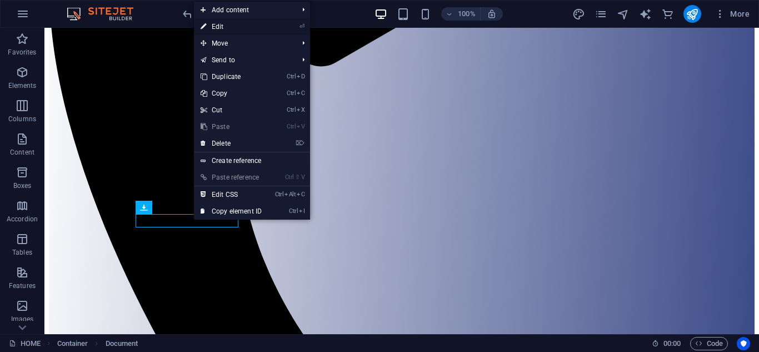
click at [227, 24] on link "⏎ Edit" at bounding box center [231, 26] width 74 height 17
select select "px"
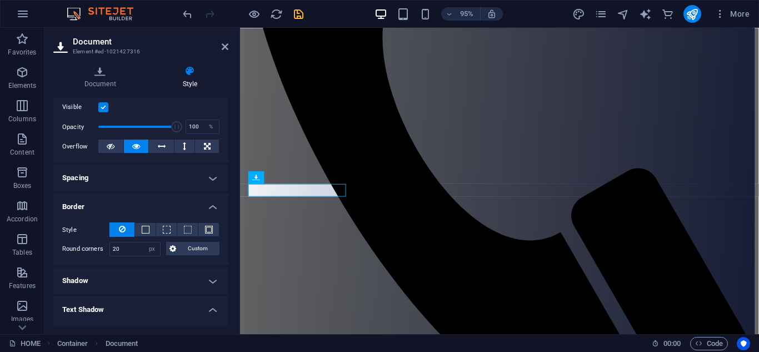
scroll to position [154, 0]
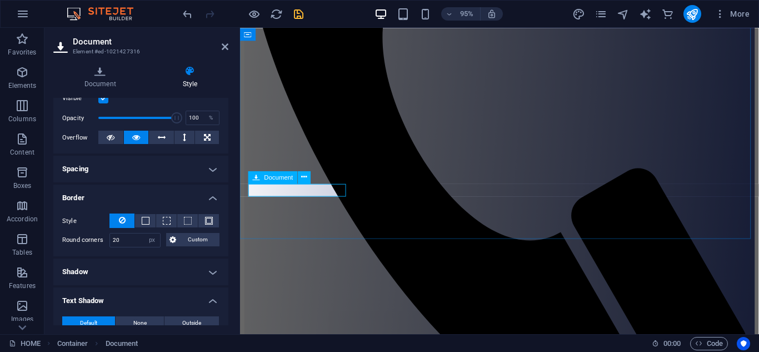
click at [146, 223] on span at bounding box center [146, 221] width 8 height 8
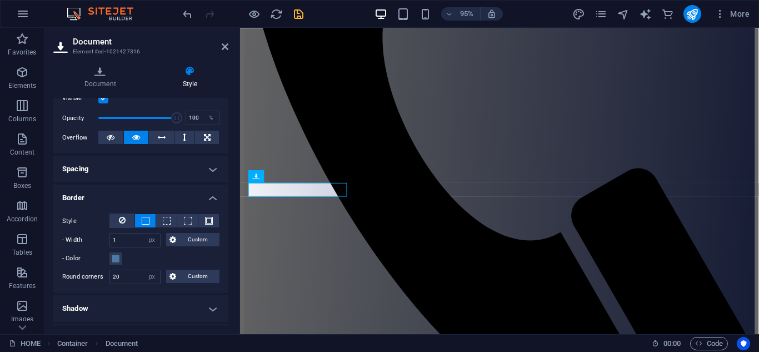
scroll to position [354, 0]
click at [131, 276] on input "20" at bounding box center [135, 276] width 50 height 13
type input "2"
type input "0"
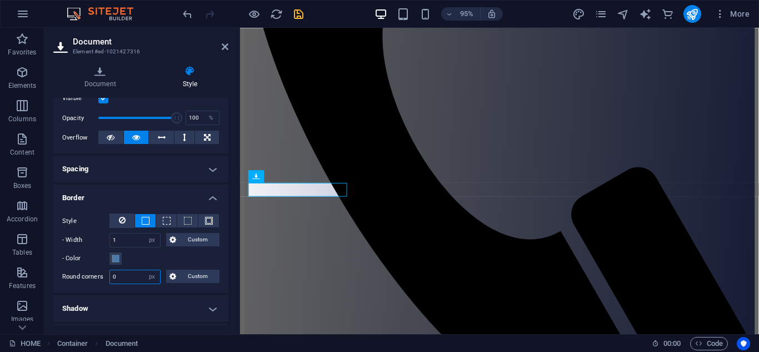
type input "0"
click at [182, 274] on span "Custom" at bounding box center [197, 275] width 37 height 13
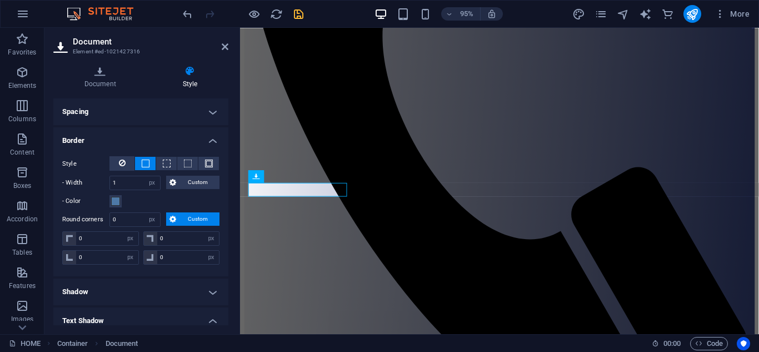
scroll to position [214, 0]
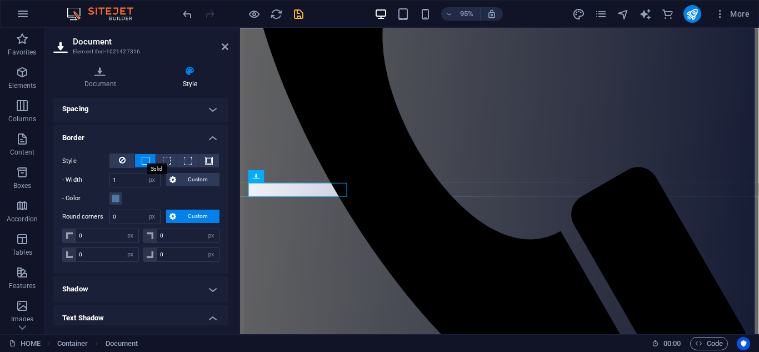
click at [144, 159] on span at bounding box center [146, 161] width 8 height 8
click at [194, 178] on span "Custom" at bounding box center [197, 179] width 37 height 13
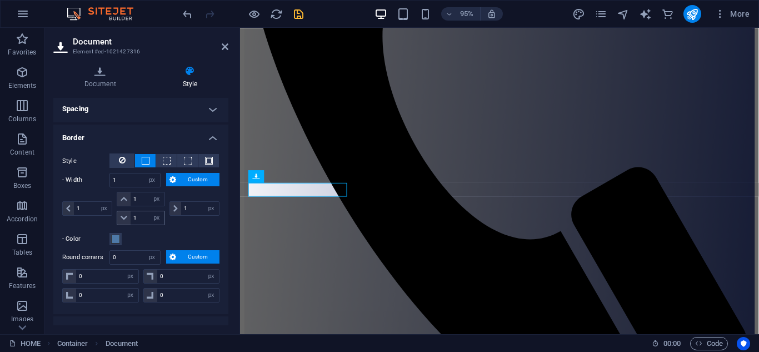
click at [121, 217] on icon at bounding box center [124, 217] width 7 height 7
click at [140, 217] on input "1" at bounding box center [147, 217] width 33 height 13
type input "10"
select select "DISABLED_OPTION_VALUE"
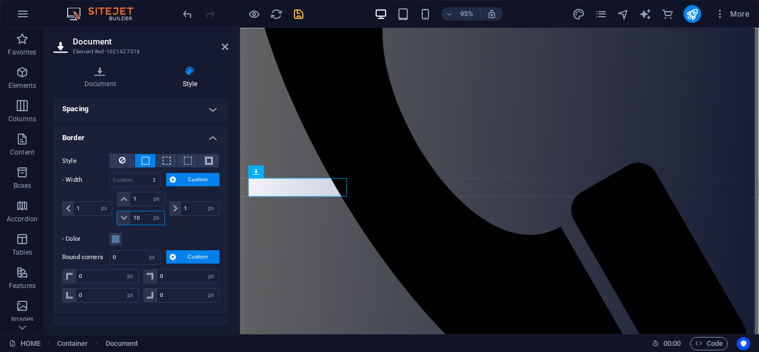
type input "1"
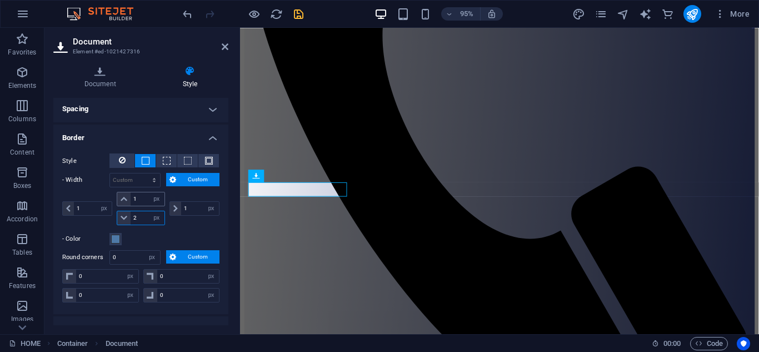
type input "2"
click at [140, 199] on input "1" at bounding box center [147, 198] width 33 height 13
type input "0"
click at [189, 207] on input "1" at bounding box center [200, 208] width 38 height 13
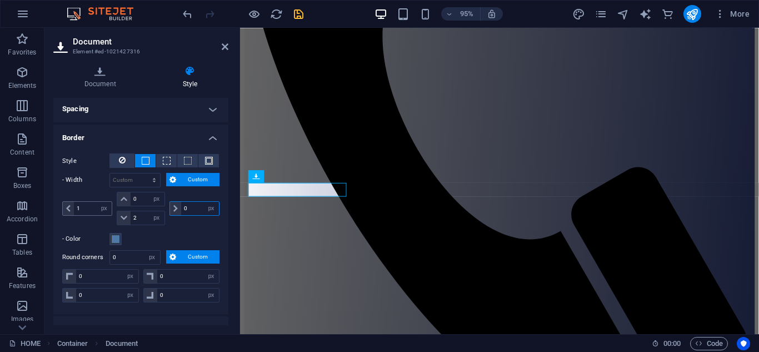
type input "0"
click at [88, 209] on input "1" at bounding box center [93, 208] width 38 height 13
type input "0"
click at [176, 182] on button "Custom" at bounding box center [193, 179] width 54 height 13
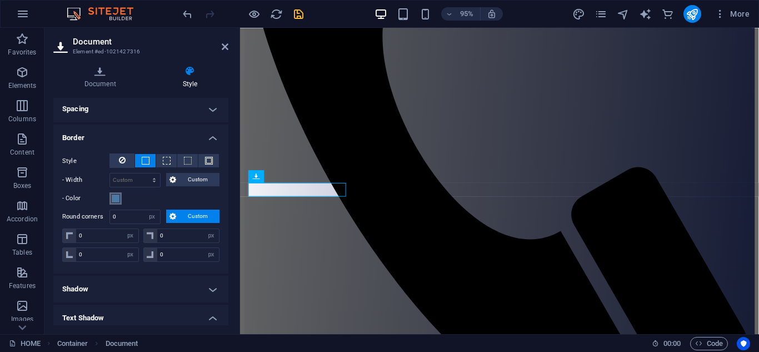
click at [117, 196] on span at bounding box center [115, 198] width 9 height 9
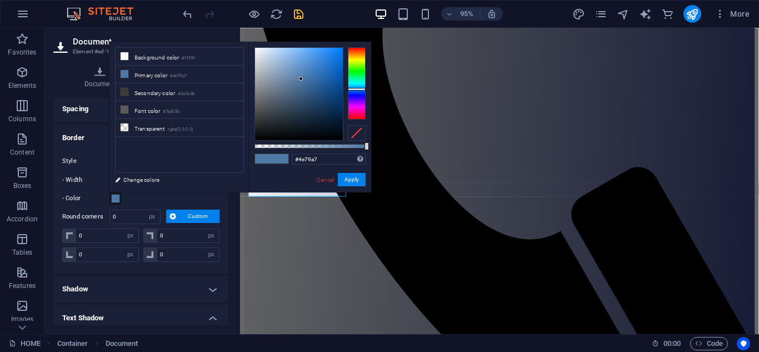
click at [117, 196] on span at bounding box center [115, 198] width 9 height 9
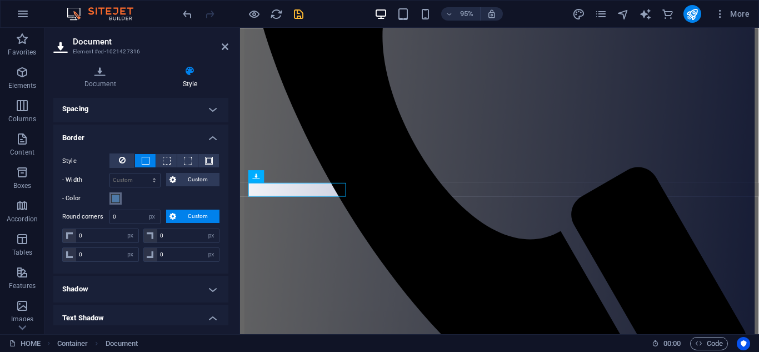
click at [117, 196] on span at bounding box center [115, 198] width 9 height 9
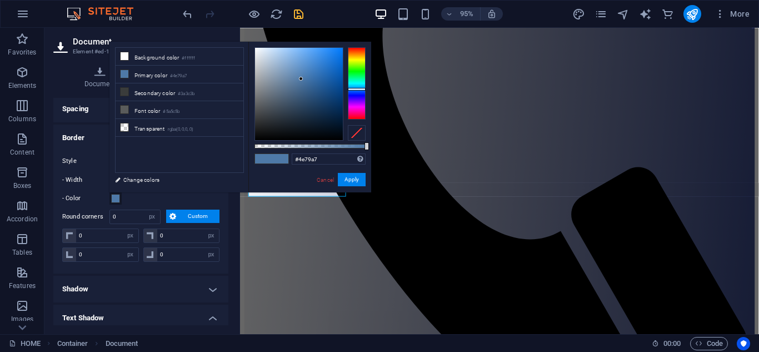
click at [173, 214] on icon at bounding box center [172, 215] width 7 height 13
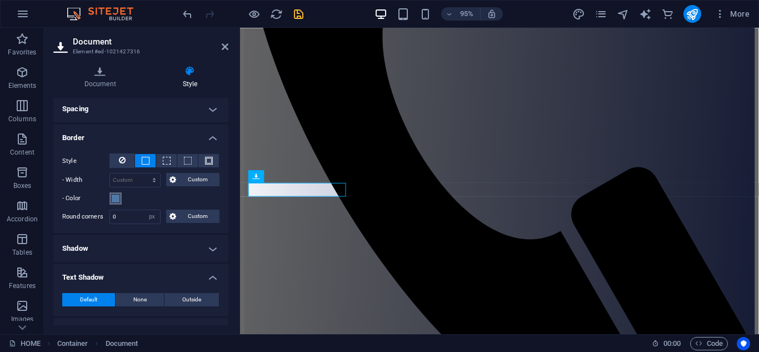
click at [114, 196] on span at bounding box center [115, 198] width 9 height 9
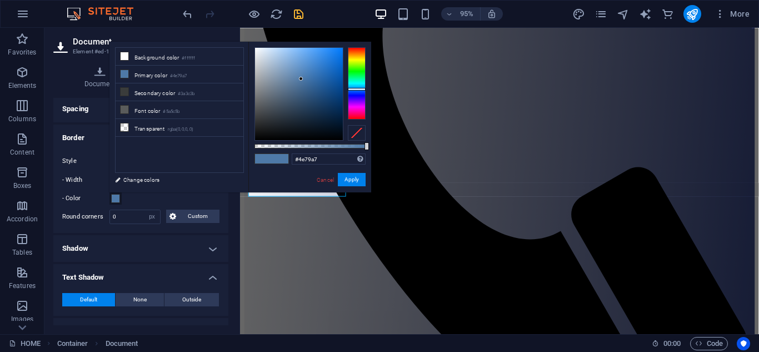
click at [114, 196] on span at bounding box center [115, 198] width 9 height 9
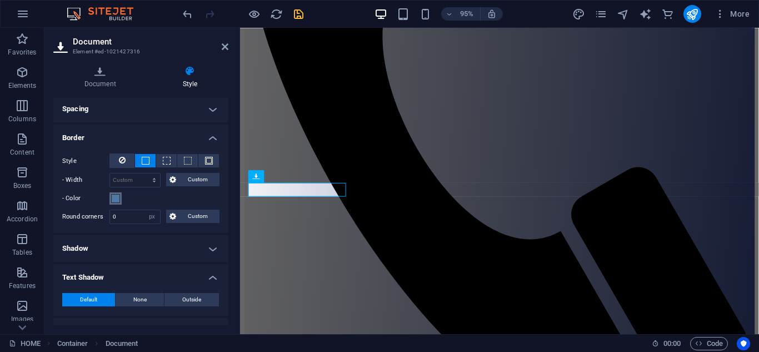
click at [114, 201] on span at bounding box center [115, 198] width 9 height 9
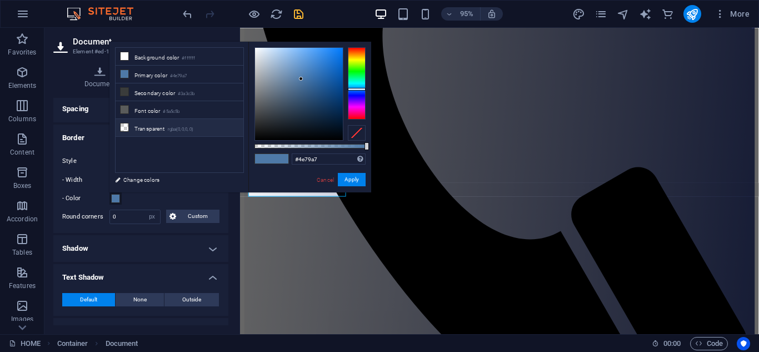
click at [121, 123] on icon at bounding box center [125, 127] width 8 height 8
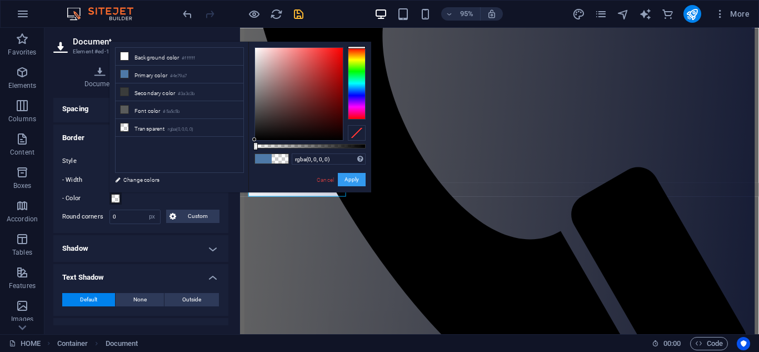
click at [353, 176] on button "Apply" at bounding box center [352, 179] width 28 height 13
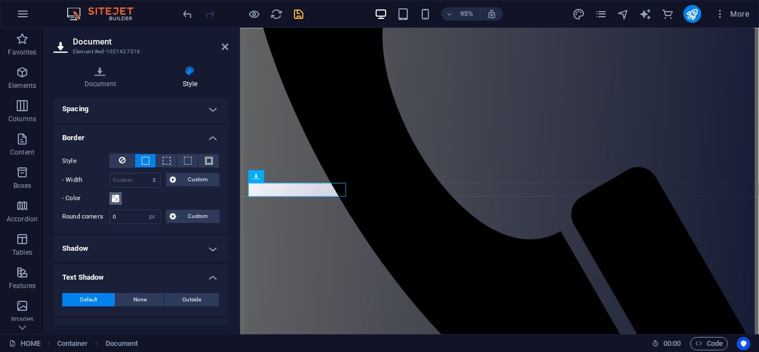
click at [114, 195] on span at bounding box center [115, 198] width 9 height 9
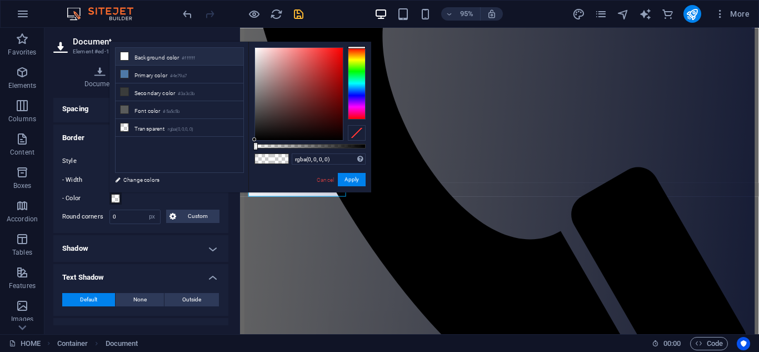
click at [168, 59] on li "Background color #ffffff" at bounding box center [180, 57] width 128 height 18
type input "#ffffff"
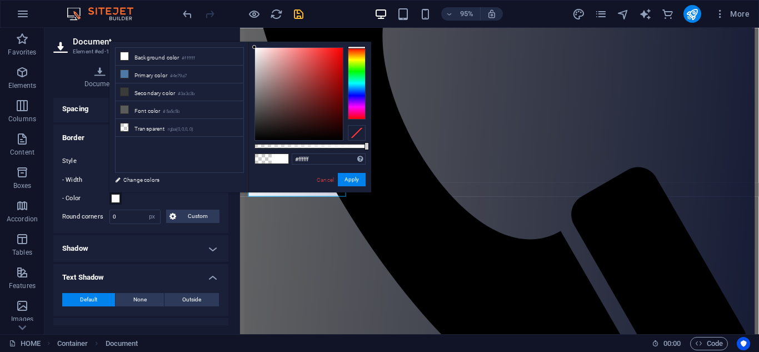
click at [232, 215] on div "Document Style File Drag files here, click to choose files or select files from…" at bounding box center [140, 195] width 193 height 277
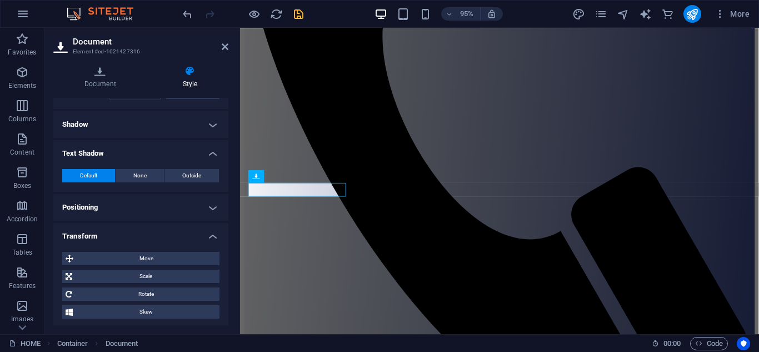
scroll to position [344, 0]
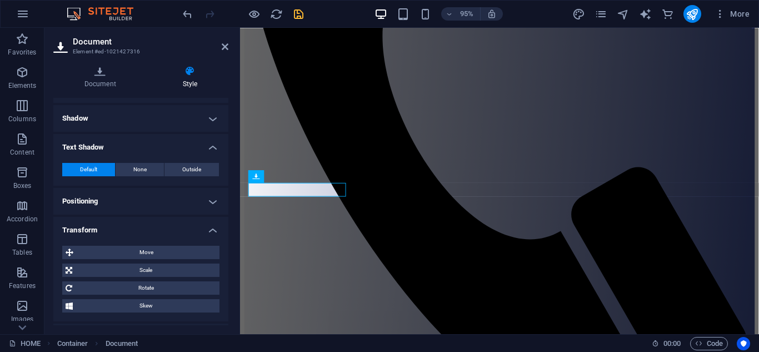
click at [210, 203] on h4 "Positioning" at bounding box center [140, 201] width 175 height 27
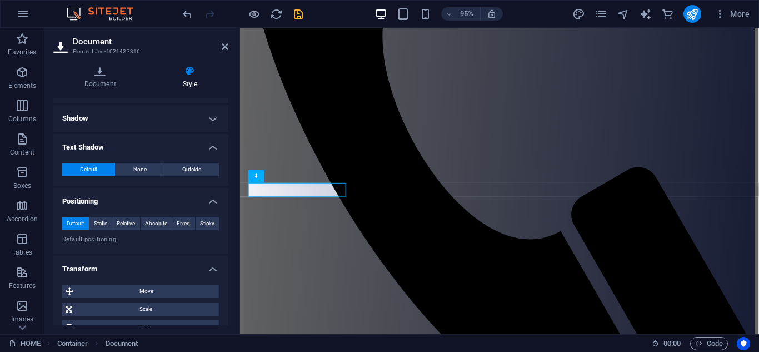
click at [210, 200] on h4 "Positioning" at bounding box center [140, 198] width 175 height 20
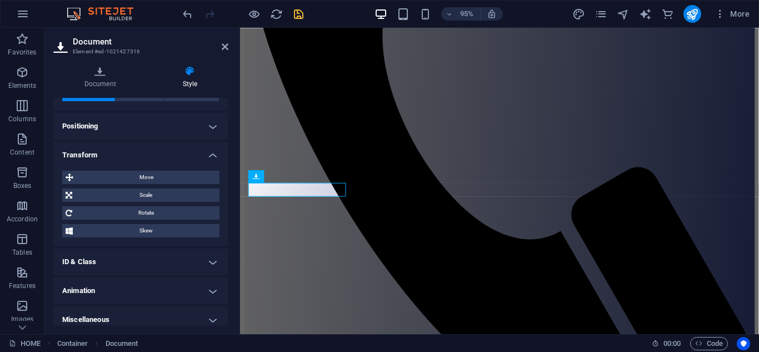
scroll to position [427, 0]
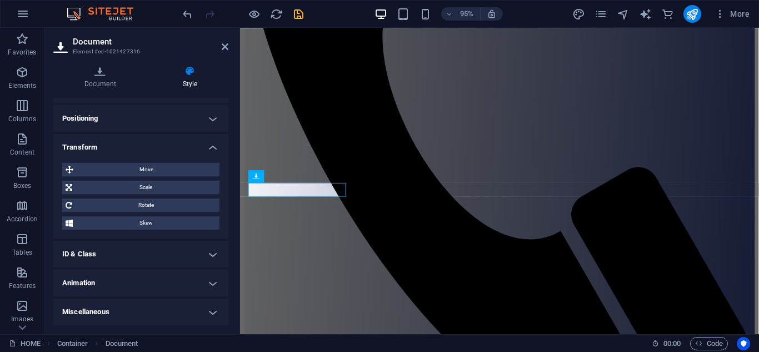
click at [213, 259] on h4 "ID & Class" at bounding box center [140, 254] width 175 height 27
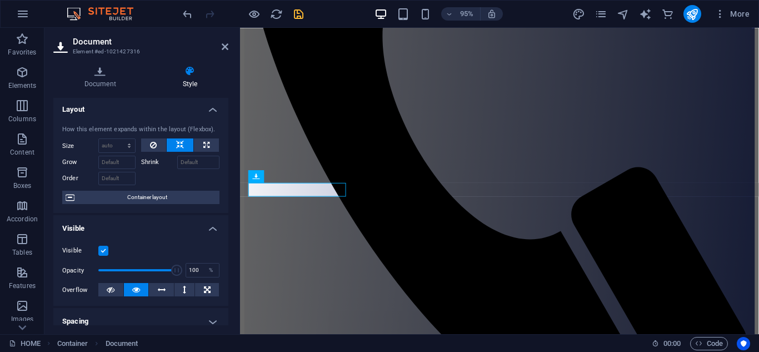
scroll to position [0, 0]
click at [112, 76] on icon at bounding box center [100, 71] width 94 height 11
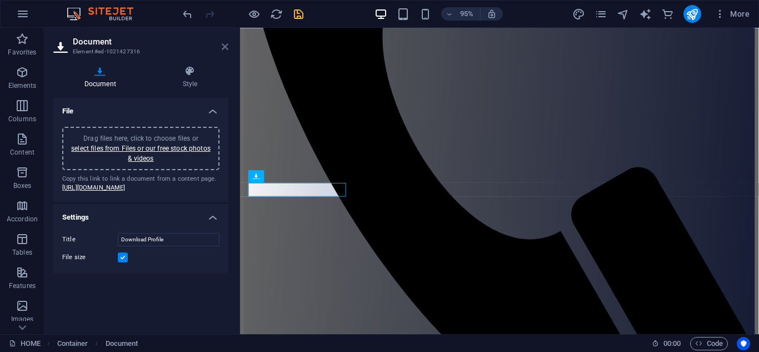
click at [222, 44] on icon at bounding box center [225, 46] width 7 height 9
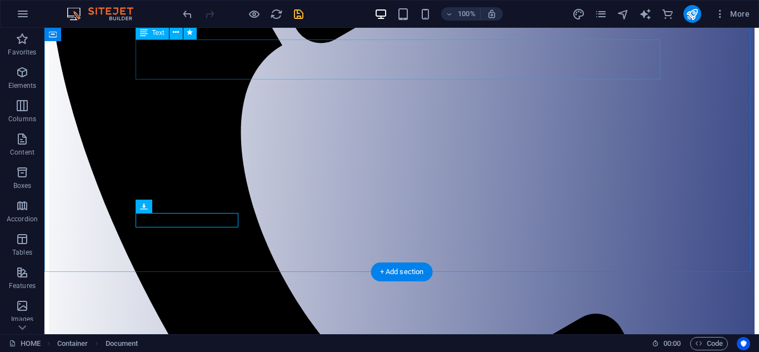
scroll to position [332, 0]
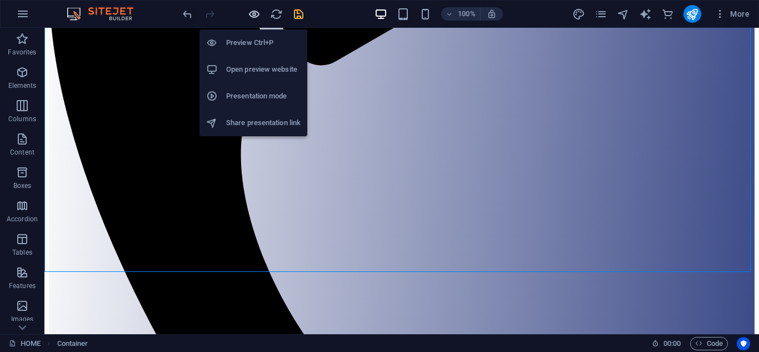
click at [254, 13] on icon "button" at bounding box center [254, 14] width 13 height 13
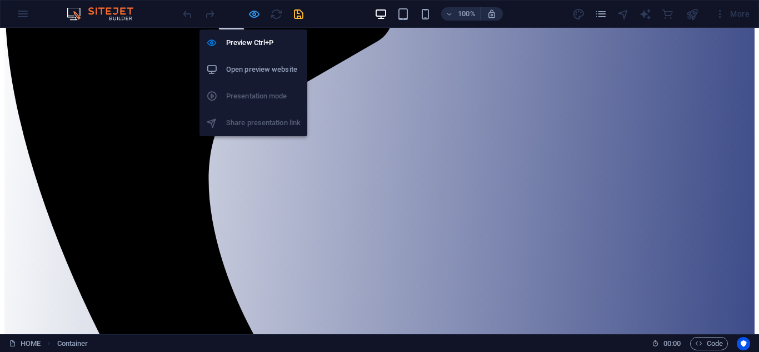
scroll to position [326, 0]
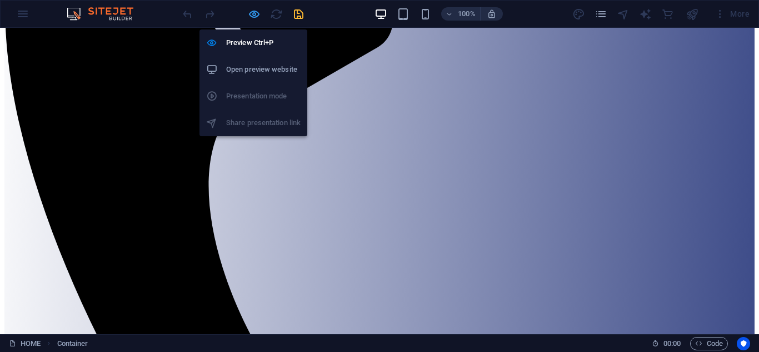
click at [252, 12] on icon "button" at bounding box center [254, 14] width 13 height 13
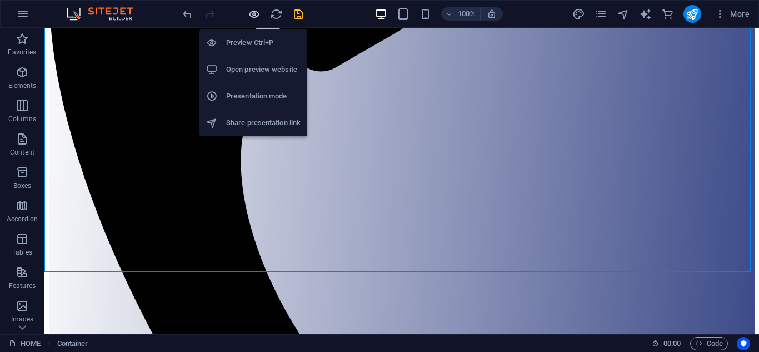
scroll to position [332, 0]
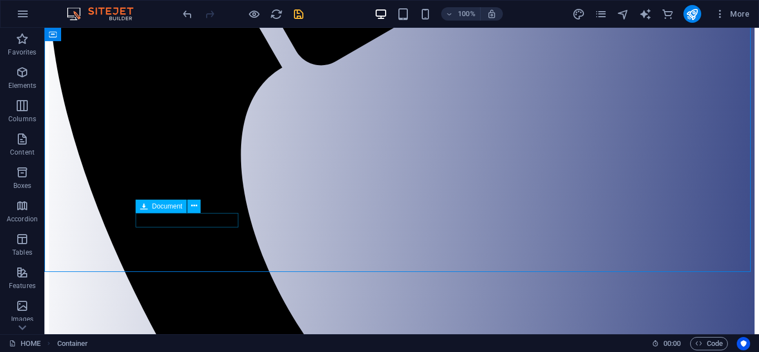
click at [163, 208] on span "Document" at bounding box center [167, 206] width 31 height 7
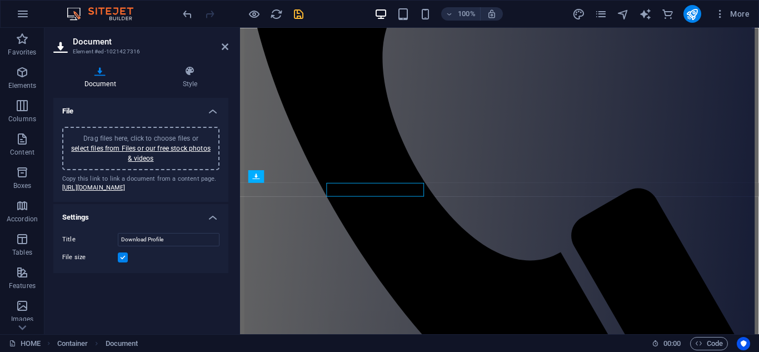
scroll to position [354, 0]
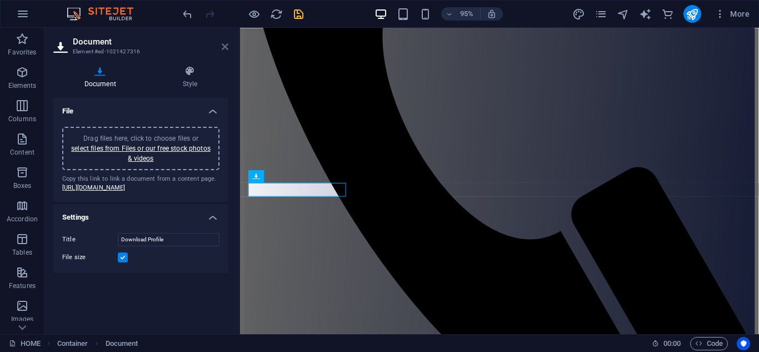
click at [227, 47] on icon at bounding box center [225, 46] width 7 height 9
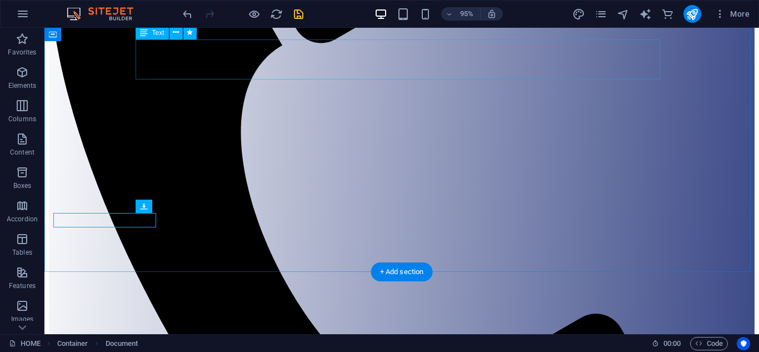
scroll to position [332, 0]
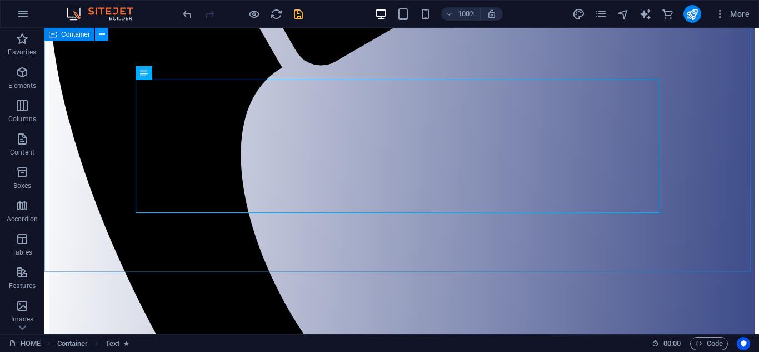
click at [102, 37] on icon at bounding box center [102, 35] width 6 height 12
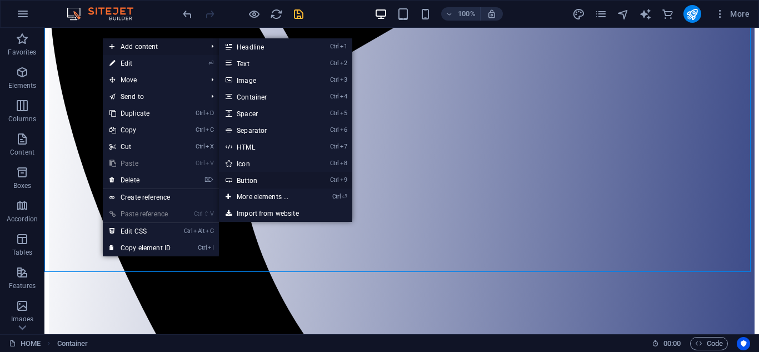
click at [254, 182] on link "Ctrl 9 Button" at bounding box center [265, 180] width 92 height 17
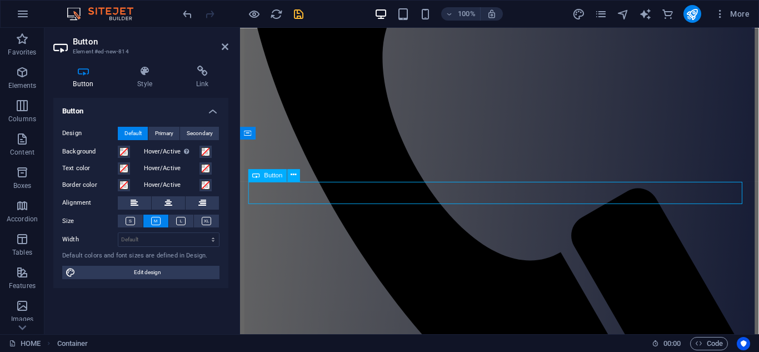
scroll to position [193, 0]
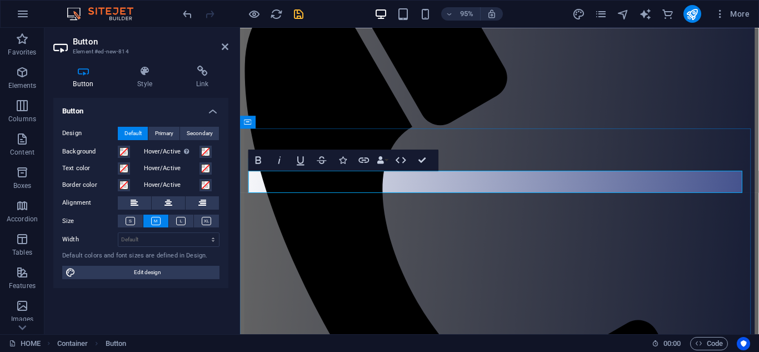
click at [144, 78] on h4 "Style" at bounding box center [147, 77] width 59 height 23
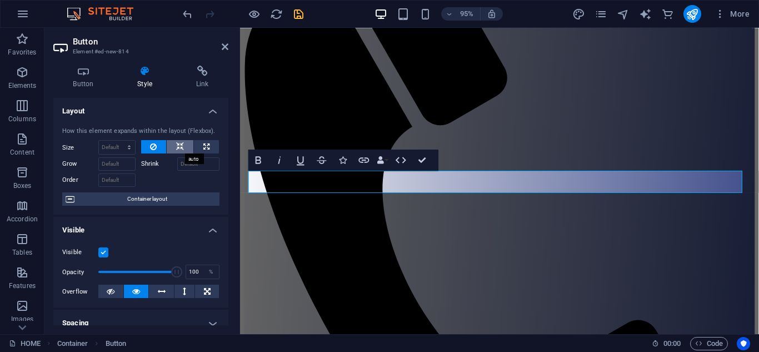
click at [183, 149] on button at bounding box center [180, 146] width 27 height 13
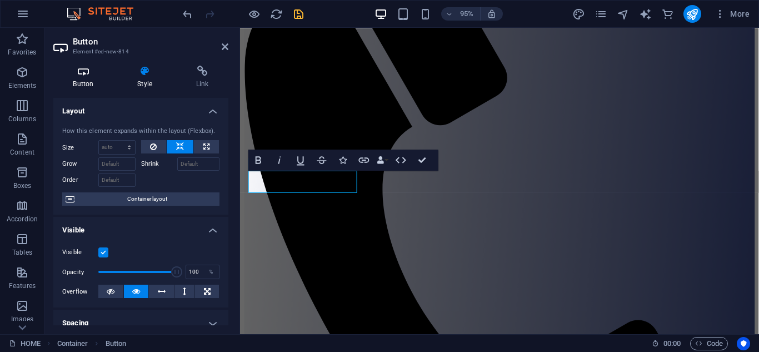
click at [92, 82] on h4 "Button" at bounding box center [85, 77] width 64 height 23
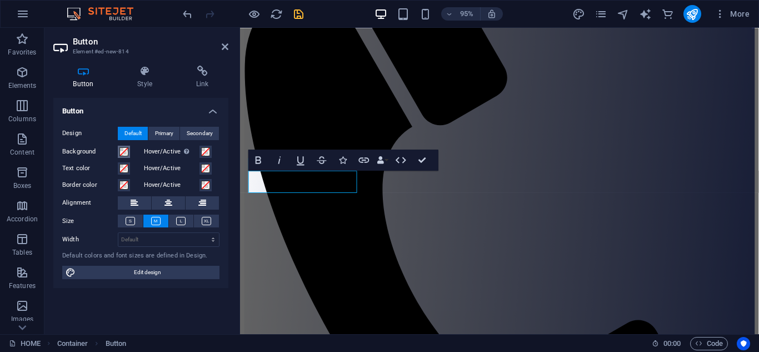
click at [122, 154] on span at bounding box center [123, 151] width 9 height 9
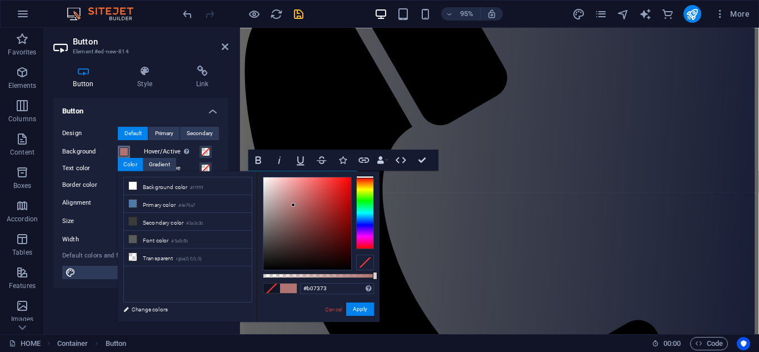
type input "#b26f6f"
drag, startPoint x: 283, startPoint y: 206, endPoint x: 296, endPoint y: 204, distance: 12.8
click at [296, 204] on div at bounding box center [307, 223] width 88 height 92
click at [363, 309] on button "Apply" at bounding box center [360, 308] width 28 height 13
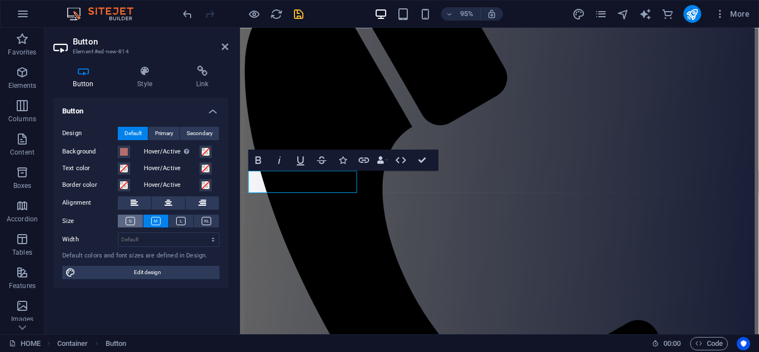
click at [131, 219] on icon at bounding box center [130, 221] width 9 height 8
click at [223, 48] on icon at bounding box center [225, 46] width 7 height 9
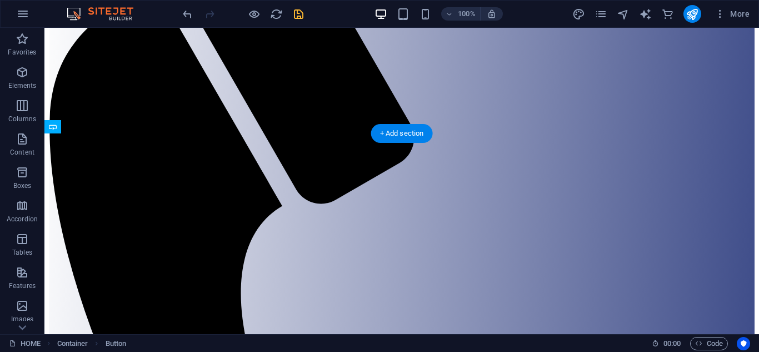
drag, startPoint x: 216, startPoint y: 188, endPoint x: 216, endPoint y: 276, distance: 87.2
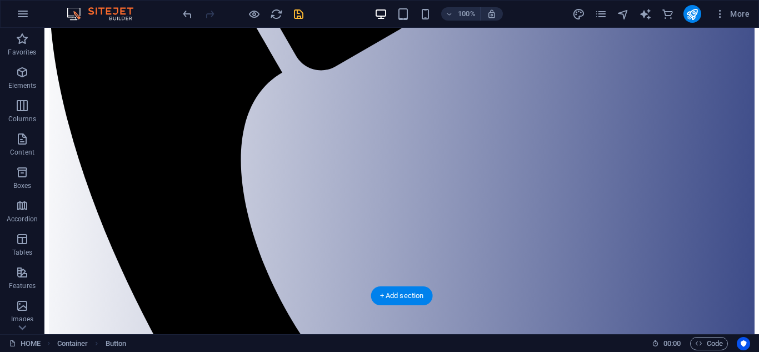
scroll to position [312, 0]
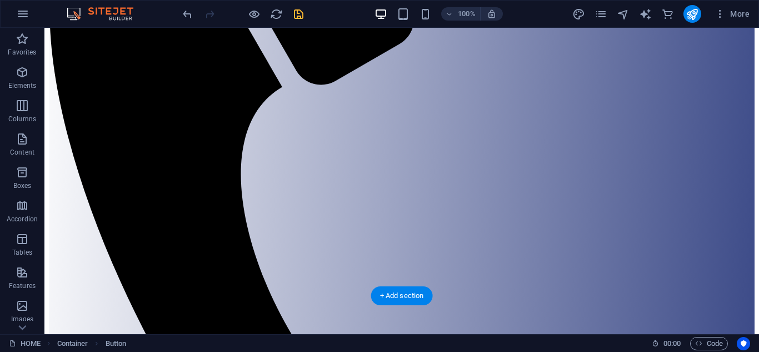
drag, startPoint x: 211, startPoint y: 90, endPoint x: 211, endPoint y: 149, distance: 59.4
drag, startPoint x: 268, startPoint y: 233, endPoint x: 282, endPoint y: 238, distance: 14.2
drag, startPoint x: 258, startPoint y: 239, endPoint x: 224, endPoint y: 248, distance: 34.9
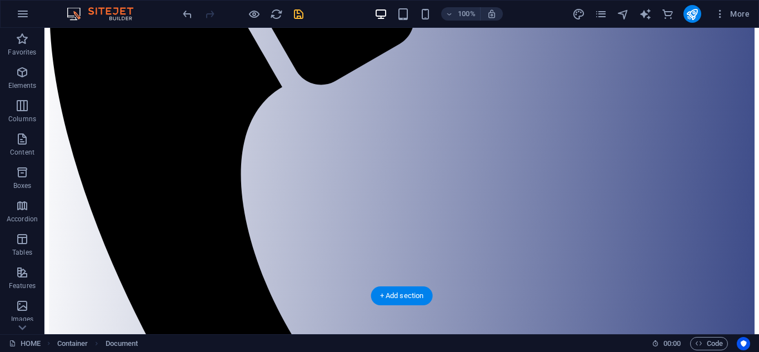
scroll to position [327, 0]
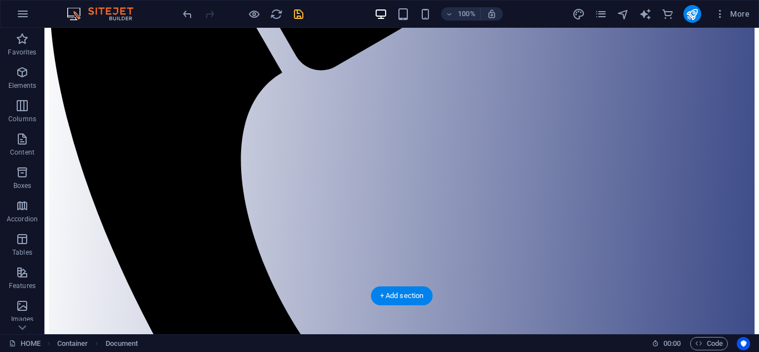
drag, startPoint x: 210, startPoint y: 238, endPoint x: 216, endPoint y: 225, distance: 14.4
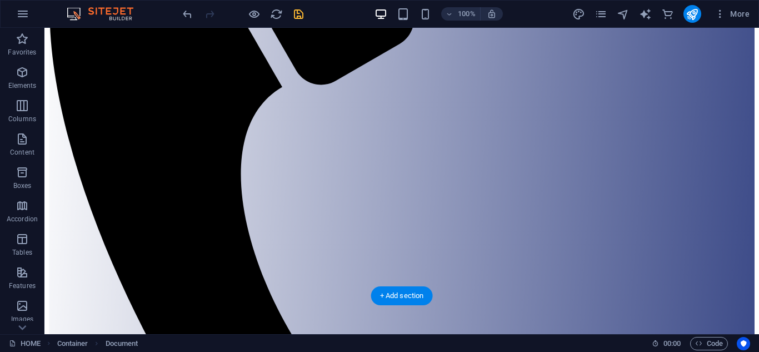
drag, startPoint x: 204, startPoint y: 92, endPoint x: 206, endPoint y: 172, distance: 80.0
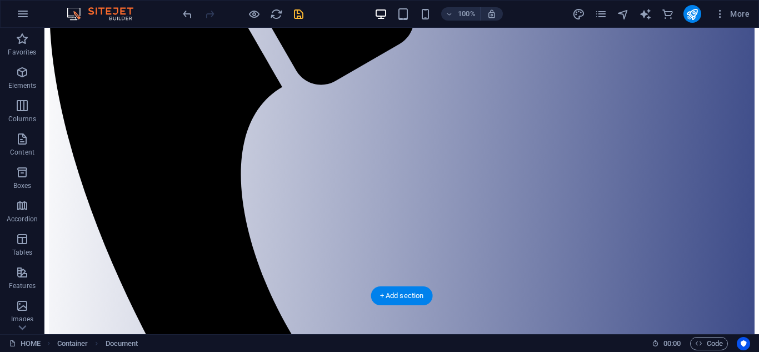
drag, startPoint x: 188, startPoint y: 236, endPoint x: 247, endPoint y: 240, distance: 58.5
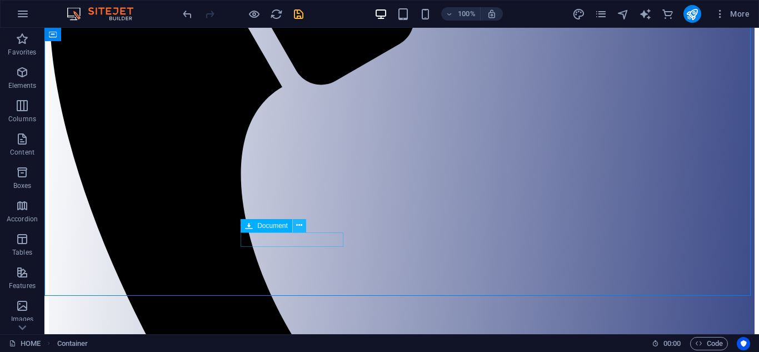
click at [299, 223] on icon at bounding box center [299, 225] width 6 height 12
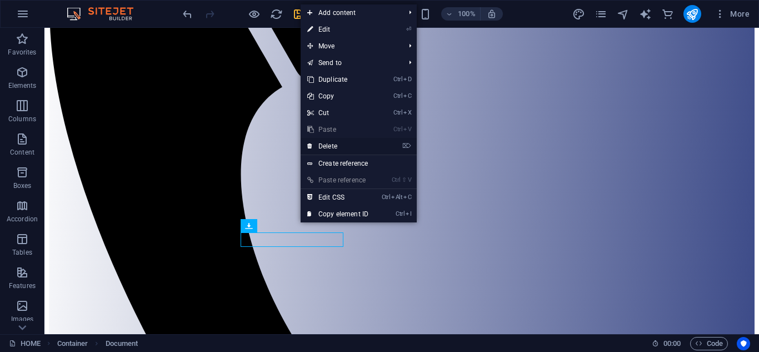
click at [331, 143] on link "⌦ Delete" at bounding box center [338, 146] width 74 height 17
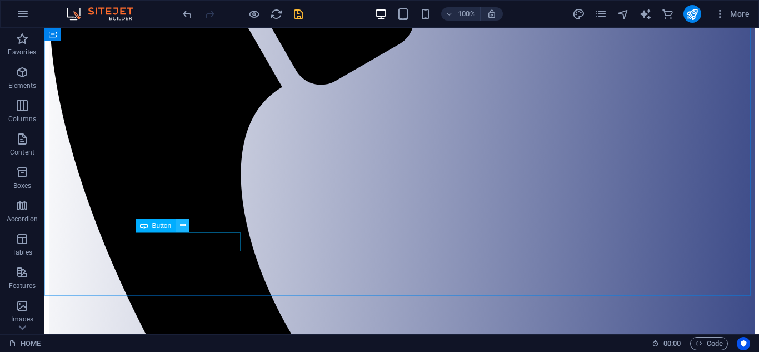
click at [184, 226] on icon at bounding box center [183, 225] width 6 height 12
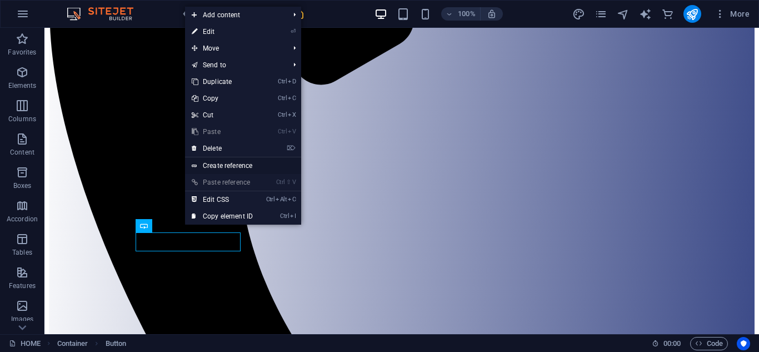
click at [233, 166] on link "Create reference" at bounding box center [243, 165] width 116 height 17
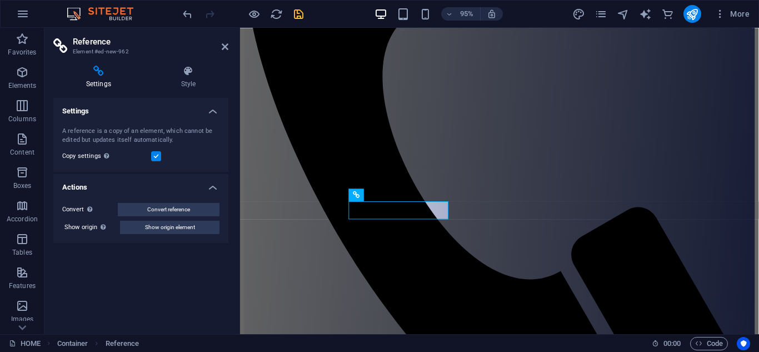
scroll to position [334, 0]
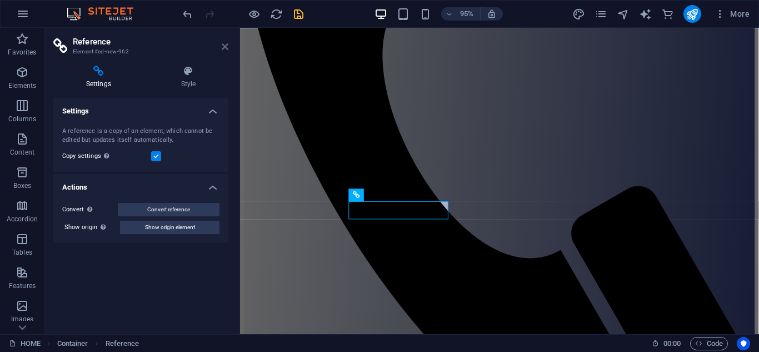
click at [222, 45] on icon at bounding box center [225, 46] width 7 height 9
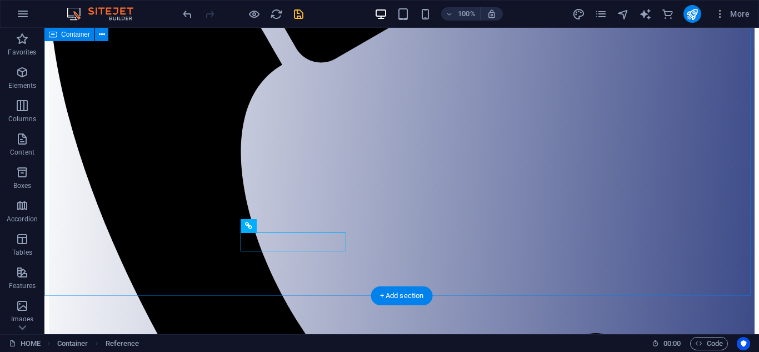
scroll to position [312, 0]
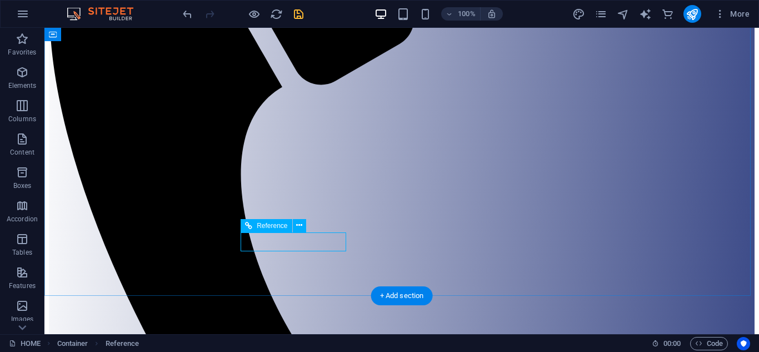
click at [304, 223] on button at bounding box center [299, 225] width 13 height 13
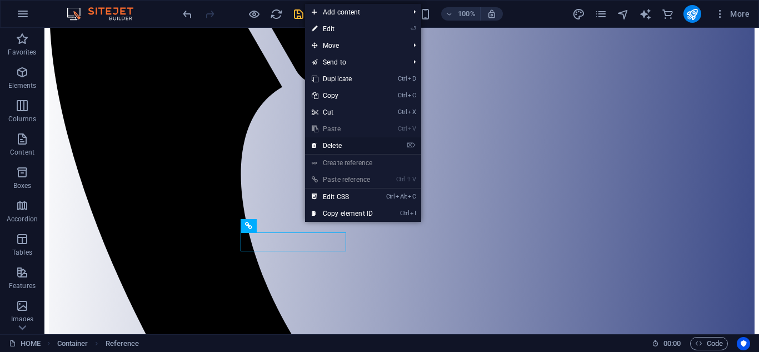
click at [331, 148] on link "⌦ Delete" at bounding box center [342, 145] width 74 height 17
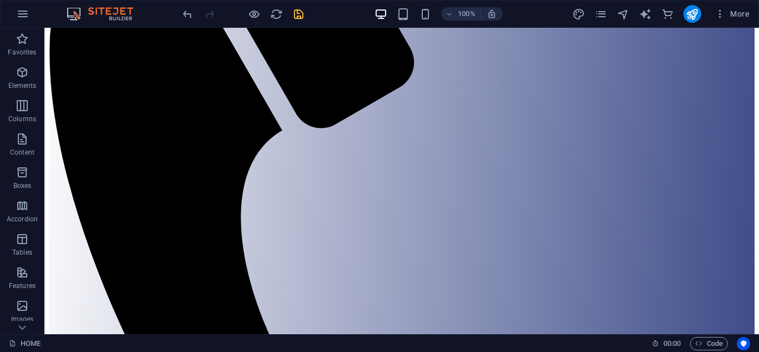
scroll to position [304, 0]
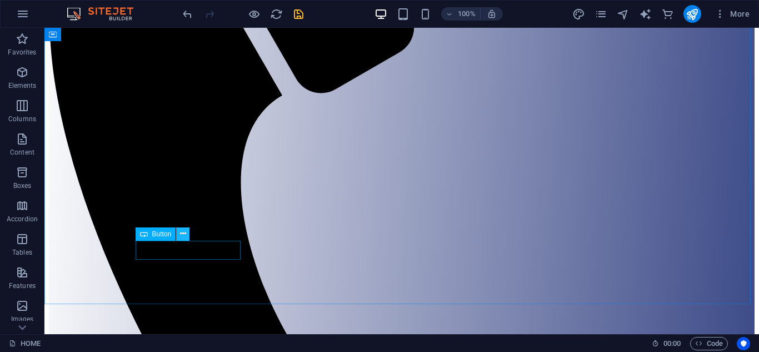
click at [182, 233] on icon at bounding box center [183, 234] width 6 height 12
click at [148, 236] on div "Button" at bounding box center [156, 233] width 41 height 13
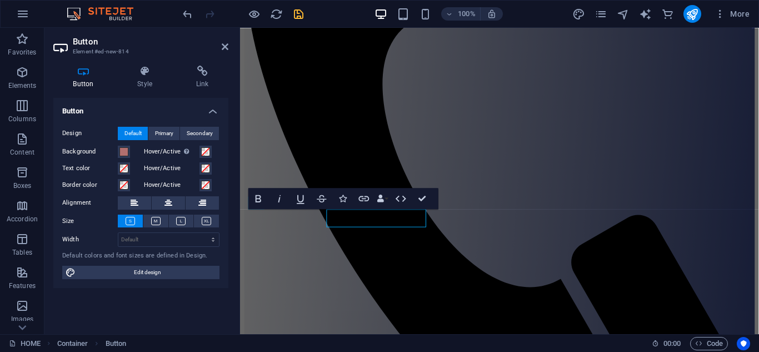
scroll to position [326, 0]
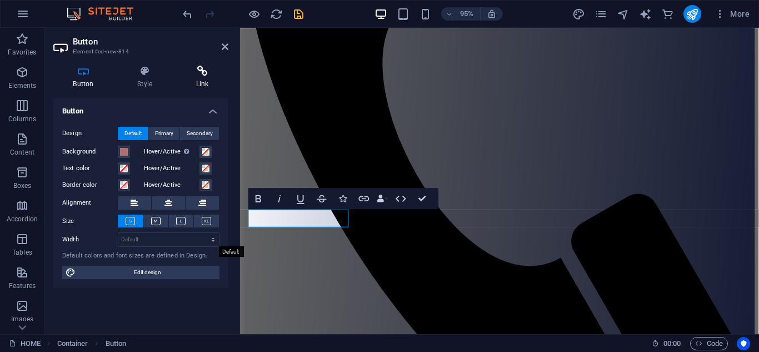
click at [206, 79] on h4 "Link" at bounding box center [202, 77] width 52 height 23
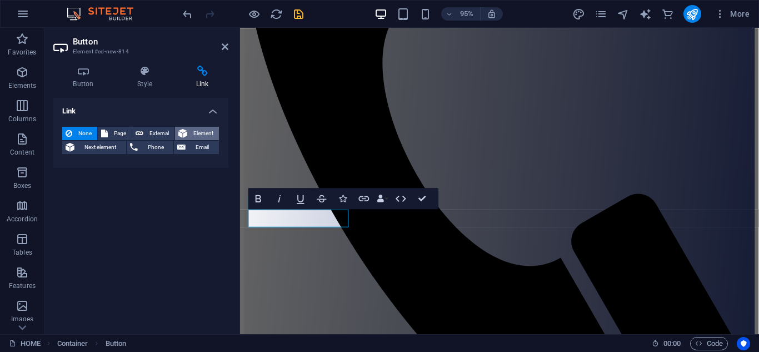
click at [201, 132] on span "Element" at bounding box center [203, 133] width 25 height 13
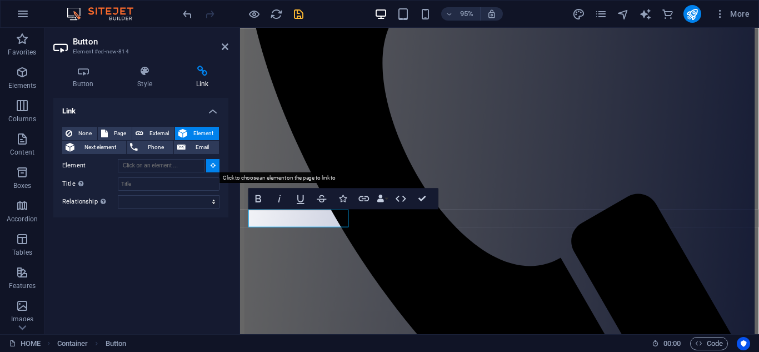
click at [212, 166] on icon at bounding box center [213, 165] width 5 height 6
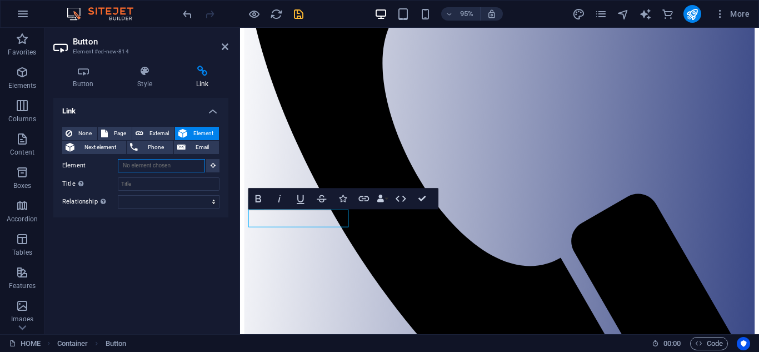
click at [178, 164] on input "Element" at bounding box center [161, 165] width 87 height 13
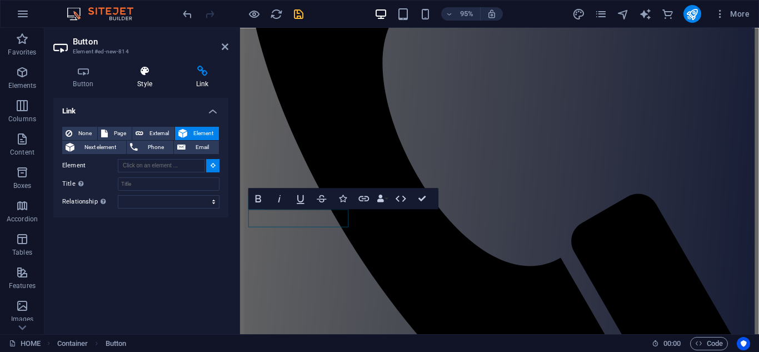
click at [141, 83] on h4 "Style" at bounding box center [147, 77] width 59 height 23
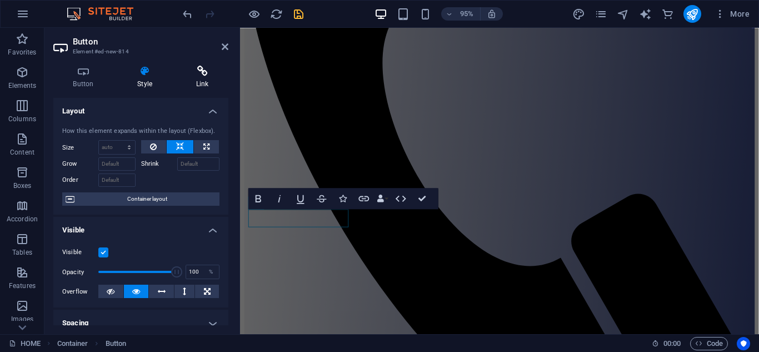
click at [202, 77] on h4 "Link" at bounding box center [202, 77] width 52 height 23
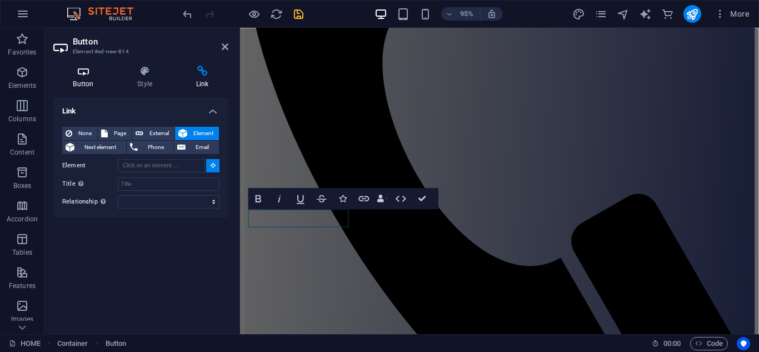
click at [85, 71] on icon at bounding box center [83, 71] width 60 height 11
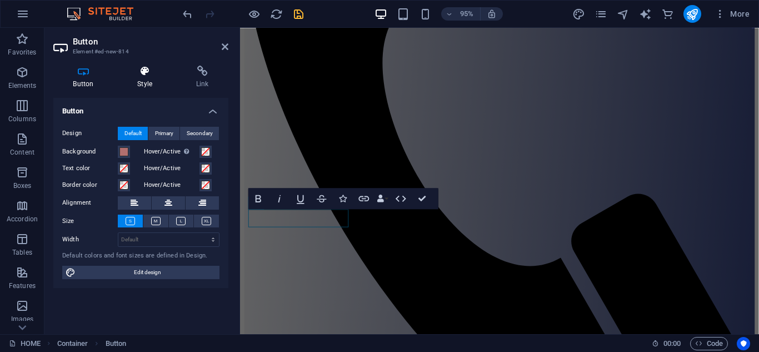
click at [149, 80] on h4 "Style" at bounding box center [147, 77] width 59 height 23
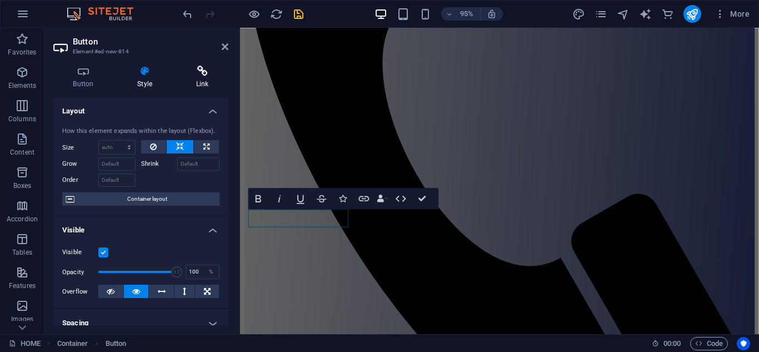
click at [203, 76] on icon at bounding box center [202, 71] width 52 height 11
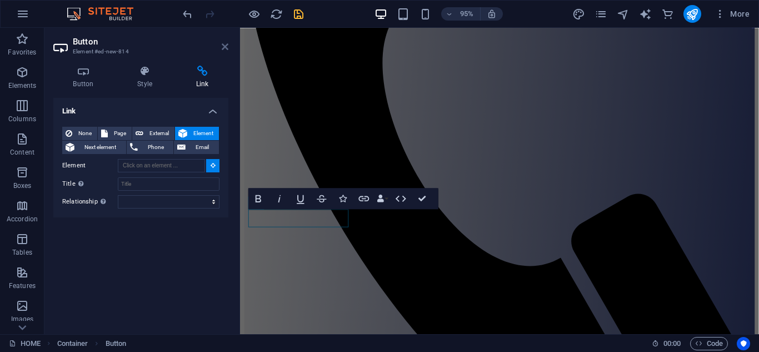
click at [227, 43] on icon at bounding box center [225, 46] width 7 height 9
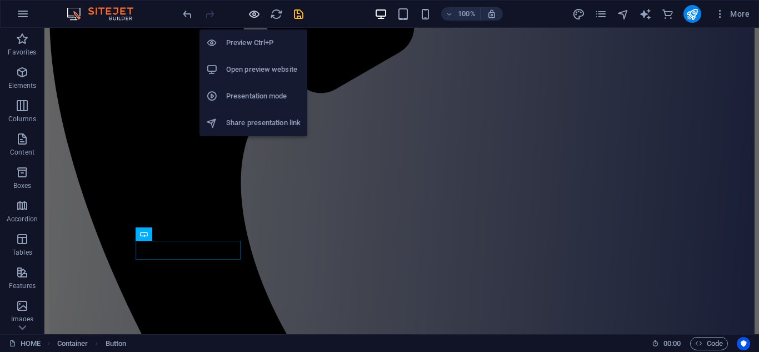
click at [250, 12] on icon "button" at bounding box center [254, 14] width 13 height 13
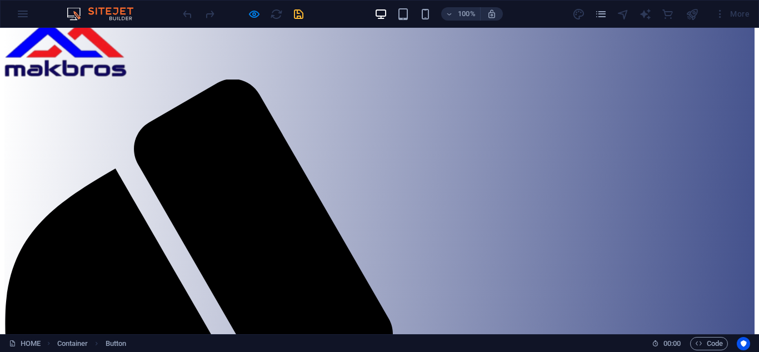
scroll to position [0, 0]
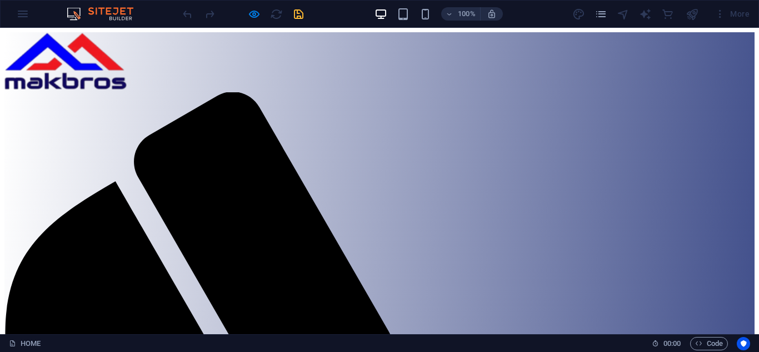
click at [720, 17] on div "More" at bounding box center [732, 14] width 44 height 18
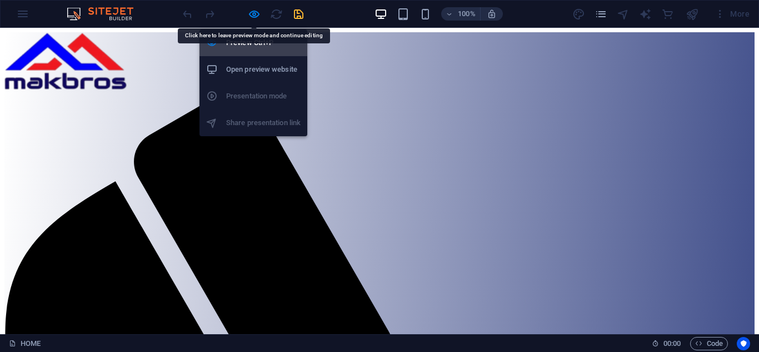
click at [258, 38] on h6 "Preview Ctrl+P" at bounding box center [263, 42] width 74 height 13
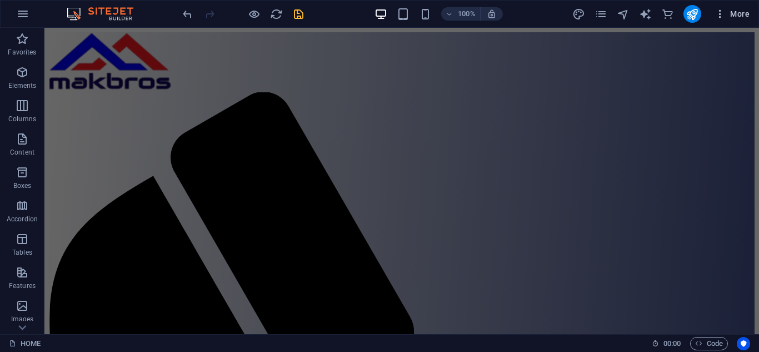
click at [721, 14] on icon "button" at bounding box center [719, 13] width 11 height 11
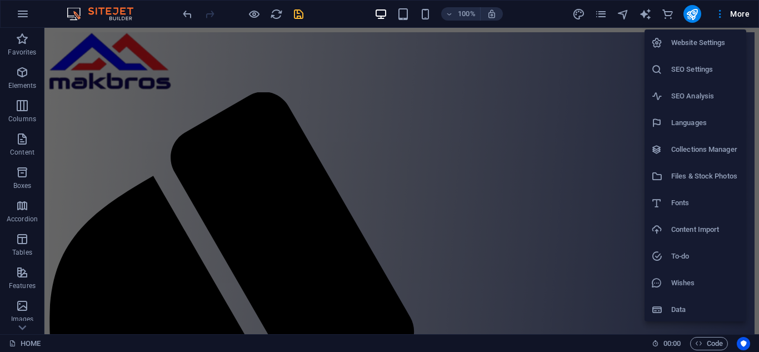
click at [739, 13] on div at bounding box center [379, 176] width 759 height 352
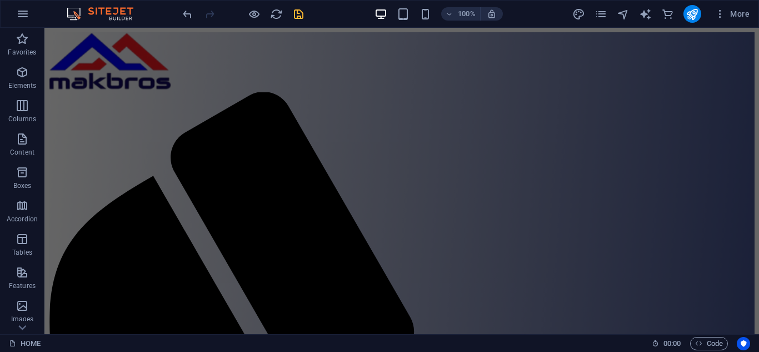
click at [739, 13] on span "More" at bounding box center [731, 13] width 35 height 11
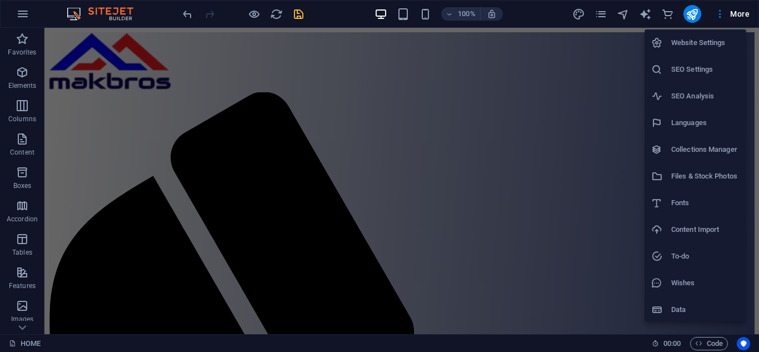
click at [705, 175] on h6 "Files & Stock Photos" at bounding box center [705, 175] width 68 height 13
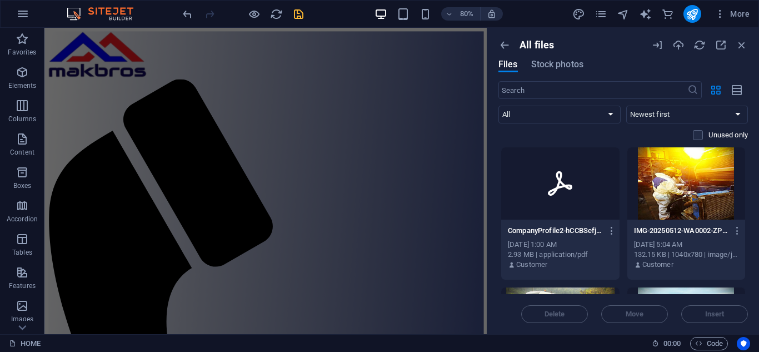
click at [571, 181] on icon at bounding box center [560, 183] width 27 height 27
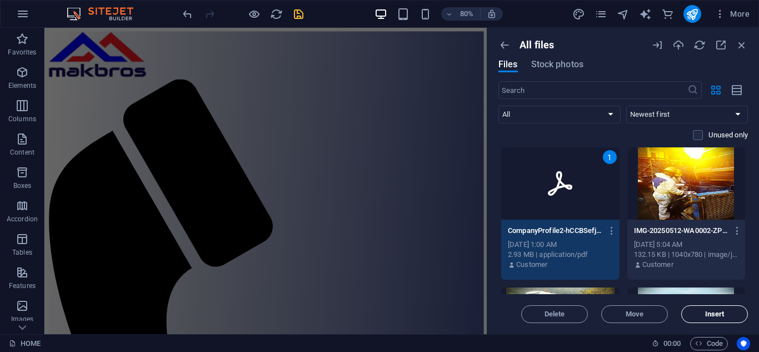
click at [716, 311] on span "Insert" at bounding box center [714, 314] width 19 height 7
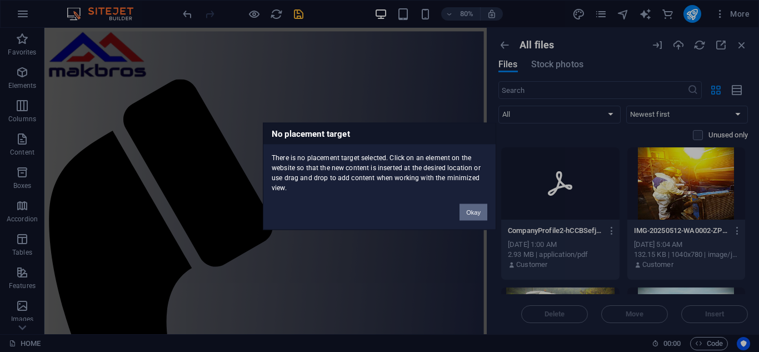
click at [475, 211] on button "Okay" at bounding box center [473, 211] width 28 height 17
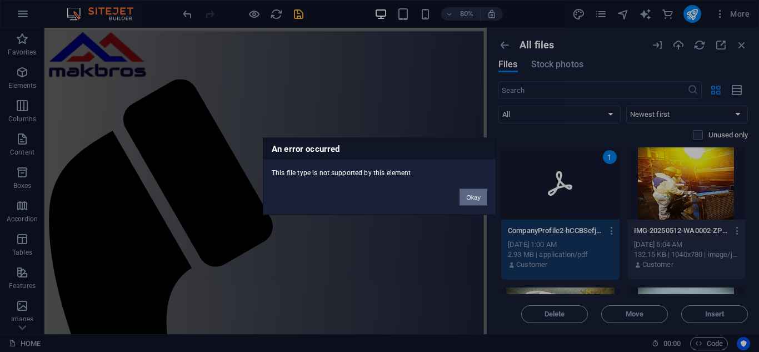
drag, startPoint x: 480, startPoint y: 198, endPoint x: 544, endPoint y: 213, distance: 66.0
click at [480, 198] on button "Okay" at bounding box center [473, 196] width 28 height 17
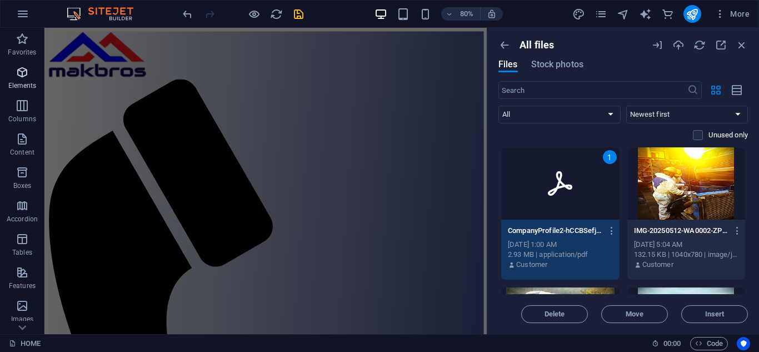
click at [19, 79] on span "Elements" at bounding box center [22, 79] width 44 height 27
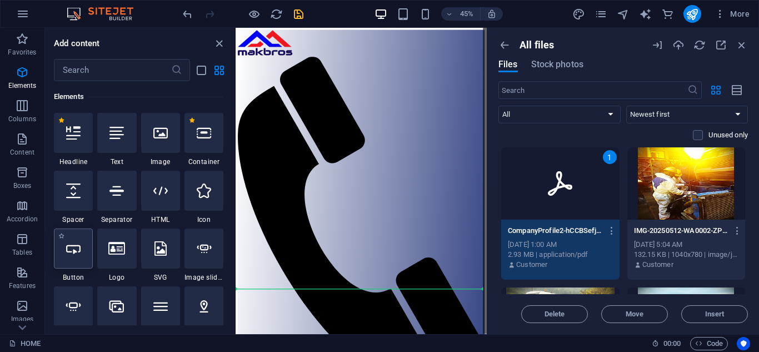
scroll to position [55, 0]
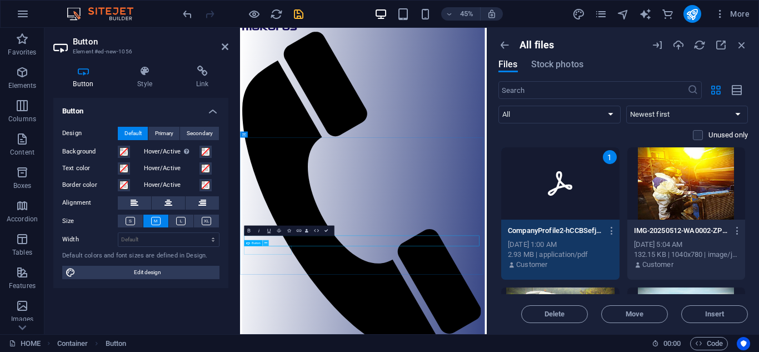
click at [266, 243] on icon at bounding box center [265, 243] width 3 height 5
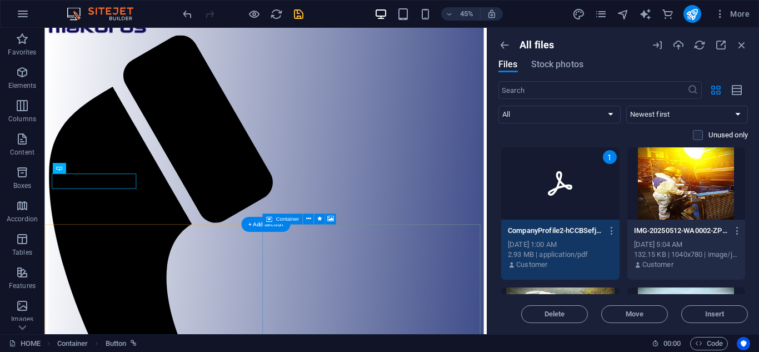
scroll to position [358, 0]
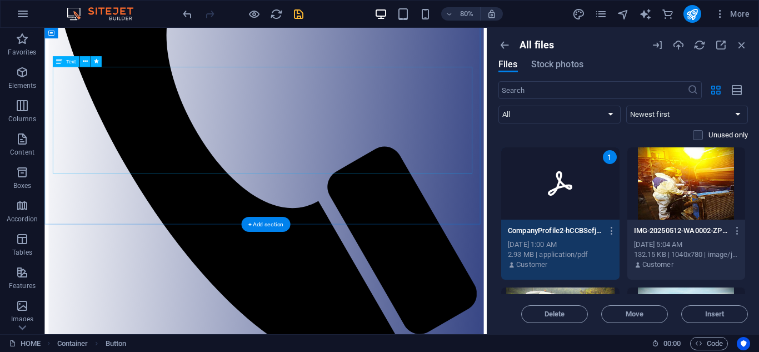
scroll to position [334, 0]
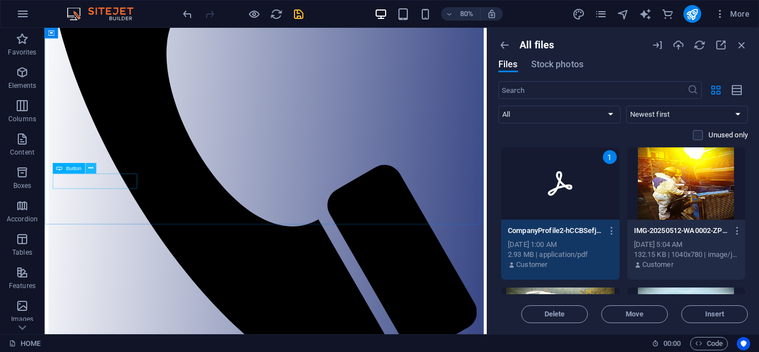
click at [93, 171] on button at bounding box center [90, 168] width 11 height 11
click at [63, 170] on div "Button" at bounding box center [68, 168] width 32 height 11
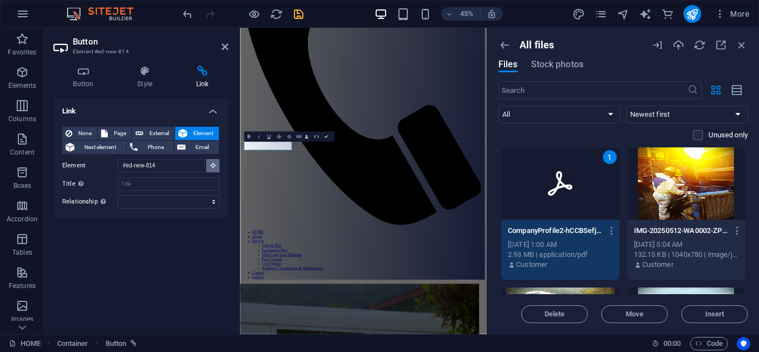
scroll to position [335, 0]
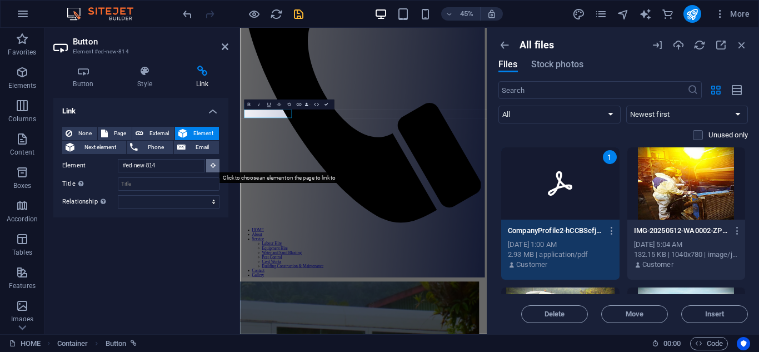
click at [211, 163] on icon at bounding box center [213, 165] width 5 height 6
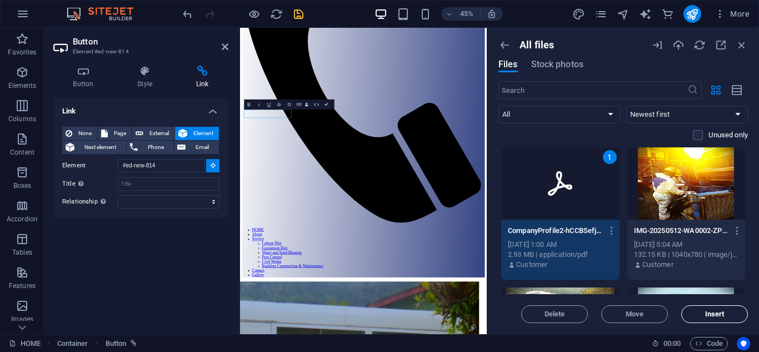
click at [725, 319] on button "Insert" at bounding box center [714, 314] width 67 height 18
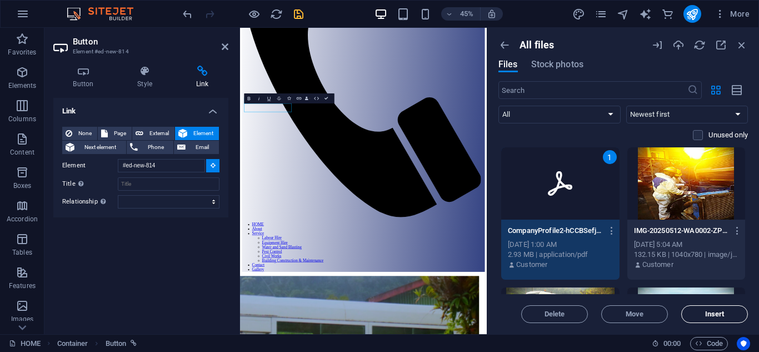
click at [717, 314] on span "Insert" at bounding box center [714, 314] width 19 height 7
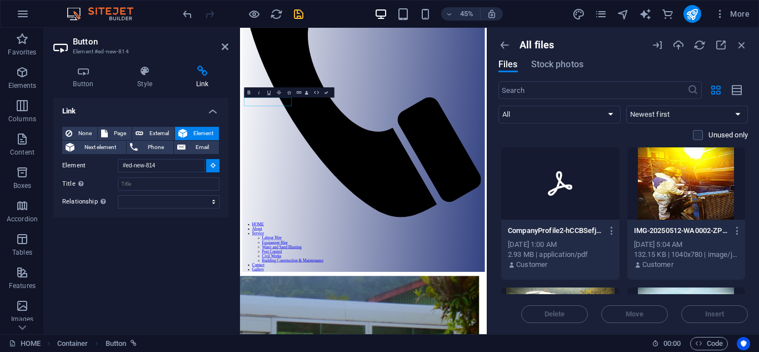
scroll to position [362, 0]
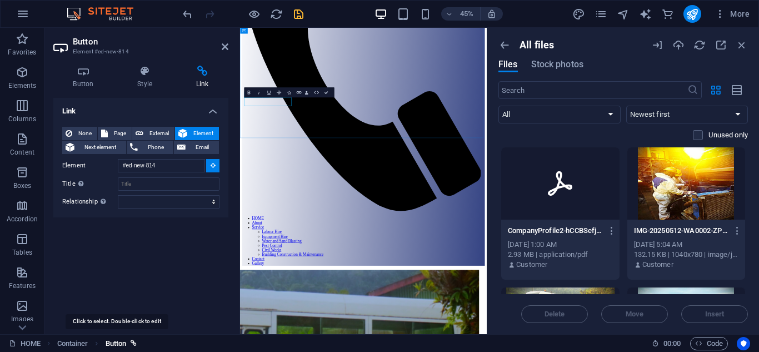
click at [115, 343] on span "Button" at bounding box center [116, 343] width 21 height 13
click at [134, 343] on icon "breadcrumb" at bounding box center [134, 343] width 6 height 6
click at [223, 47] on icon at bounding box center [225, 46] width 7 height 9
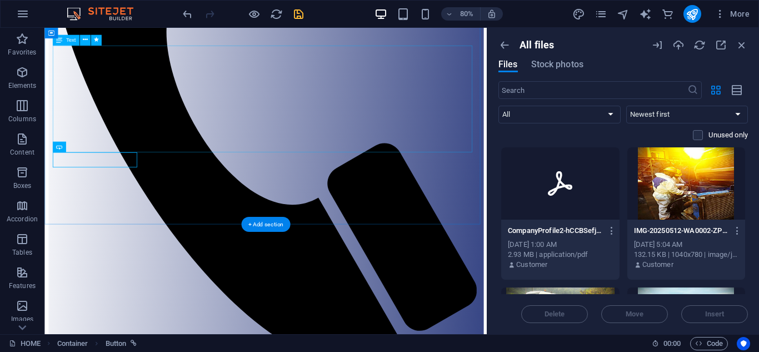
scroll to position [361, 0]
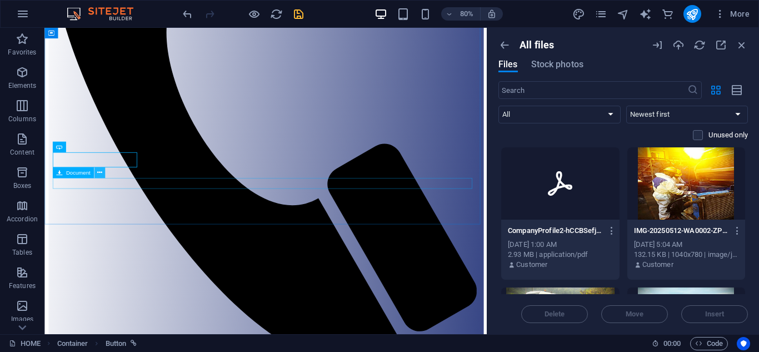
click at [103, 174] on button at bounding box center [99, 172] width 11 height 11
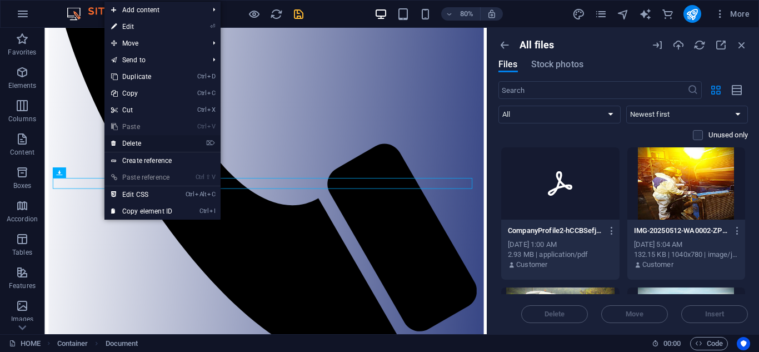
click at [128, 144] on link "⌦ Delete" at bounding box center [141, 143] width 74 height 17
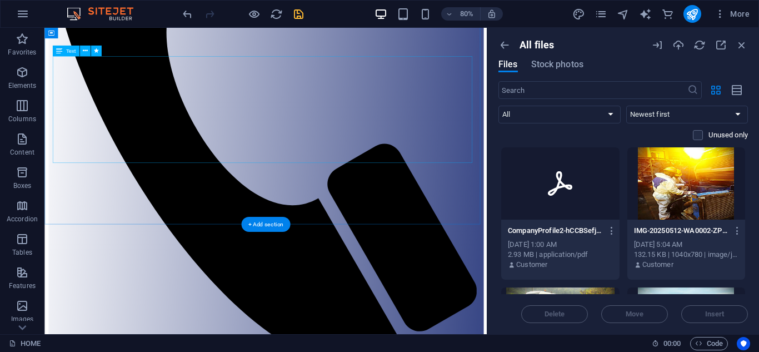
scroll to position [348, 0]
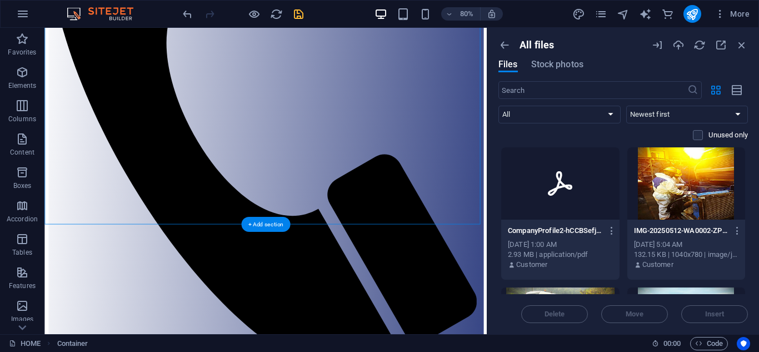
drag, startPoint x: 198, startPoint y: 223, endPoint x: 132, endPoint y: 206, distance: 67.6
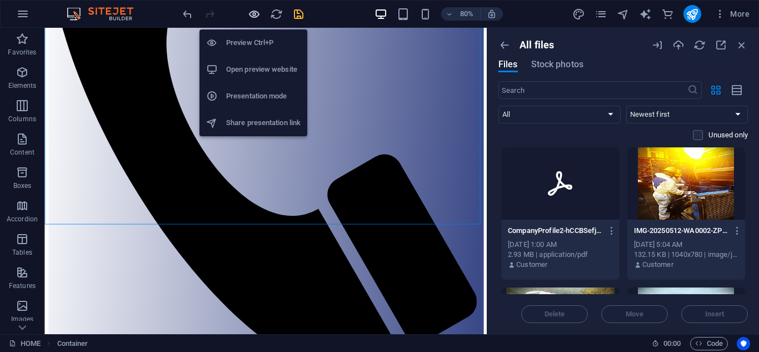
click at [253, 13] on icon "button" at bounding box center [254, 14] width 13 height 13
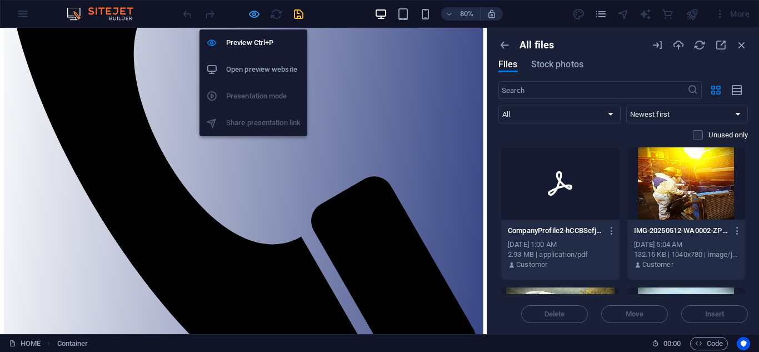
scroll to position [346, 0]
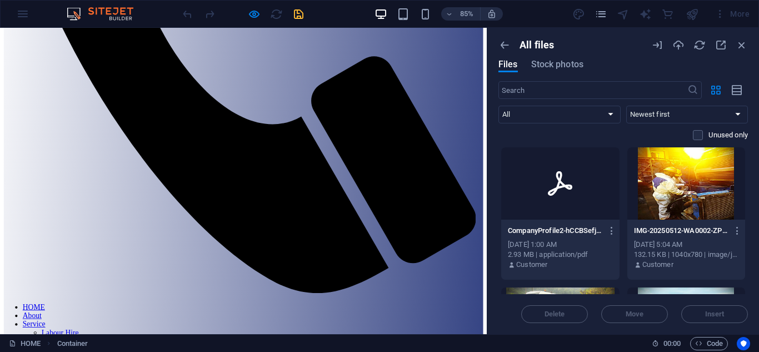
scroll to position [516, 0]
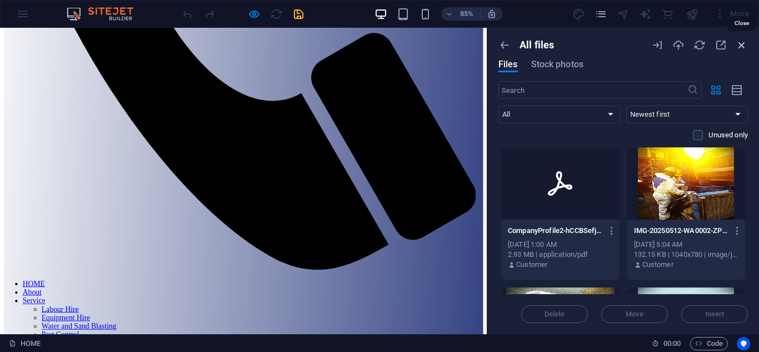
click at [743, 43] on icon "button" at bounding box center [741, 45] width 12 height 12
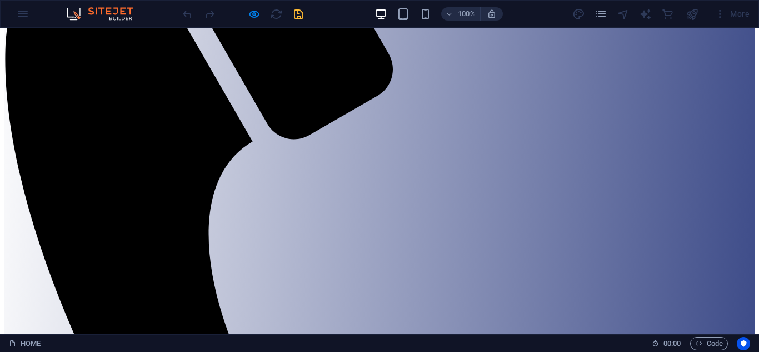
scroll to position [332, 0]
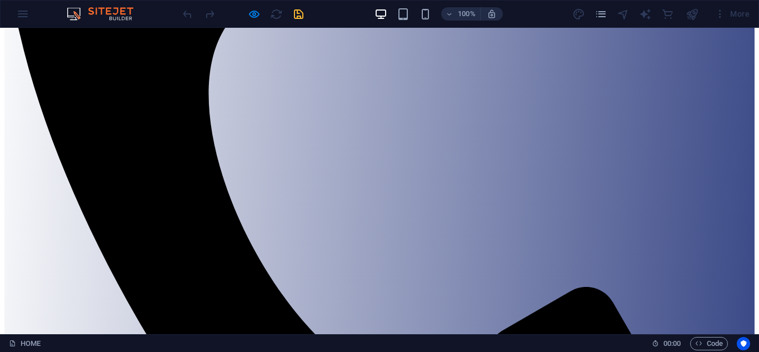
scroll to position [373, 0]
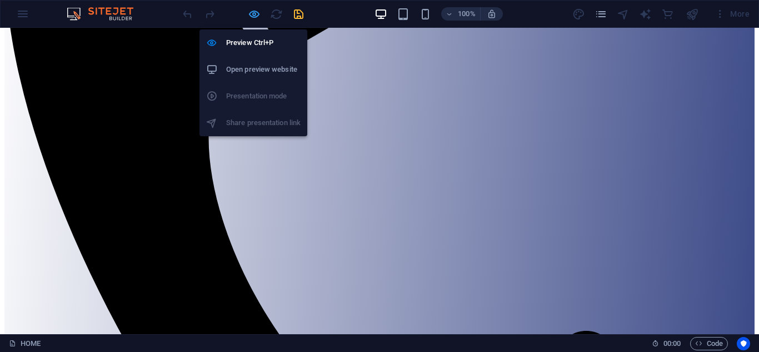
click at [254, 16] on icon "button" at bounding box center [254, 14] width 13 height 13
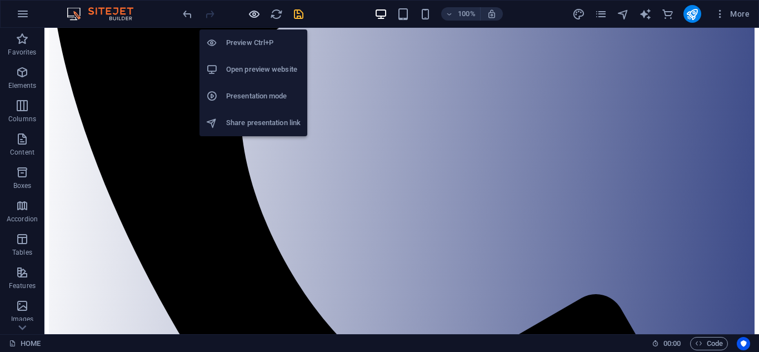
scroll to position [379, 0]
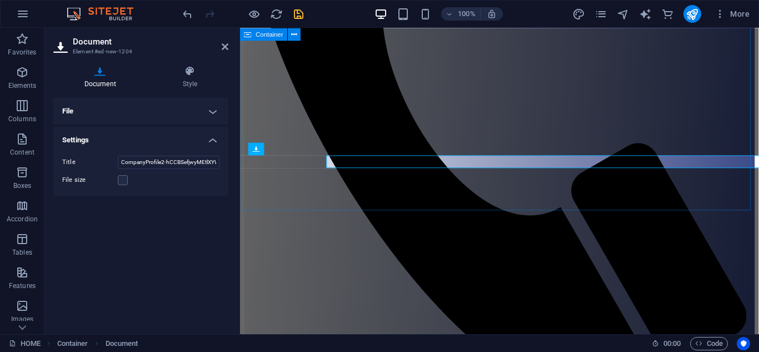
scroll to position [402, 0]
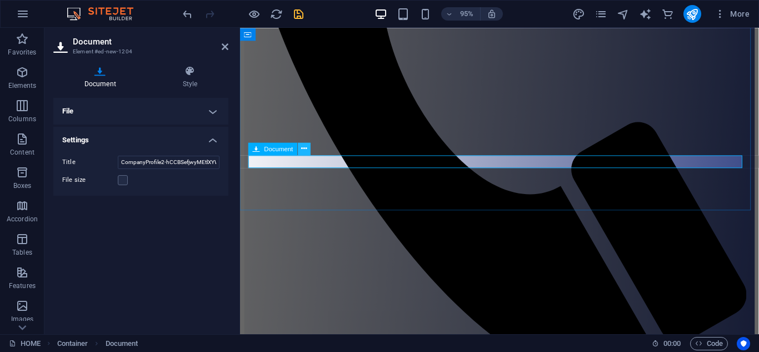
click at [301, 148] on icon at bounding box center [304, 148] width 6 height 11
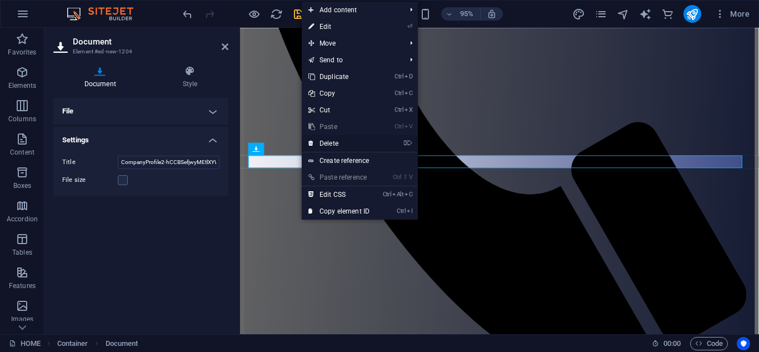
click at [322, 145] on link "⌦ Delete" at bounding box center [339, 143] width 74 height 17
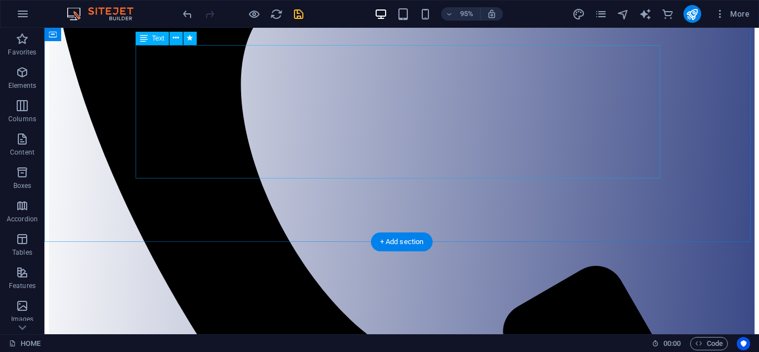
scroll to position [366, 0]
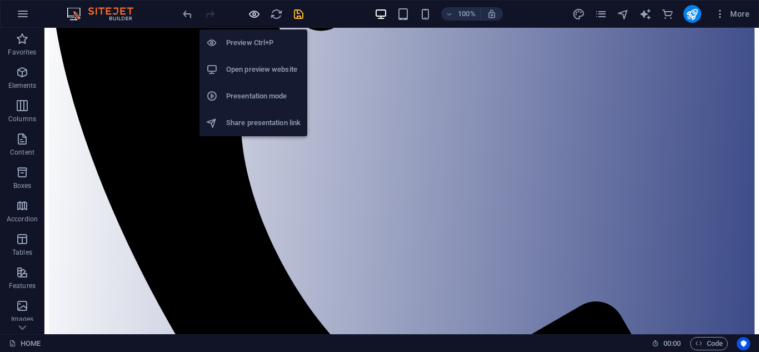
click at [259, 12] on icon "button" at bounding box center [254, 14] width 13 height 13
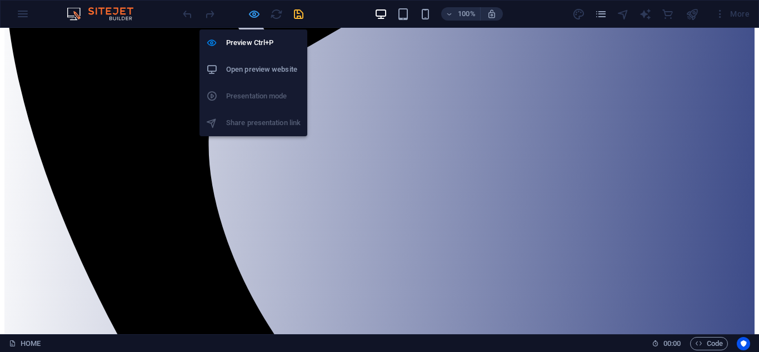
scroll to position [360, 0]
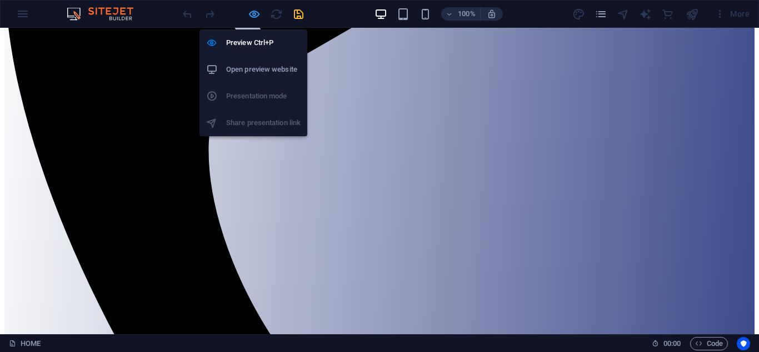
click at [259, 12] on icon "button" at bounding box center [254, 14] width 13 height 13
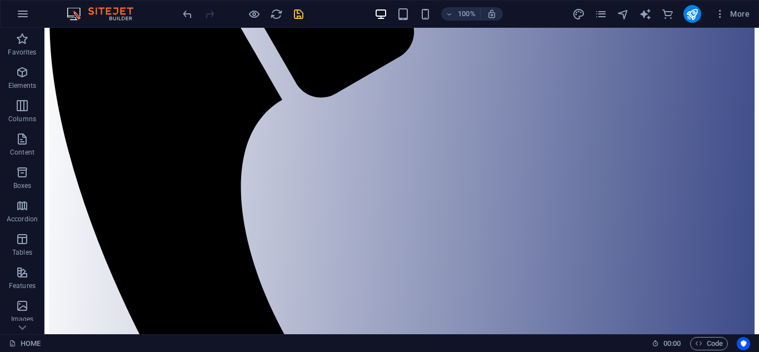
scroll to position [304, 0]
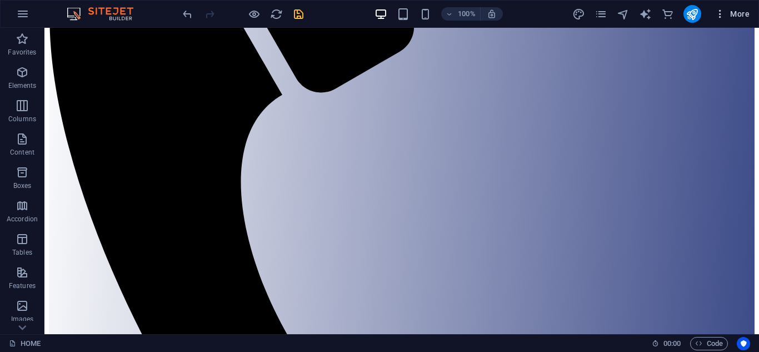
click at [722, 10] on icon "button" at bounding box center [719, 13] width 11 height 11
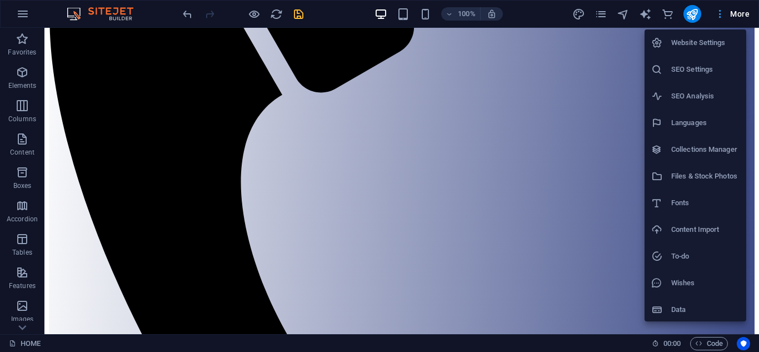
click at [722, 10] on div at bounding box center [379, 176] width 759 height 352
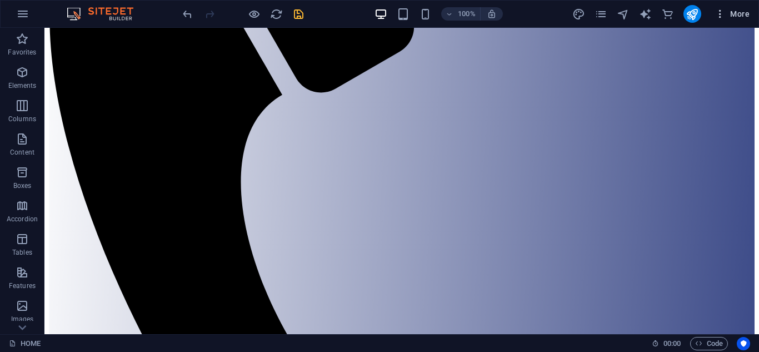
click at [737, 12] on span "More" at bounding box center [731, 13] width 35 height 11
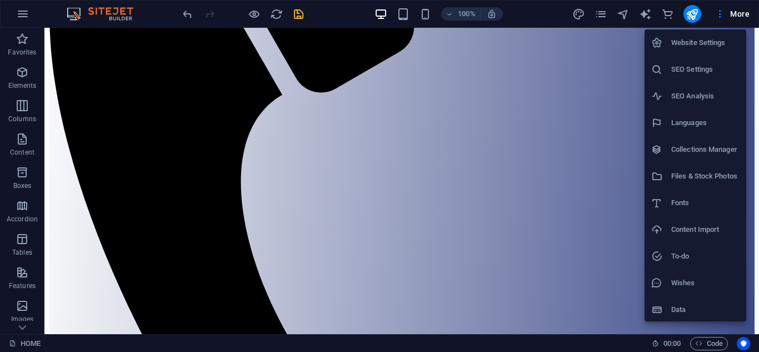
drag, startPoint x: 755, startPoint y: 124, endPoint x: 757, endPoint y: 91, distance: 33.3
click at [757, 91] on div at bounding box center [379, 176] width 759 height 352
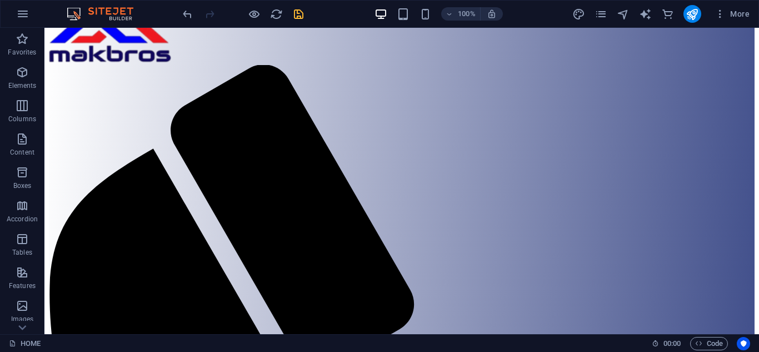
scroll to position [0, 0]
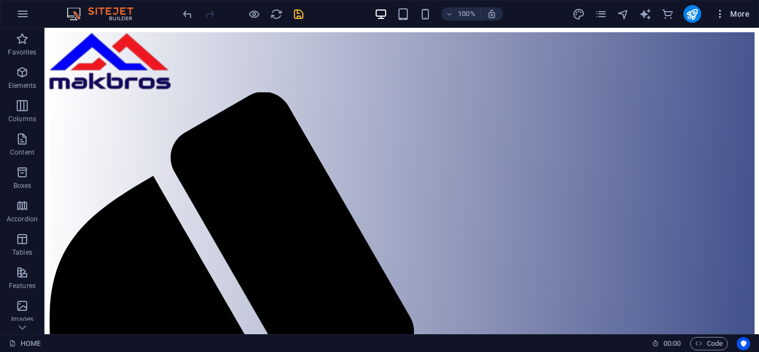
click at [720, 12] on icon "button" at bounding box center [719, 13] width 11 height 11
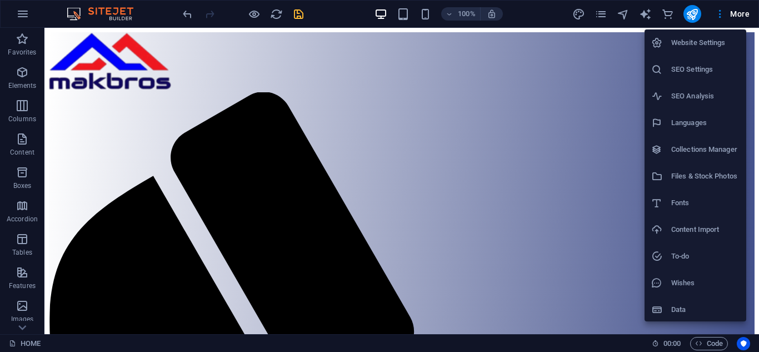
click at [714, 97] on h6 "SEO Analysis" at bounding box center [705, 95] width 68 height 13
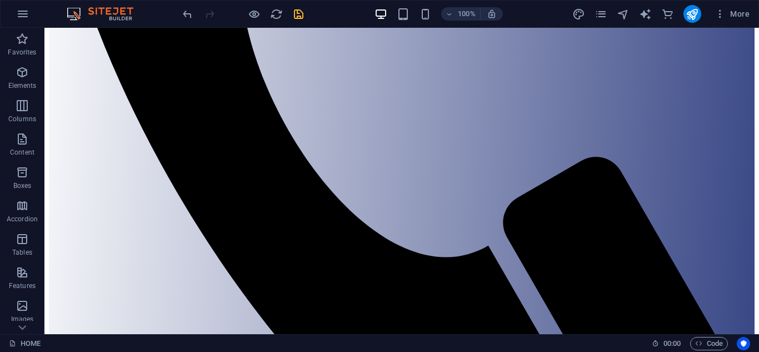
scroll to position [386, 0]
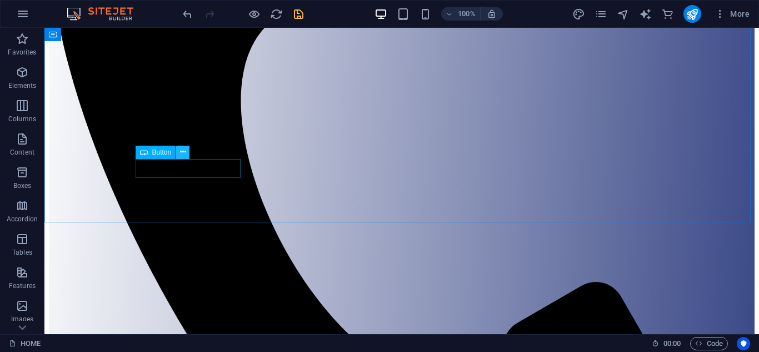
click at [184, 151] on icon at bounding box center [183, 152] width 6 height 12
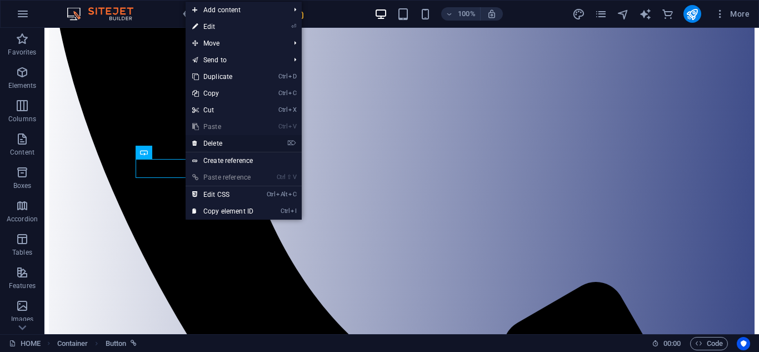
click at [205, 143] on link "⌦ Delete" at bounding box center [223, 143] width 74 height 17
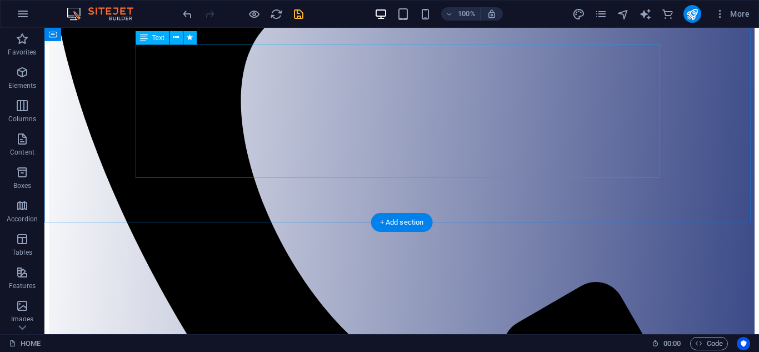
scroll to position [367, 0]
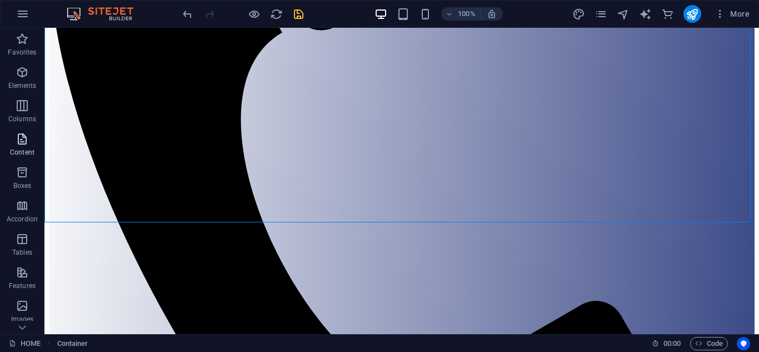
click at [19, 136] on icon "button" at bounding box center [22, 138] width 13 height 13
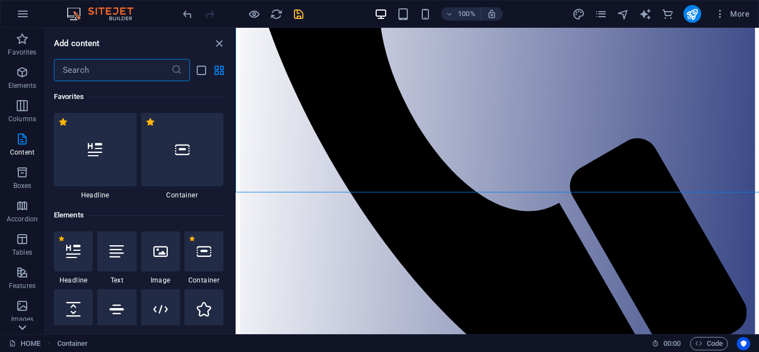
scroll to position [1898, 0]
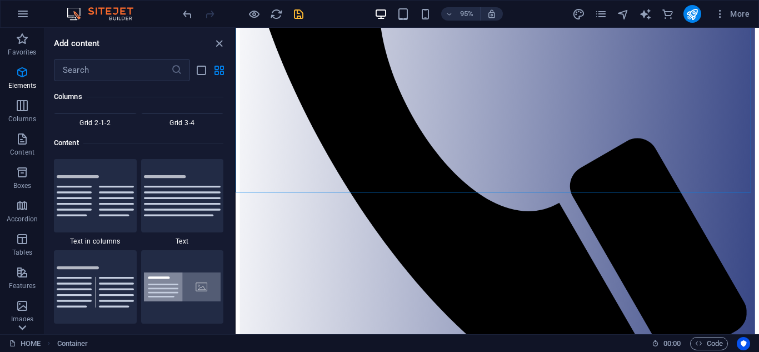
click at [23, 325] on icon at bounding box center [22, 327] width 16 height 16
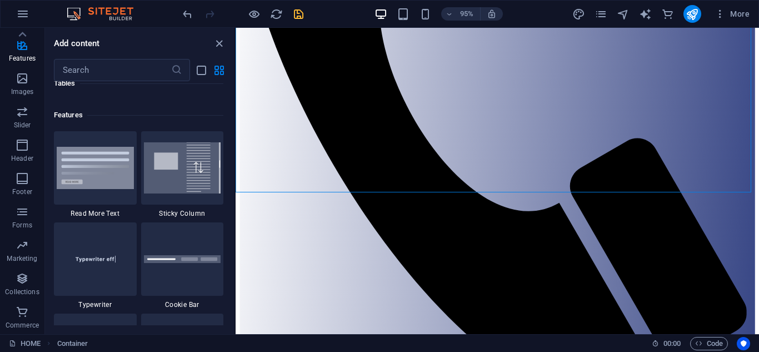
scroll to position [4491, 0]
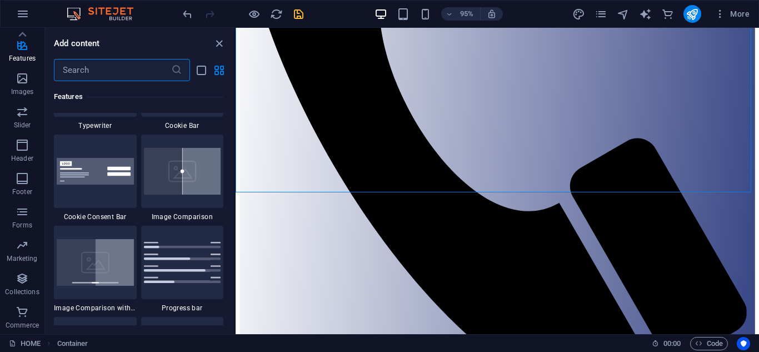
click at [126, 71] on input "text" at bounding box center [112, 70] width 117 height 22
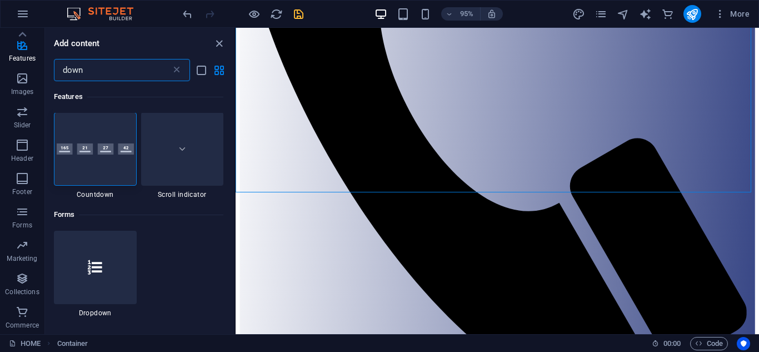
scroll to position [0, 0]
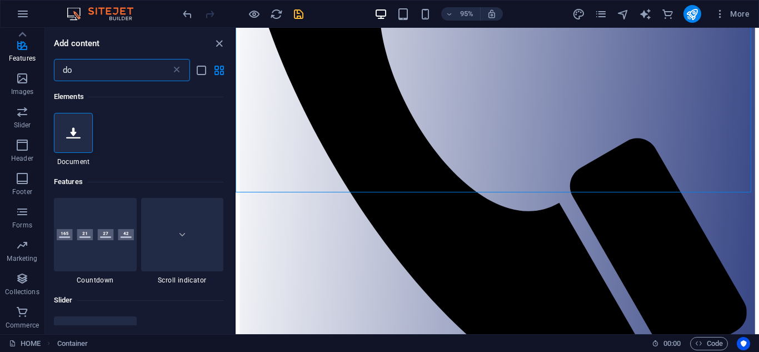
type input "d"
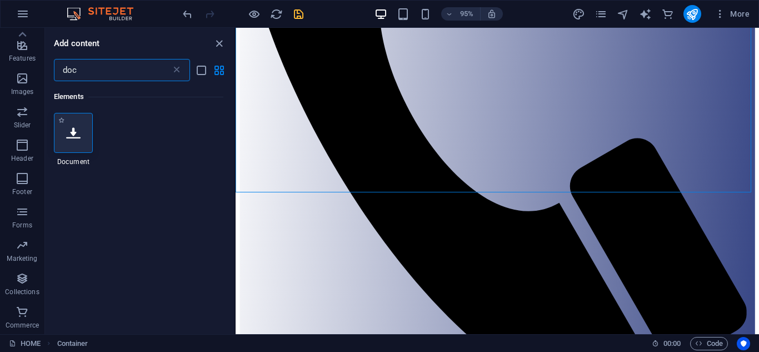
type input "doc"
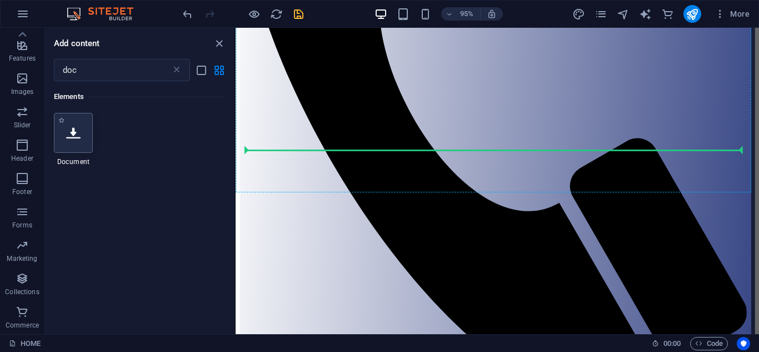
scroll to position [402, 0]
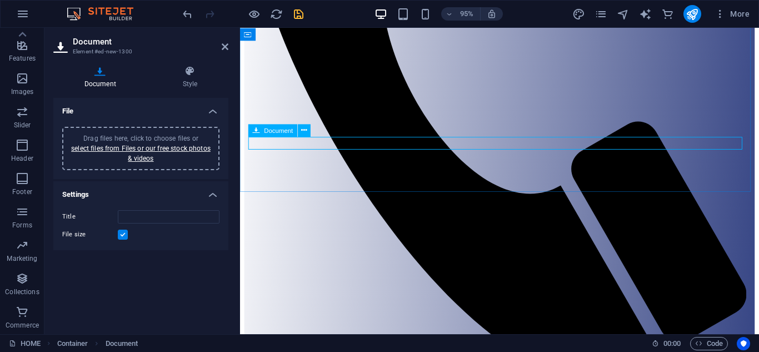
click at [258, 132] on icon at bounding box center [256, 130] width 7 height 13
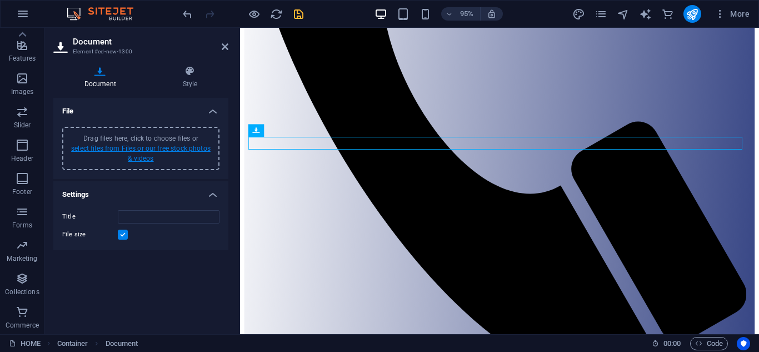
click at [193, 144] on link "select files from Files or our free stock photos & videos" at bounding box center [140, 153] width 139 height 18
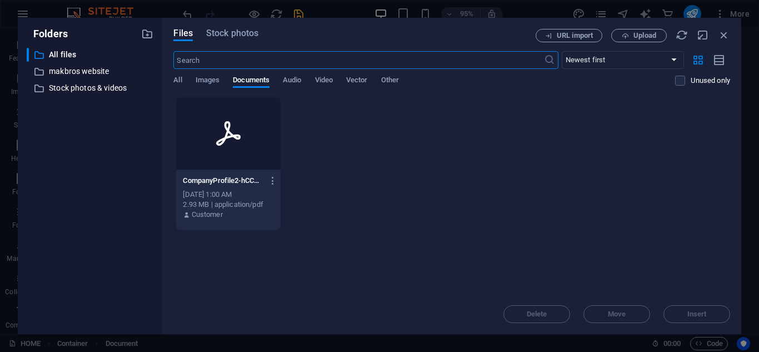
scroll to position [402, 0]
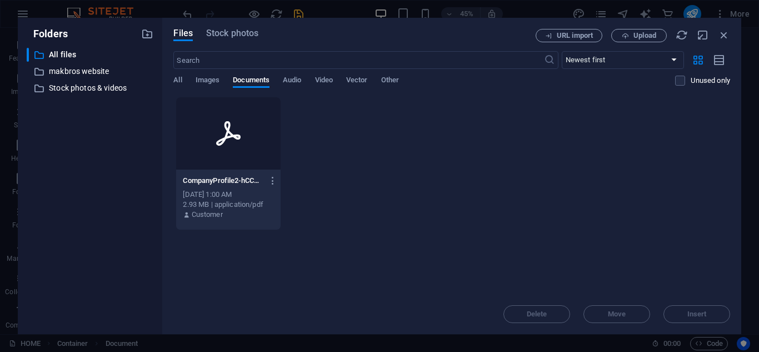
click at [243, 144] on div at bounding box center [228, 133] width 104 height 72
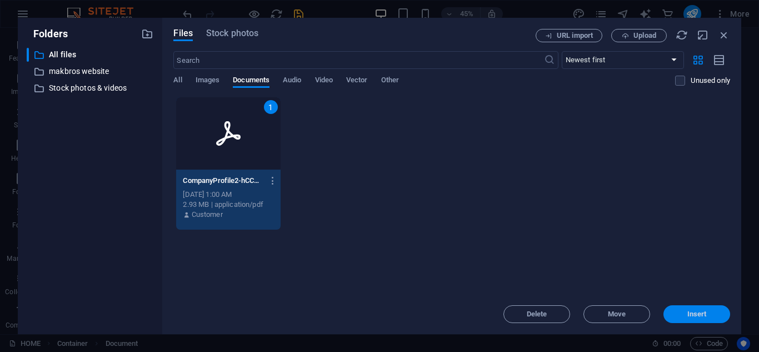
click at [687, 312] on span "Insert" at bounding box center [696, 314] width 19 height 7
type input "CompanyProfile2-hCCBSefjwyMEtlXYWMP38g.pdf"
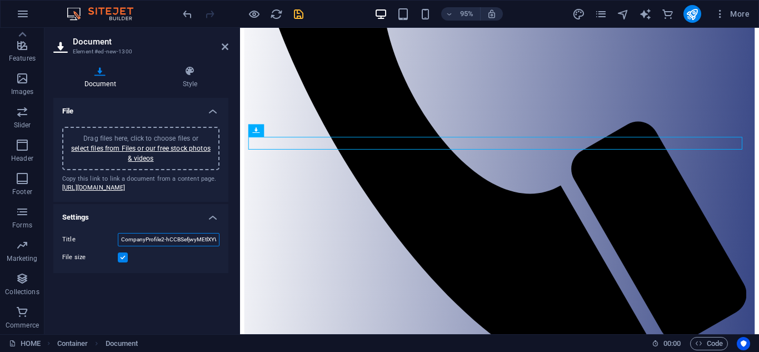
click at [201, 246] on input "CompanyProfile2-hCCBSefjwyMEtlXYWMP38g.pdf" at bounding box center [169, 239] width 102 height 13
click at [211, 246] on input "CompanyProfile2-hCCBSefjwyMEtlXYWMP38g.pdf" at bounding box center [169, 239] width 102 height 13
type input "download profile"
click at [191, 84] on h4 "Style" at bounding box center [190, 77] width 77 height 23
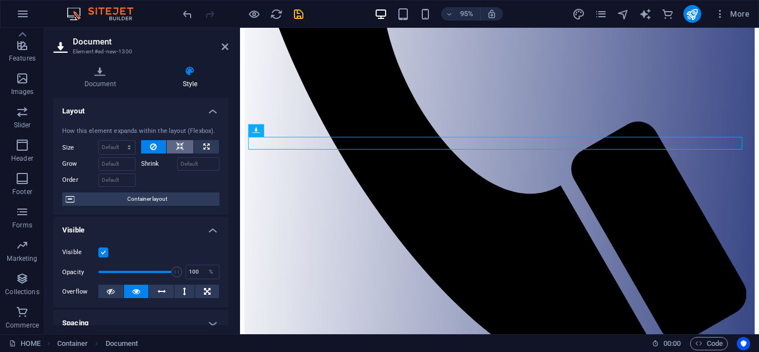
click at [182, 142] on icon at bounding box center [180, 146] width 8 height 13
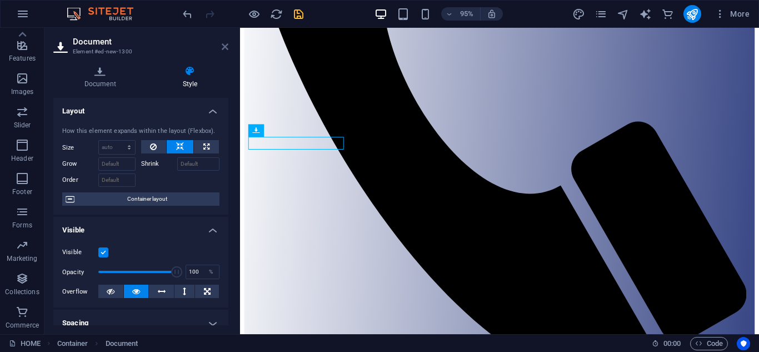
click at [223, 47] on icon at bounding box center [225, 46] width 7 height 9
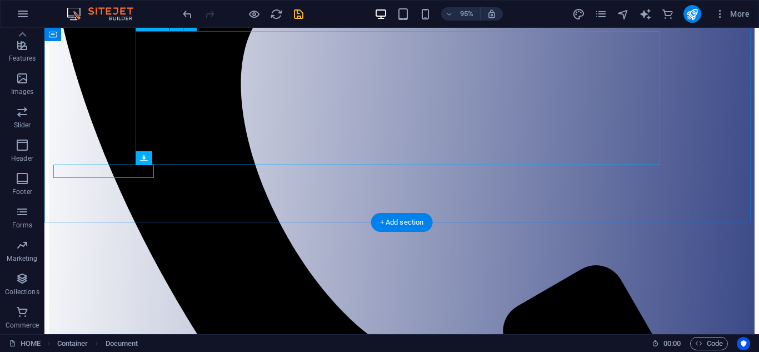
scroll to position [380, 0]
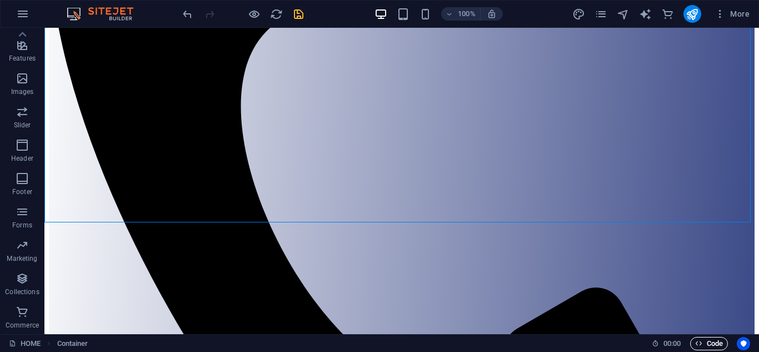
click at [703, 342] on span "Code" at bounding box center [709, 343] width 28 height 13
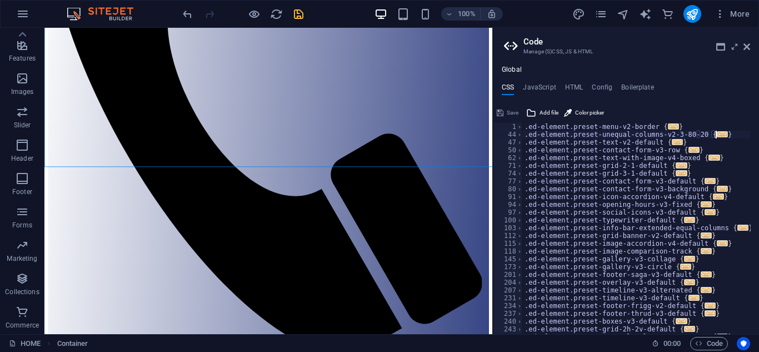
scroll to position [401, 0]
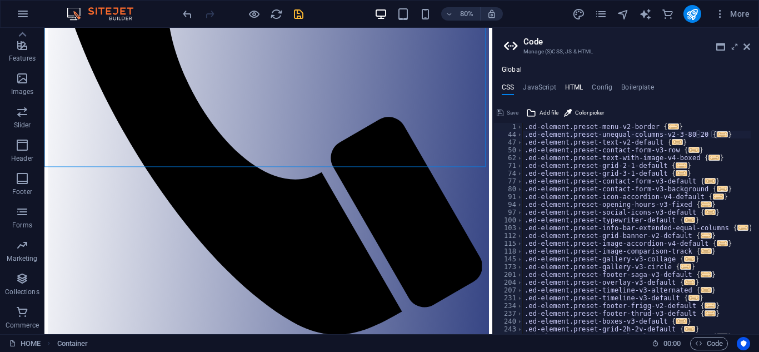
click at [573, 90] on h4 "HTML" at bounding box center [574, 89] width 18 height 12
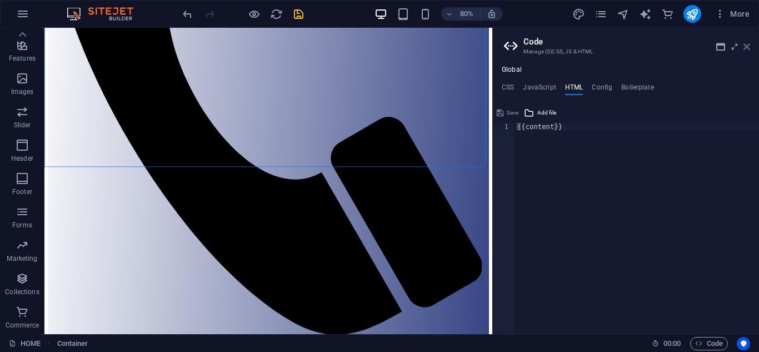
click at [746, 47] on icon at bounding box center [746, 46] width 7 height 9
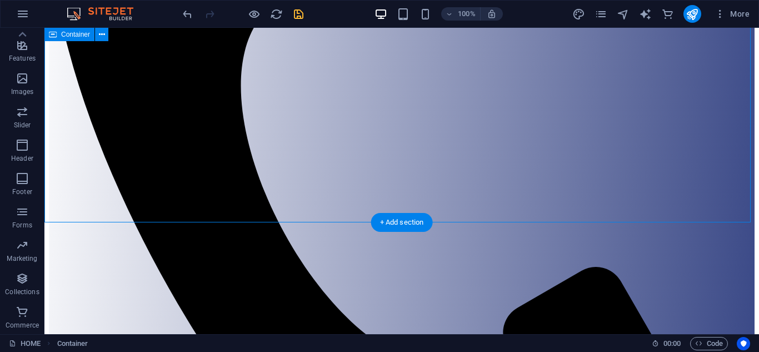
scroll to position [380, 0]
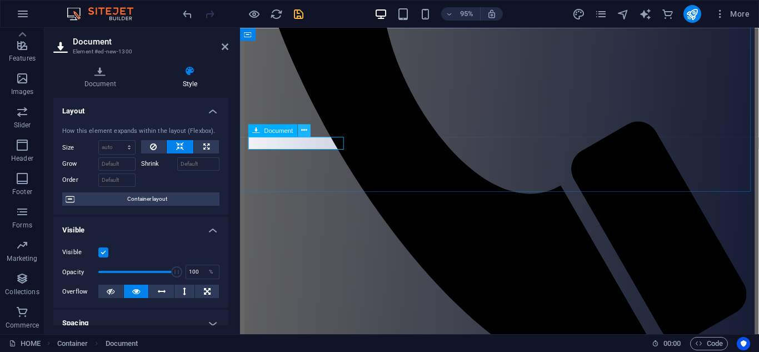
click at [306, 131] on icon at bounding box center [304, 129] width 6 height 11
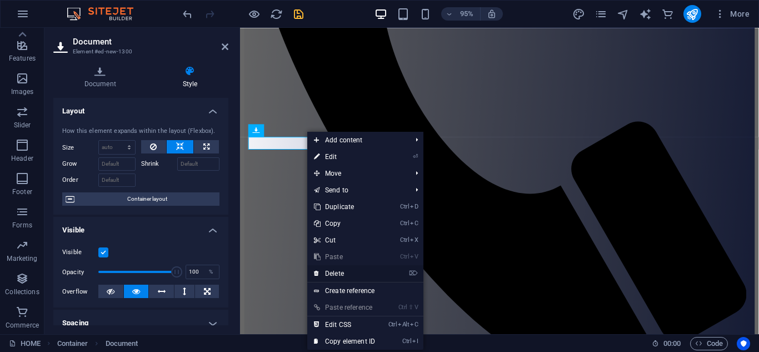
drag, startPoint x: 335, startPoint y: 269, endPoint x: 291, endPoint y: 241, distance: 52.5
click at [335, 269] on link "⌦ Delete" at bounding box center [344, 273] width 74 height 17
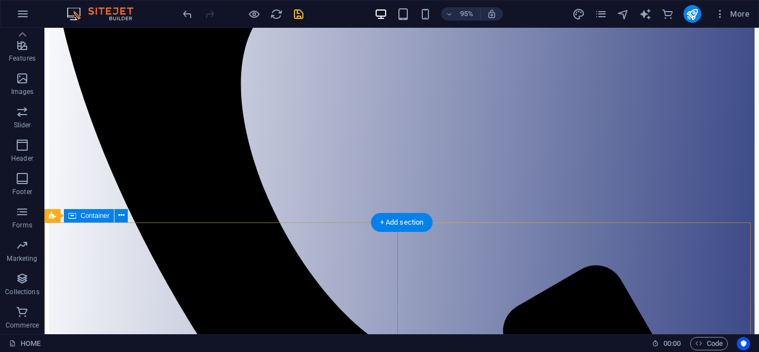
scroll to position [367, 0]
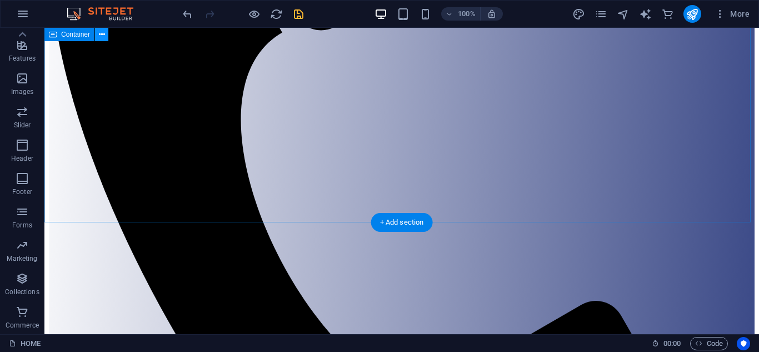
click at [103, 36] on icon at bounding box center [102, 35] width 6 height 12
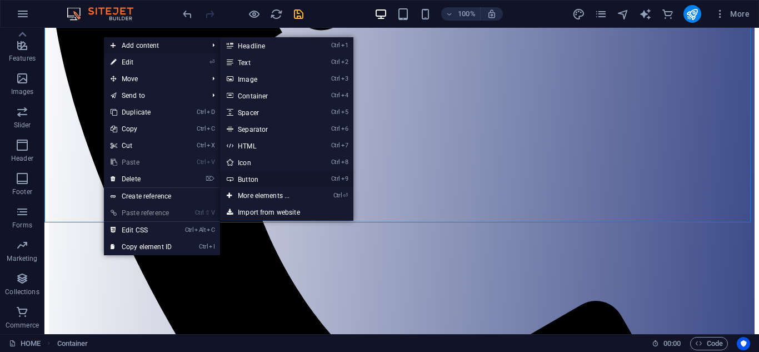
click at [248, 177] on link "Ctrl 9 Button" at bounding box center [266, 179] width 92 height 17
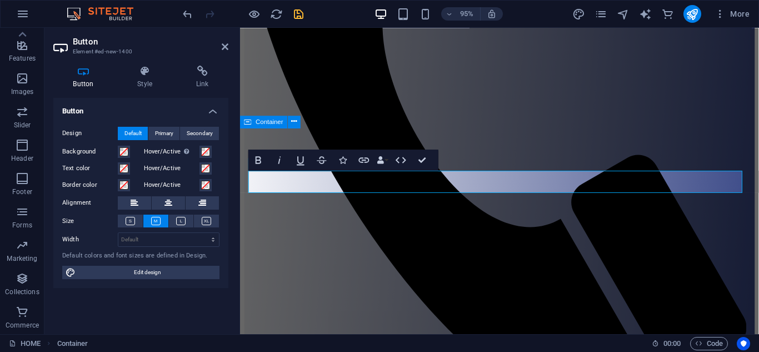
scroll to position [193, 0]
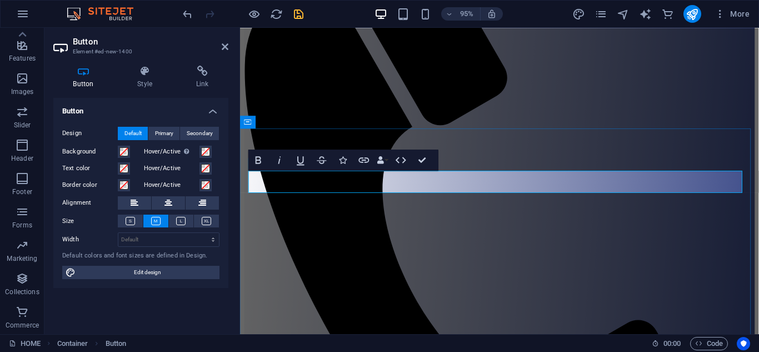
click at [363, 159] on icon "button" at bounding box center [364, 160] width 11 height 6
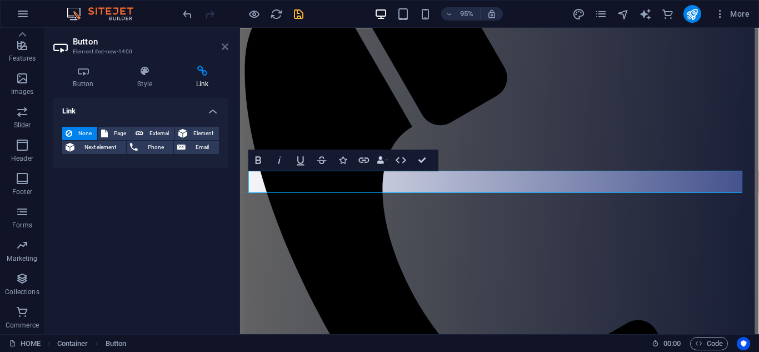
click at [226, 47] on icon at bounding box center [225, 46] width 7 height 9
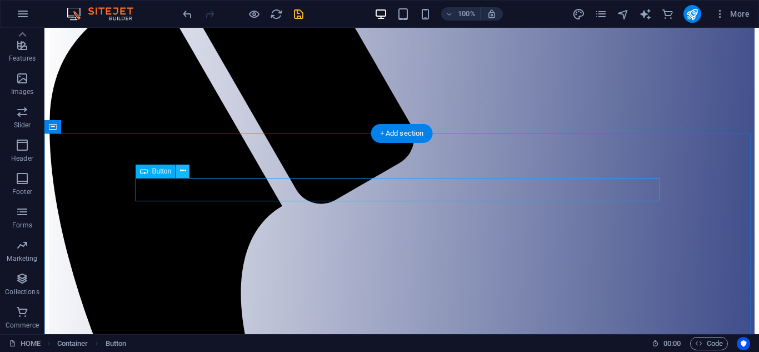
click at [180, 174] on icon at bounding box center [183, 171] width 6 height 12
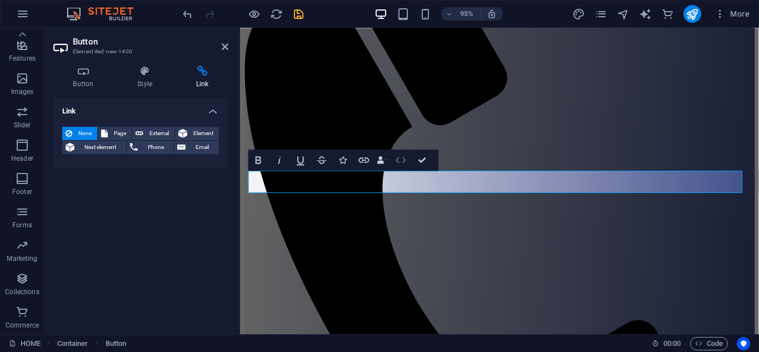
click at [395, 161] on icon "button" at bounding box center [400, 159] width 13 height 13
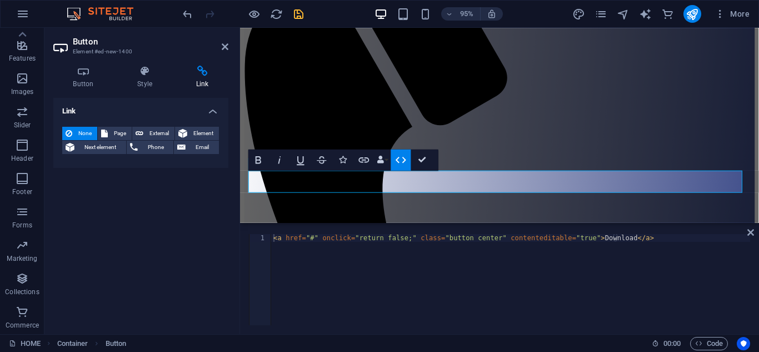
type textarea "<a href="#" onclick="return false;" class="button center" contenteditable="true…"
click at [628, 238] on div "< a href = "#" onclick = "return false;" class = "button center" contenteditabl…" at bounding box center [510, 287] width 479 height 107
click at [749, 231] on icon at bounding box center [750, 232] width 7 height 9
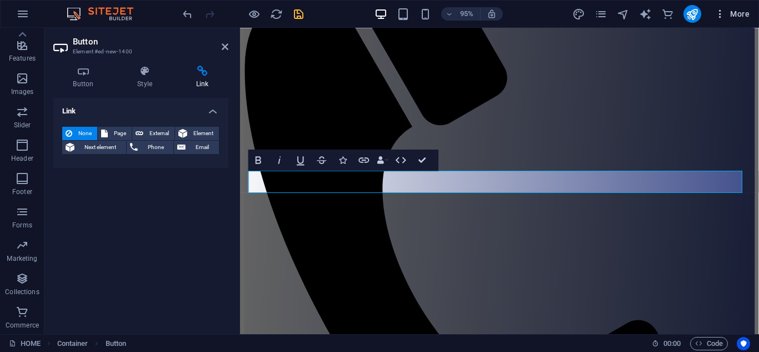
click at [719, 15] on icon "button" at bounding box center [719, 13] width 11 height 11
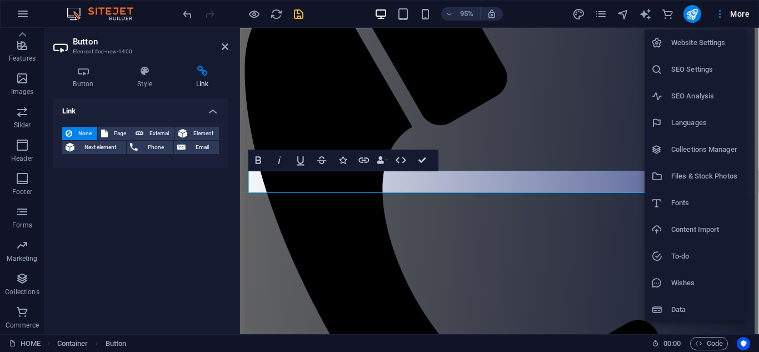
click at [705, 175] on h6 "Files & Stock Photos" at bounding box center [705, 175] width 68 height 13
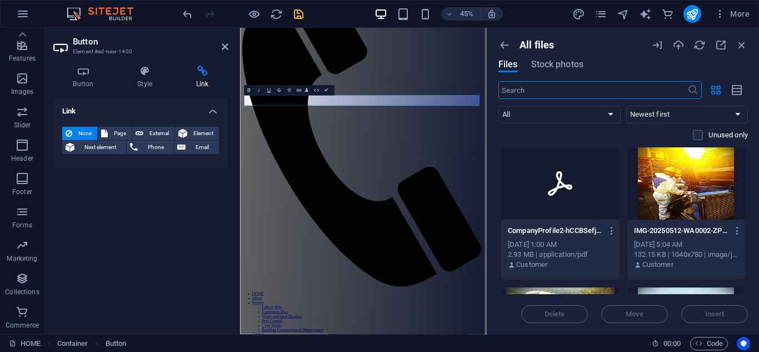
click at [581, 192] on div at bounding box center [560, 183] width 118 height 72
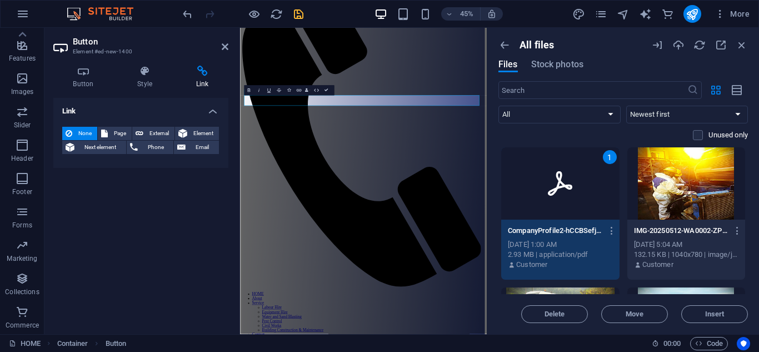
drag, startPoint x: 748, startPoint y: 149, endPoint x: 749, endPoint y: 157, distance: 7.9
click at [749, 157] on div "All files Files Stock photos ​ All Images Documents Audio Video Vector Other Ne…" at bounding box center [623, 181] width 272 height 306
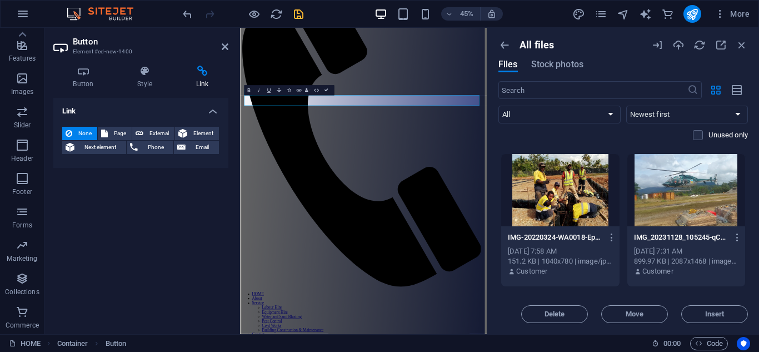
scroll to position [2686, 0]
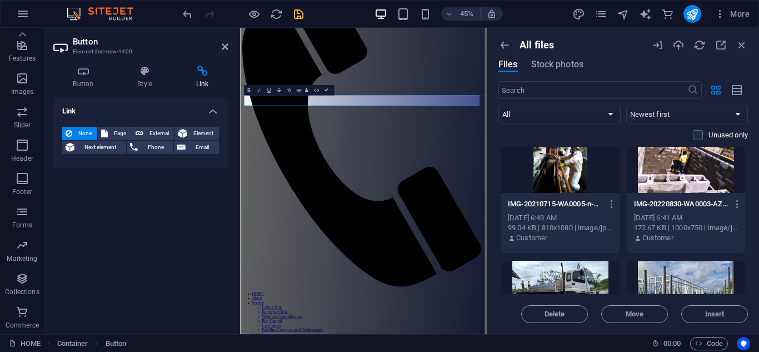
drag, startPoint x: 748, startPoint y: 244, endPoint x: 747, endPoint y: 286, distance: 41.7
click at [747, 286] on div "All files Files Stock photos ​ All Images Documents Audio Video Vector Other Ne…" at bounding box center [623, 181] width 272 height 306
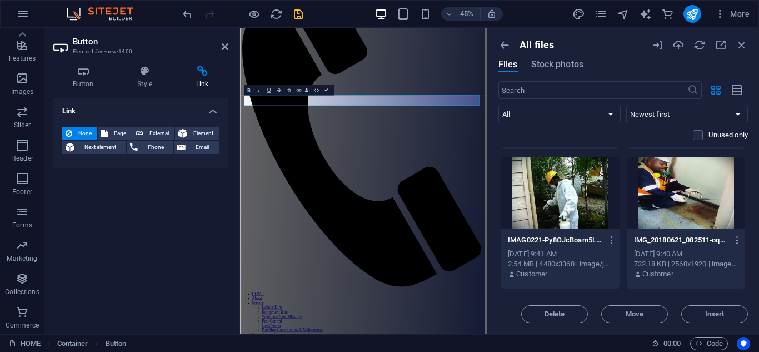
scroll to position [0, 0]
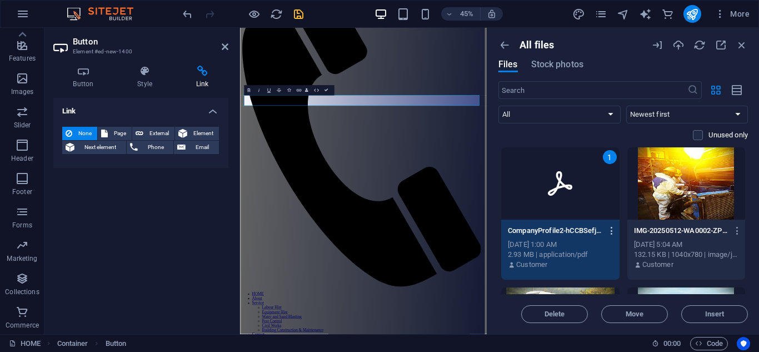
click at [611, 232] on icon "button" at bounding box center [612, 231] width 11 height 10
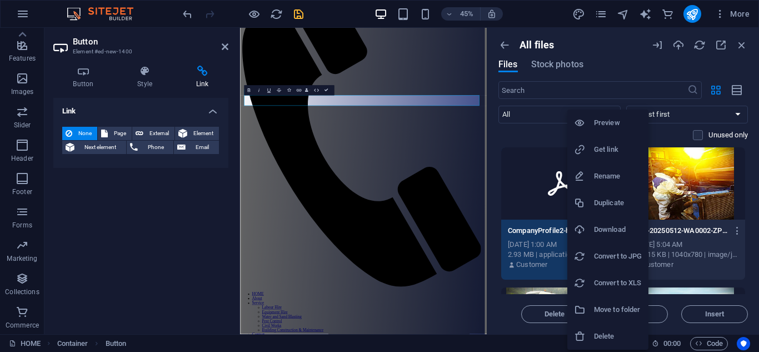
click at [608, 151] on h6 "Get link" at bounding box center [618, 149] width 48 height 13
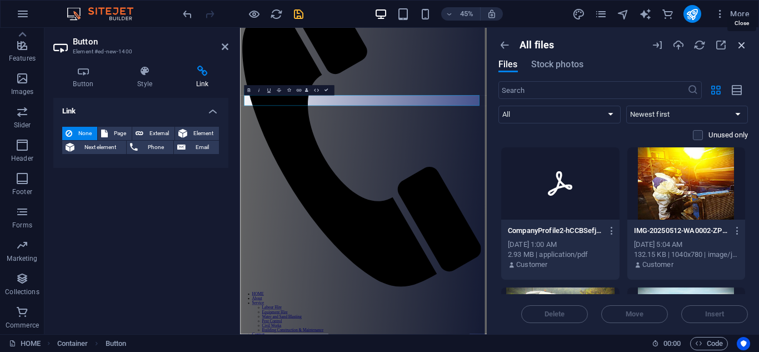
click at [745, 44] on icon "button" at bounding box center [741, 45] width 12 height 12
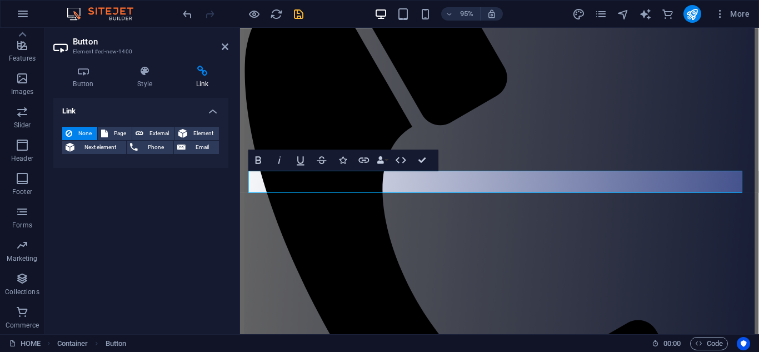
click at [200, 73] on icon at bounding box center [202, 71] width 52 height 11
click at [223, 47] on icon at bounding box center [225, 46] width 7 height 9
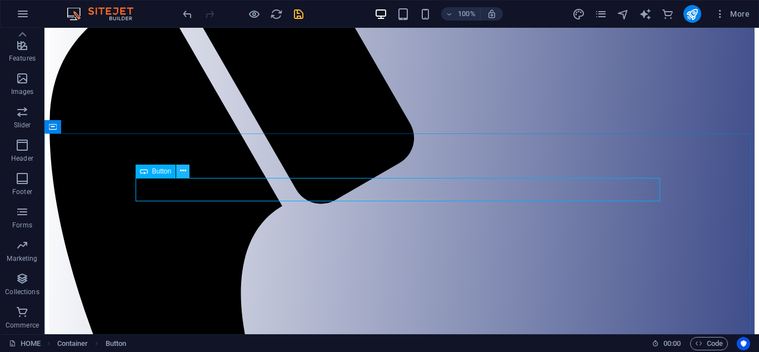
click at [183, 169] on icon at bounding box center [183, 171] width 6 height 12
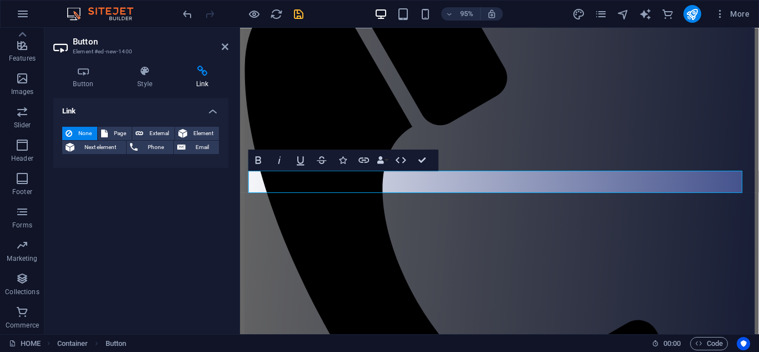
click at [209, 111] on h4 "Link" at bounding box center [140, 108] width 175 height 20
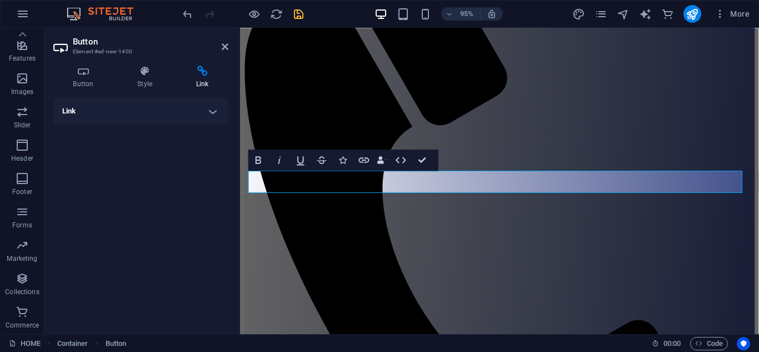
click at [213, 111] on h4 "Link" at bounding box center [140, 111] width 175 height 27
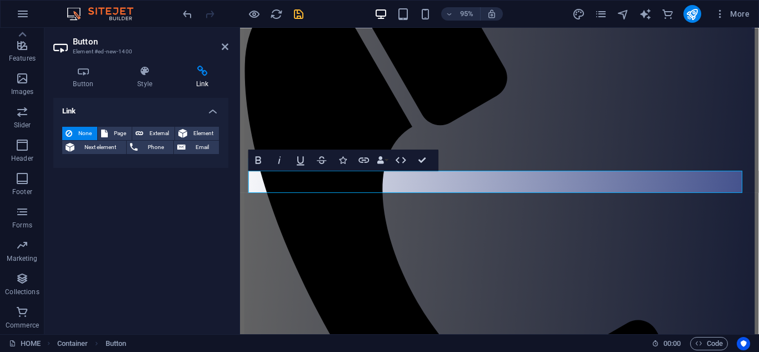
click at [83, 127] on span "None" at bounding box center [85, 133] width 18 height 13
click at [145, 76] on icon at bounding box center [145, 71] width 54 height 11
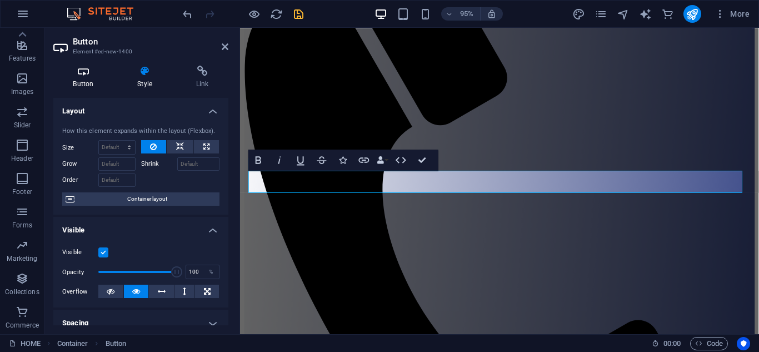
click at [104, 76] on icon at bounding box center [83, 71] width 60 height 11
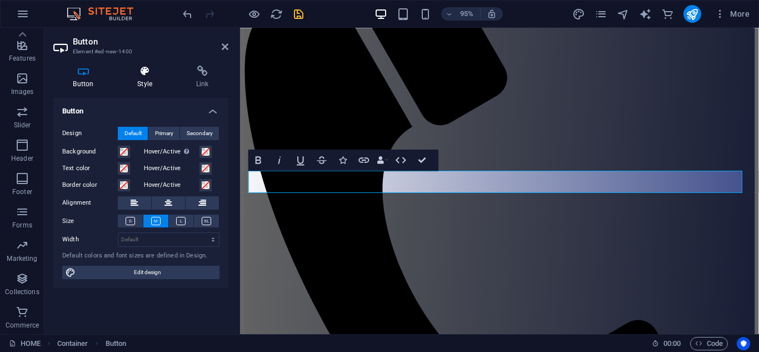
click at [140, 71] on icon at bounding box center [145, 71] width 54 height 11
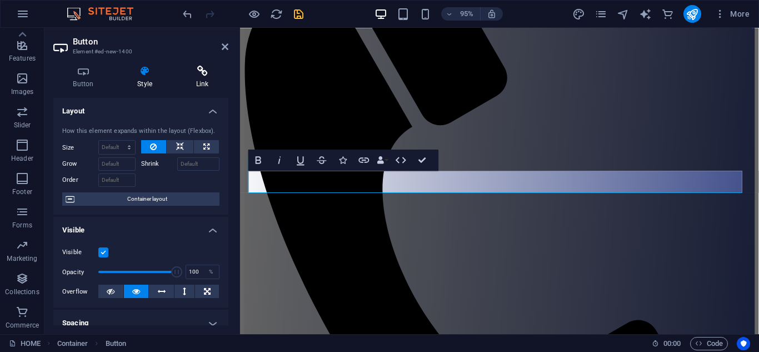
click at [197, 69] on icon at bounding box center [202, 71] width 52 height 11
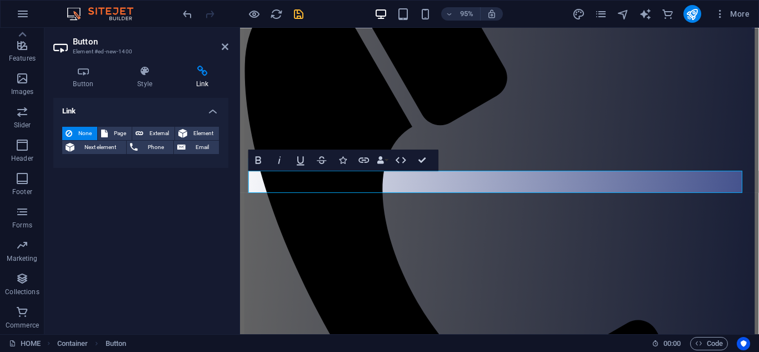
click at [214, 108] on h4 "Link" at bounding box center [140, 108] width 175 height 20
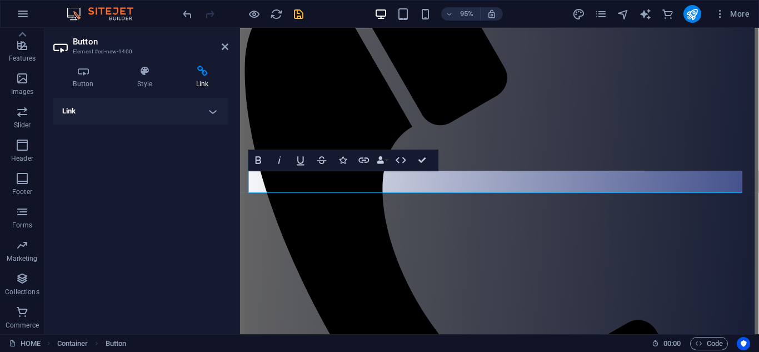
click at [214, 108] on h4 "Link" at bounding box center [140, 111] width 175 height 27
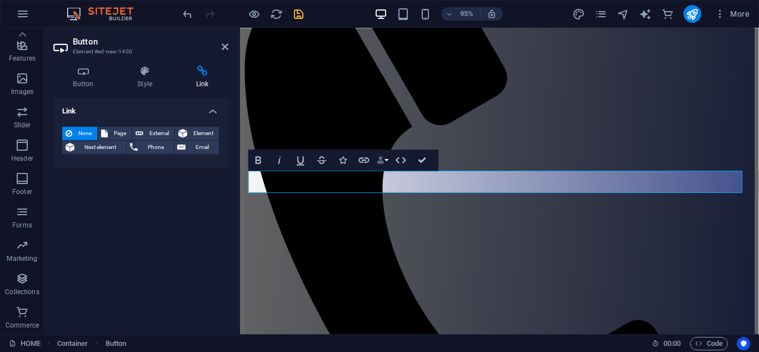
click at [387, 158] on button "Data Bindings" at bounding box center [382, 159] width 15 height 21
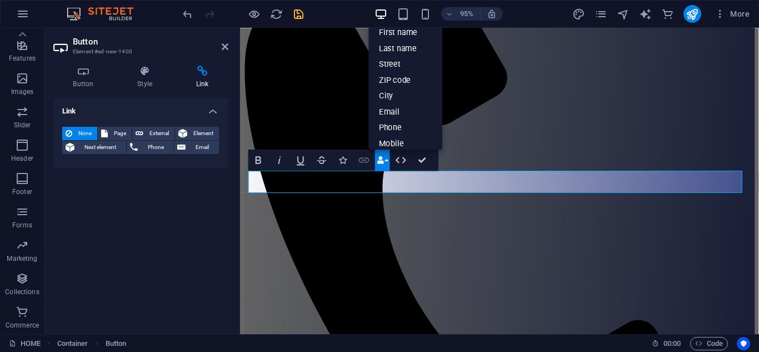
click at [366, 160] on icon "button" at bounding box center [364, 160] width 11 height 6
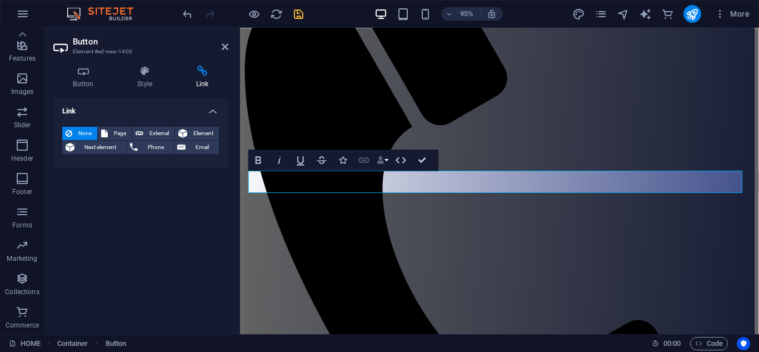
click at [365, 159] on icon "button" at bounding box center [364, 159] width 13 height 13
click at [78, 129] on span "None" at bounding box center [85, 133] width 18 height 13
click at [126, 133] on span "Page" at bounding box center [119, 133] width 17 height 13
select select
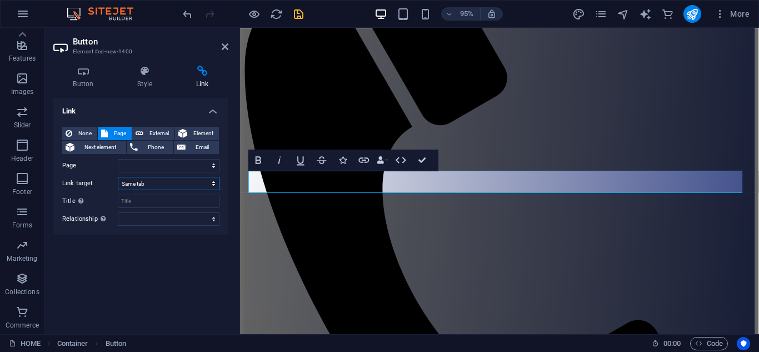
click at [205, 182] on select "New tab Same tab Overlay" at bounding box center [169, 183] width 102 height 13
click at [206, 182] on select "New tab Same tab Overlay" at bounding box center [169, 183] width 102 height 13
click at [189, 148] on span "Email" at bounding box center [202, 147] width 27 height 13
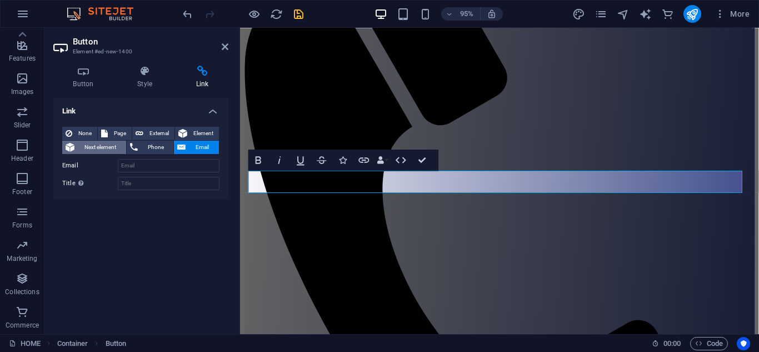
click at [106, 147] on span "Next element" at bounding box center [100, 147] width 45 height 13
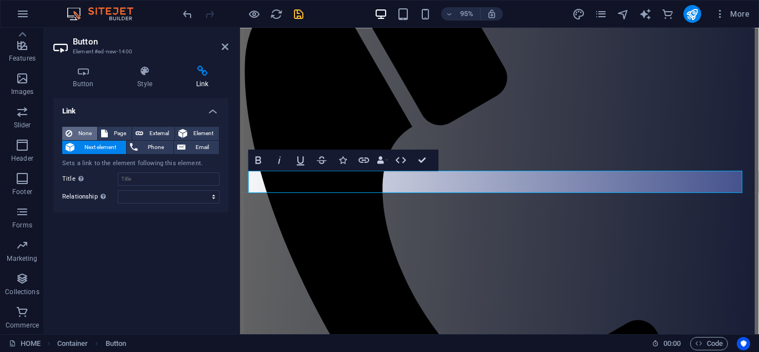
click at [83, 131] on span "None" at bounding box center [85, 133] width 18 height 13
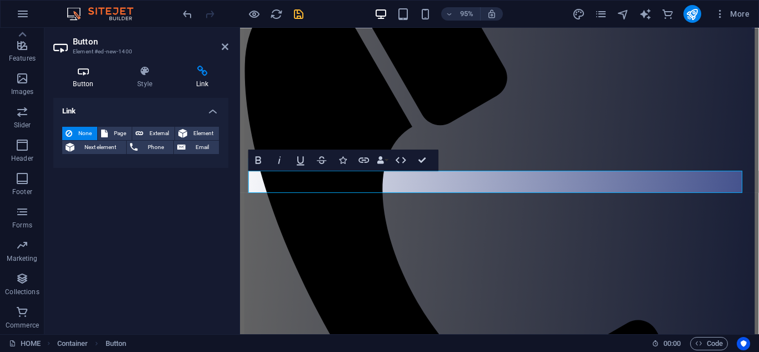
click at [79, 81] on h4 "Button" at bounding box center [85, 77] width 64 height 23
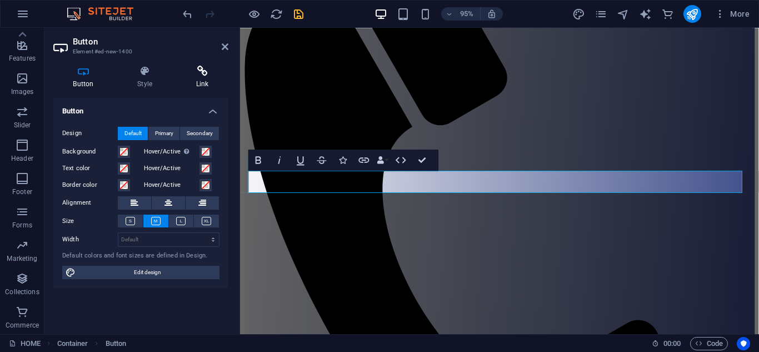
click at [212, 68] on icon at bounding box center [202, 71] width 52 height 11
